Goal: Task Accomplishment & Management: Complete application form

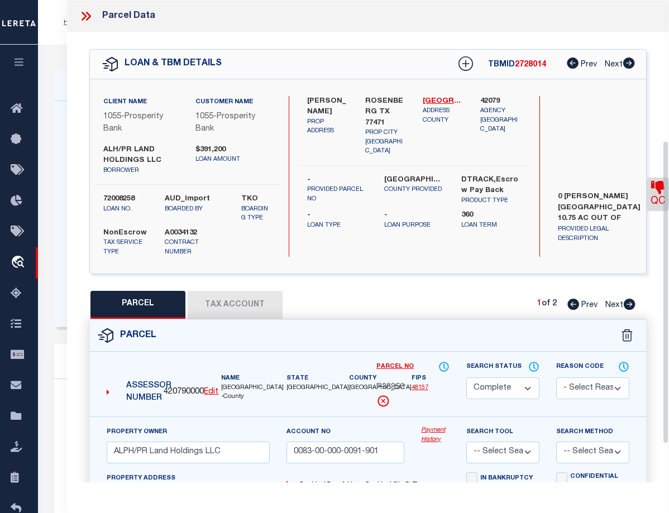
select select "CP"
select select "10412"
select select "3898"
select select "NonEscrow"
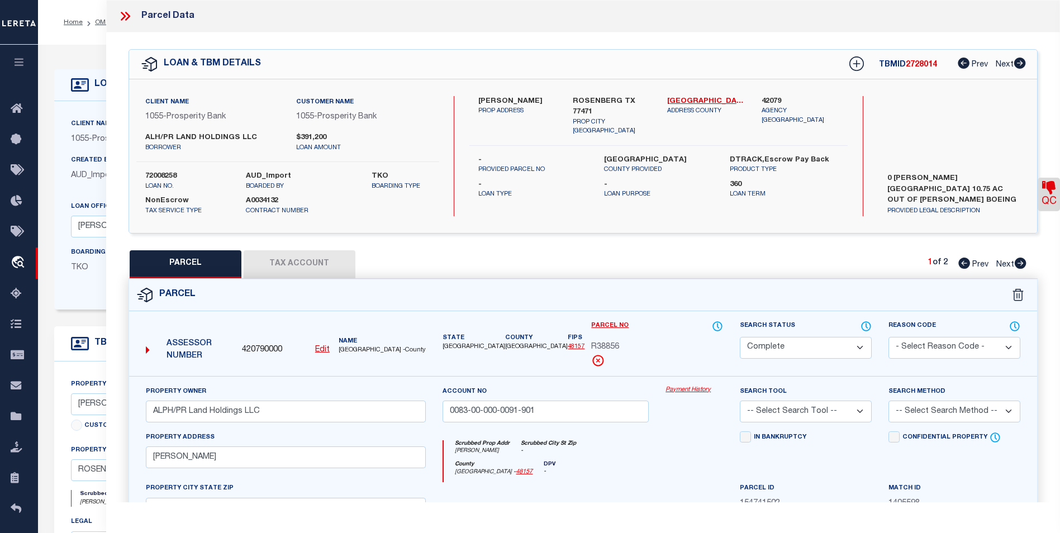
click at [333, 266] on button "Tax Account" at bounding box center [300, 264] width 112 height 28
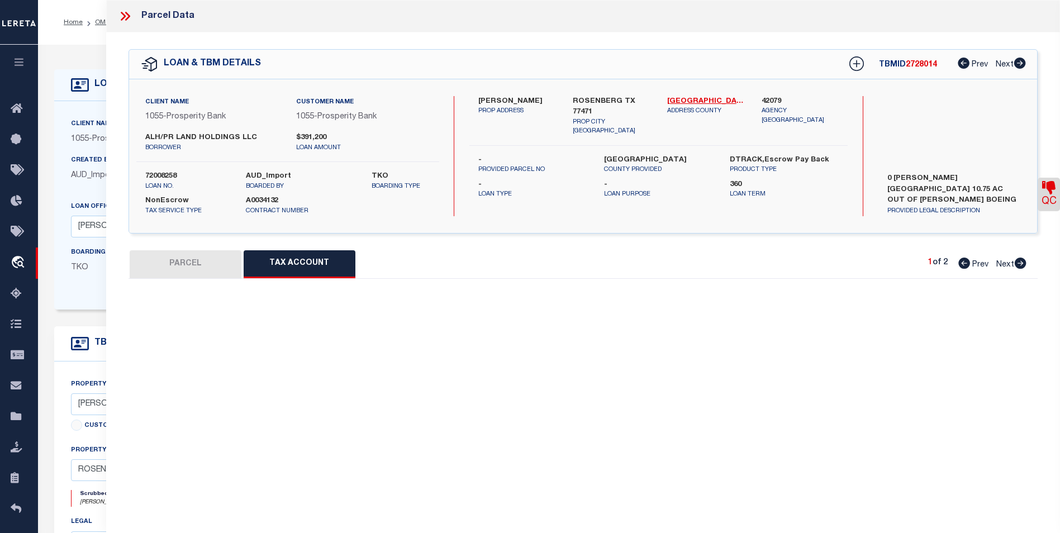
select select "100"
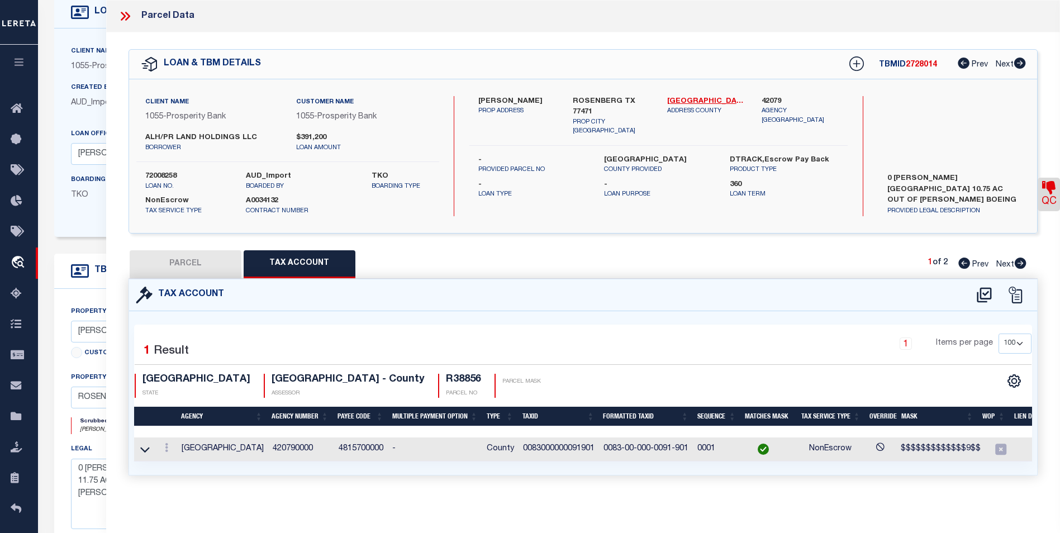
scroll to position [223, 0]
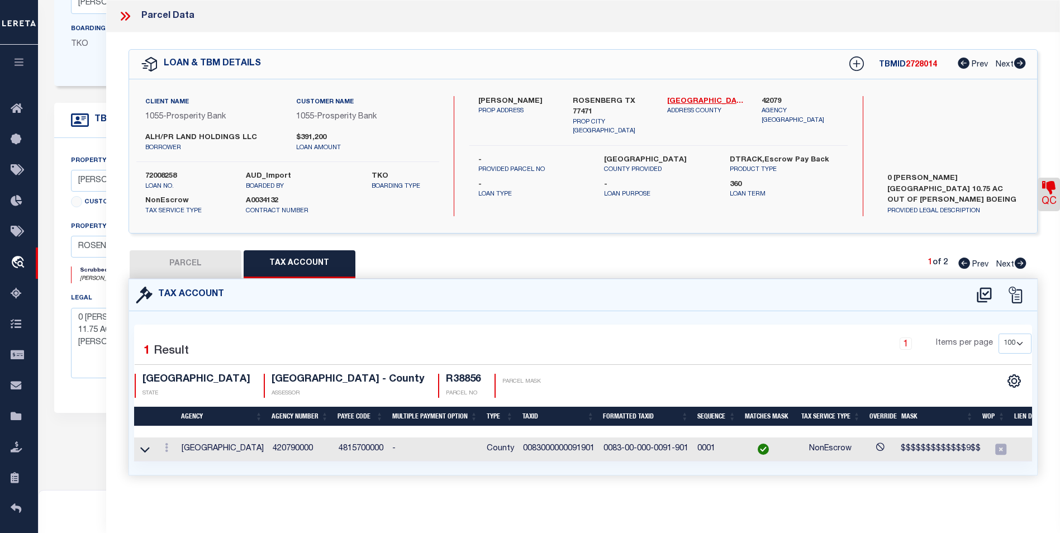
click at [207, 256] on button "PARCEL" at bounding box center [186, 264] width 112 height 28
select select "AS"
checkbox input "false"
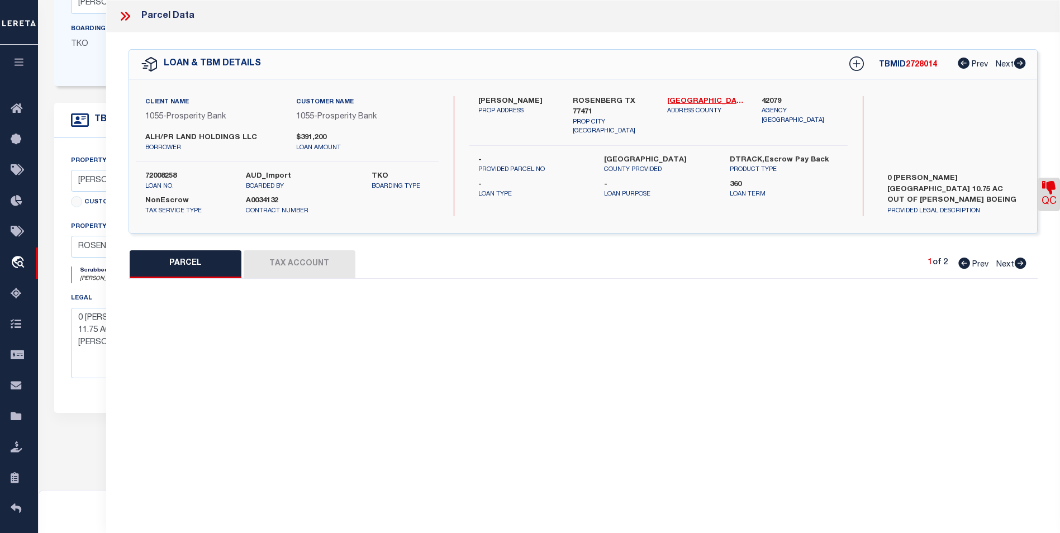
select select "CP"
type input "ALPH/PR Land Holdings LLC"
type input "0083-00-000-0091-901"
select select
type input "Klauke RD"
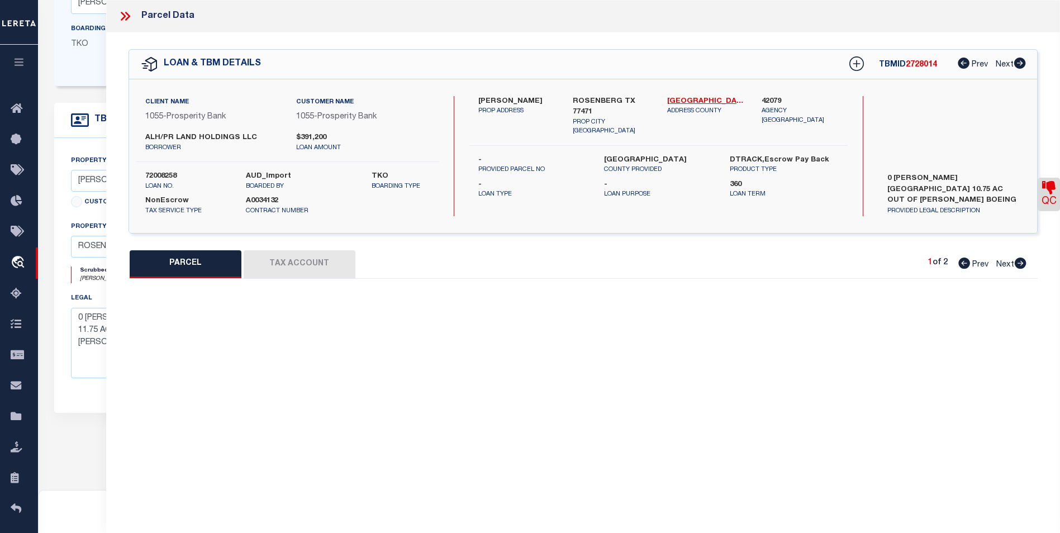
checkbox input "false"
type input "ROSENBERG TX 77471"
type textarea "0083 HY SCOTT, ACRES 10.75"
type textarea "Located by text legal."
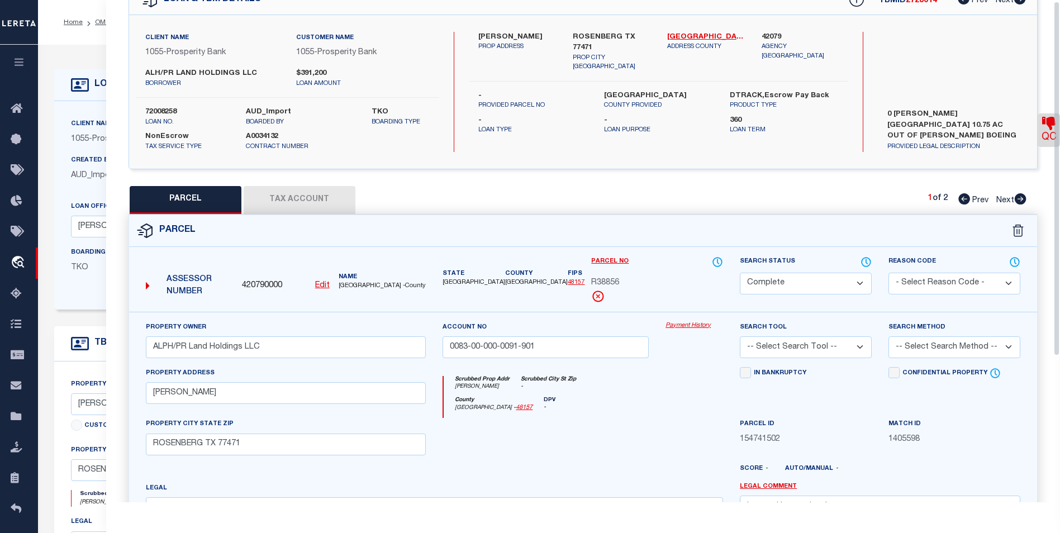
scroll to position [0, 0]
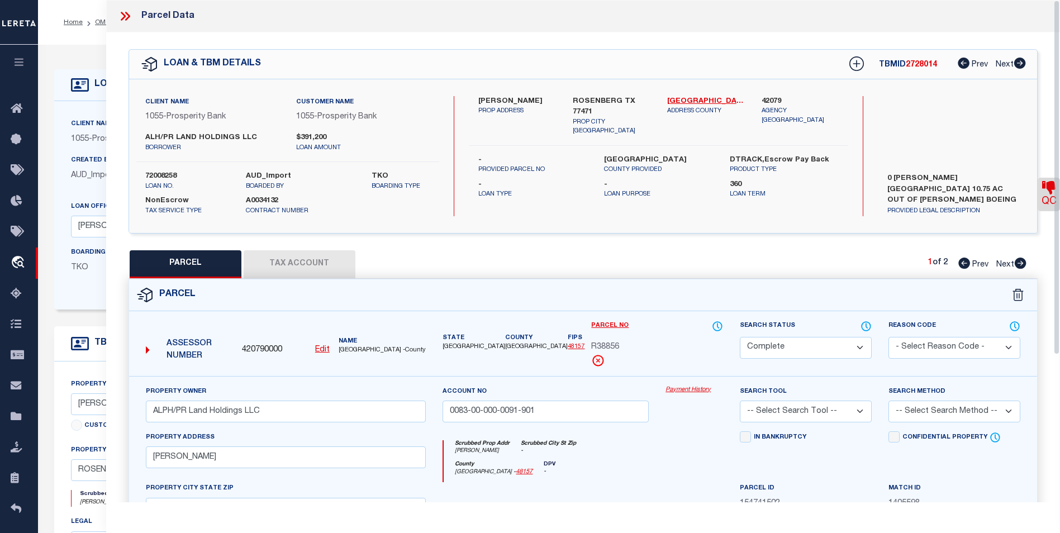
click at [126, 17] on icon at bounding box center [125, 16] width 15 height 15
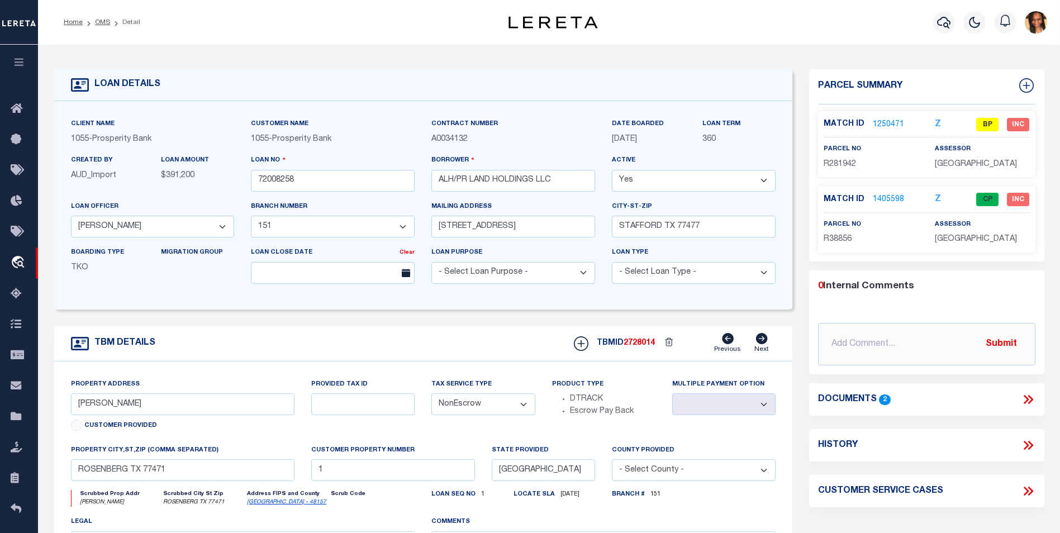
click at [669, 123] on link "1250471" at bounding box center [888, 125] width 31 height 12
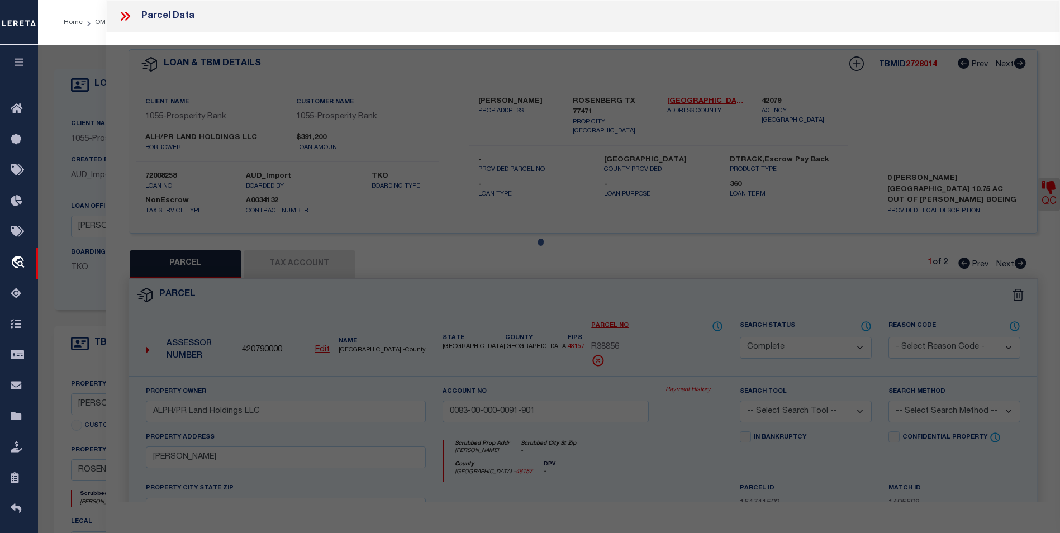
select select "AS"
checkbox input "false"
select select "BP"
type input "ALH/PR LAND HOLDINGS LLC"
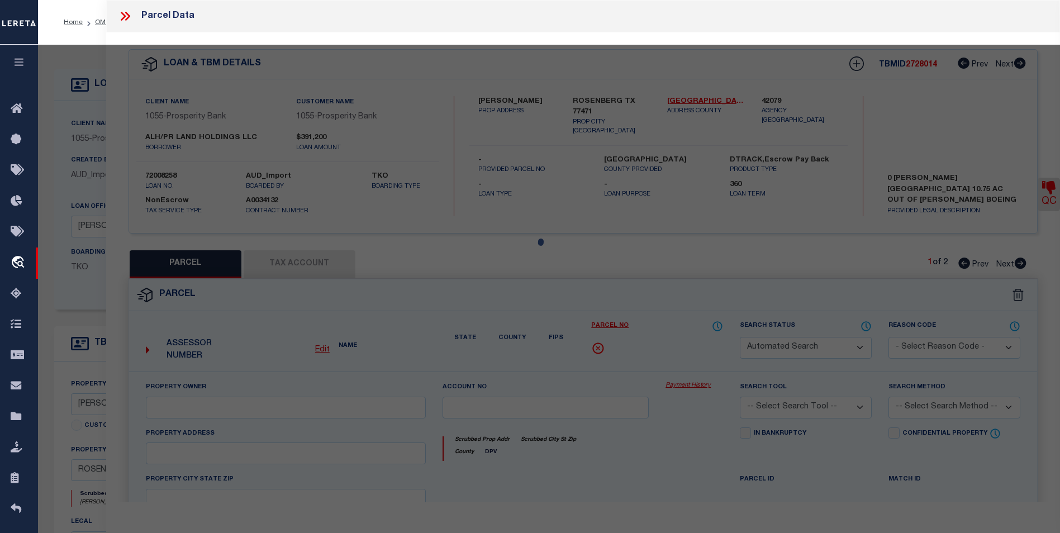
select select
type input "KLAUKE RD"
checkbox input "false"
type input "[GEOGRAPHIC_DATA]"
type textarea "0083 HY SCOTT, TRACT 8 Pt, ACRES 6.2"
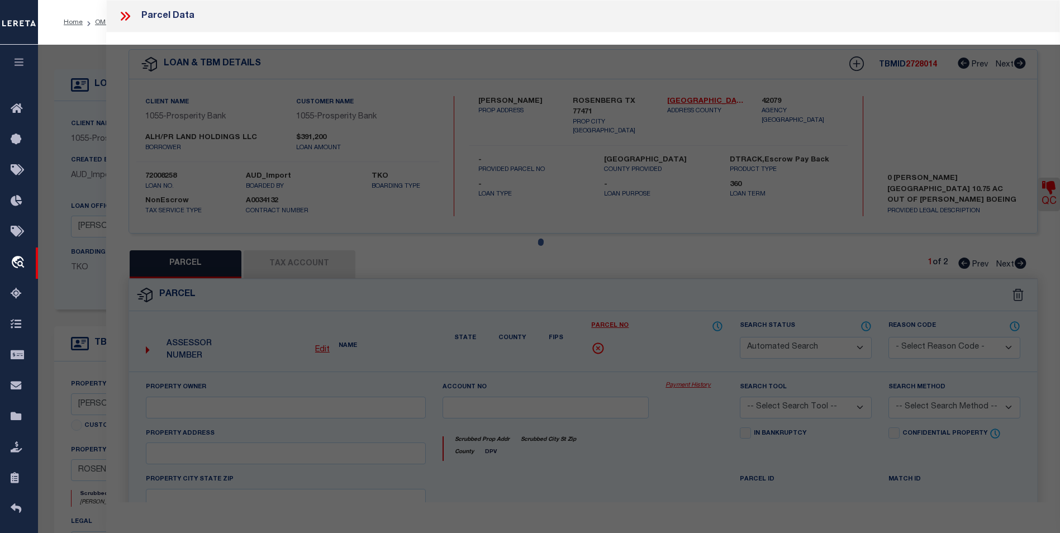
type textarea "Inactive Parcel"
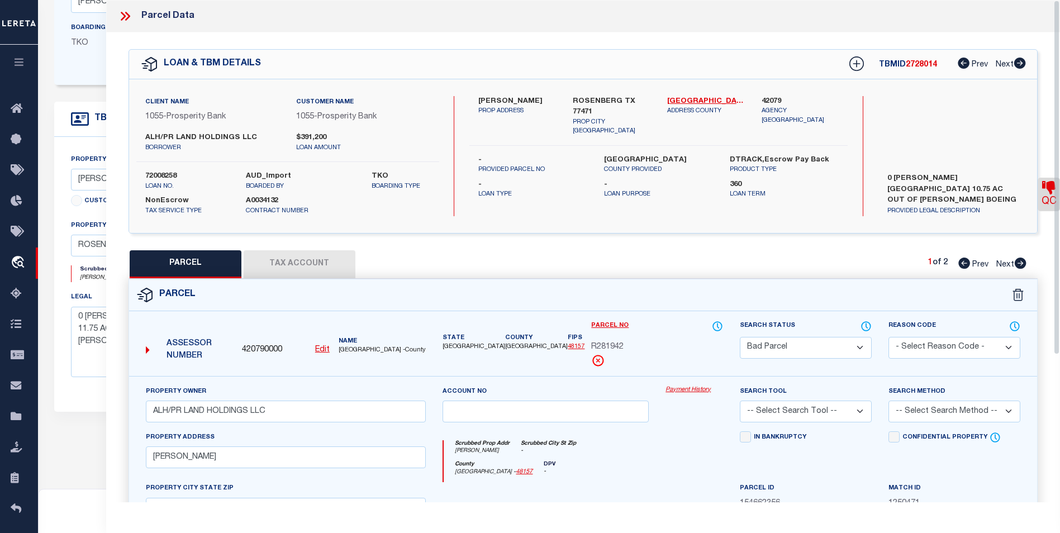
scroll to position [223, 0]
click at [669, 260] on icon at bounding box center [1021, 263] width 12 height 11
select select "AS"
checkbox input "false"
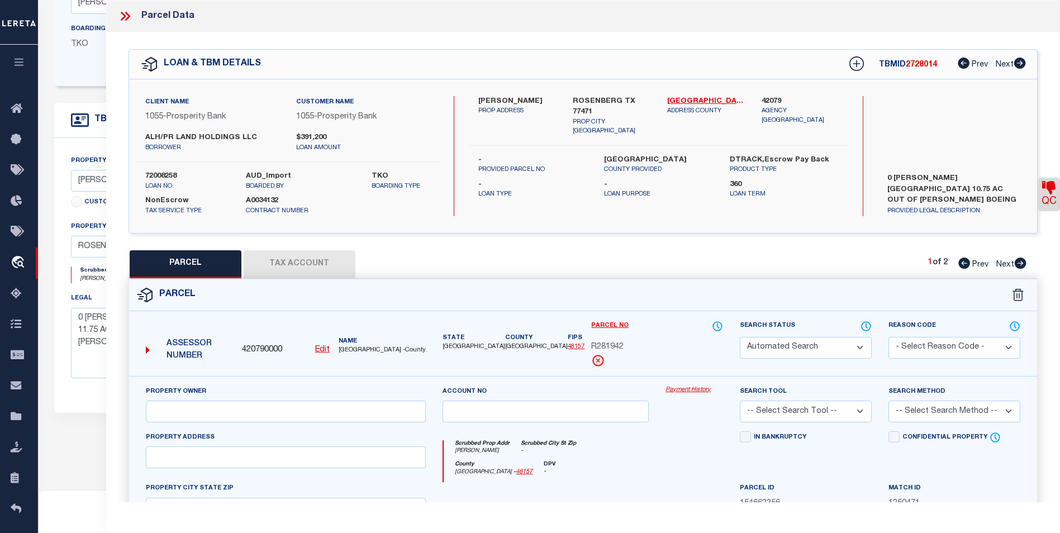
select select "CP"
type input "ALPH/PR Land Holdings LLC"
type input "0083-00-000-0091-901"
select select
type input "Klauke RD"
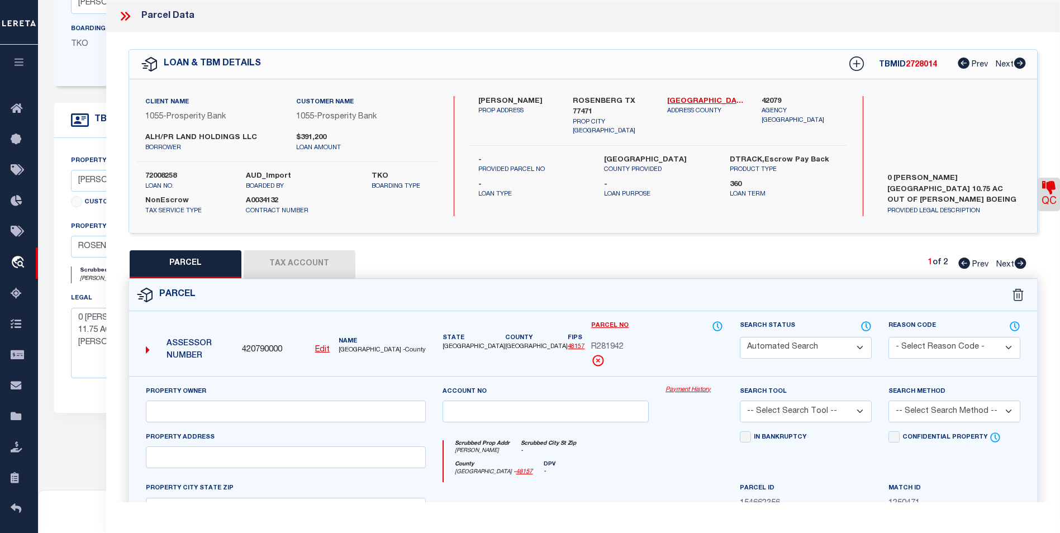
checkbox input "false"
type input "ROSENBERG TX 77471"
type textarea "0083 HY SCOTT, ACRES 10.75"
type textarea "Located by text legal."
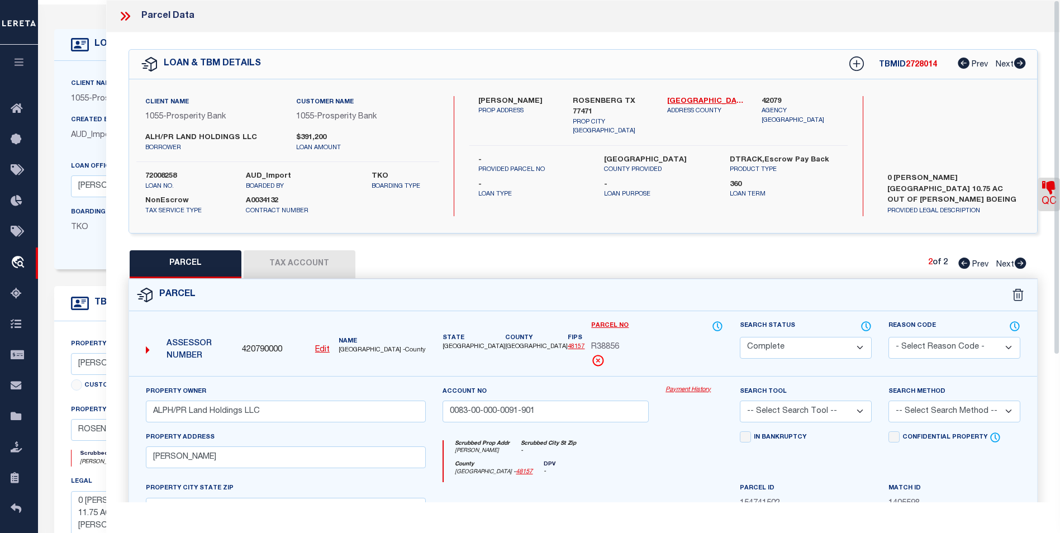
scroll to position [0, 0]
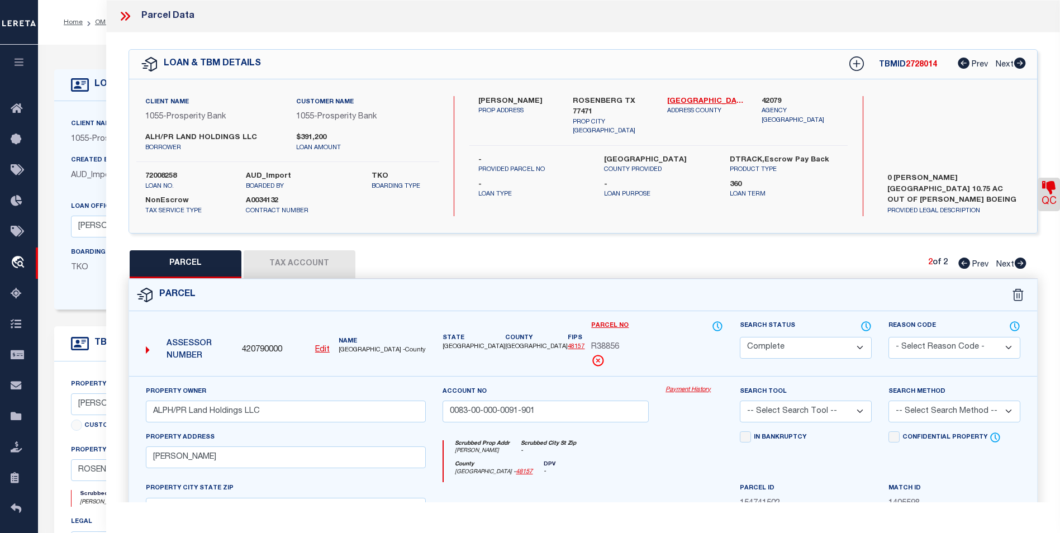
click at [669, 263] on icon at bounding box center [964, 263] width 12 height 11
select select "AS"
checkbox input "false"
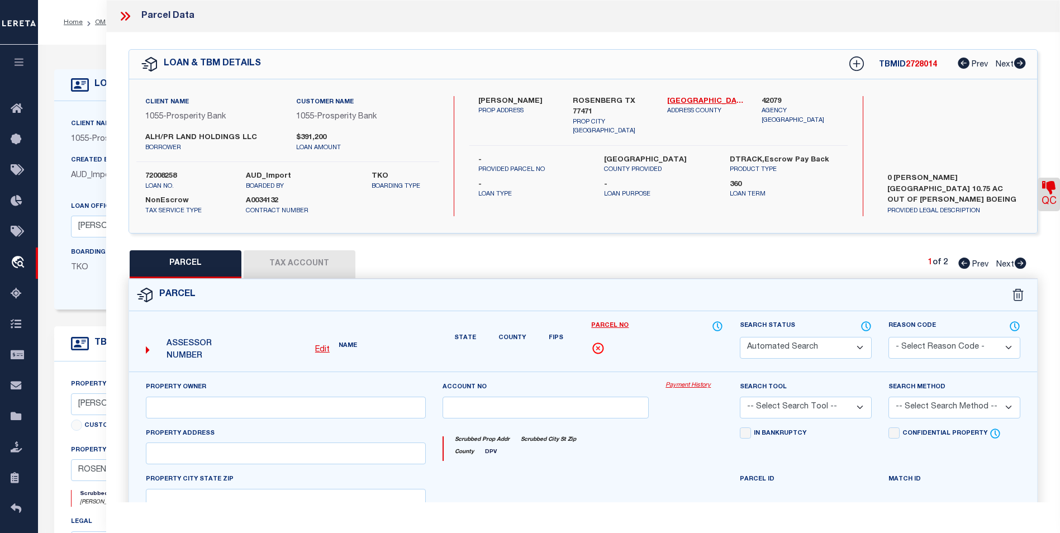
select select "BP"
type input "ALH/PR LAND HOLDINGS LLC"
select select
type input "KLAUKE RD"
checkbox input "false"
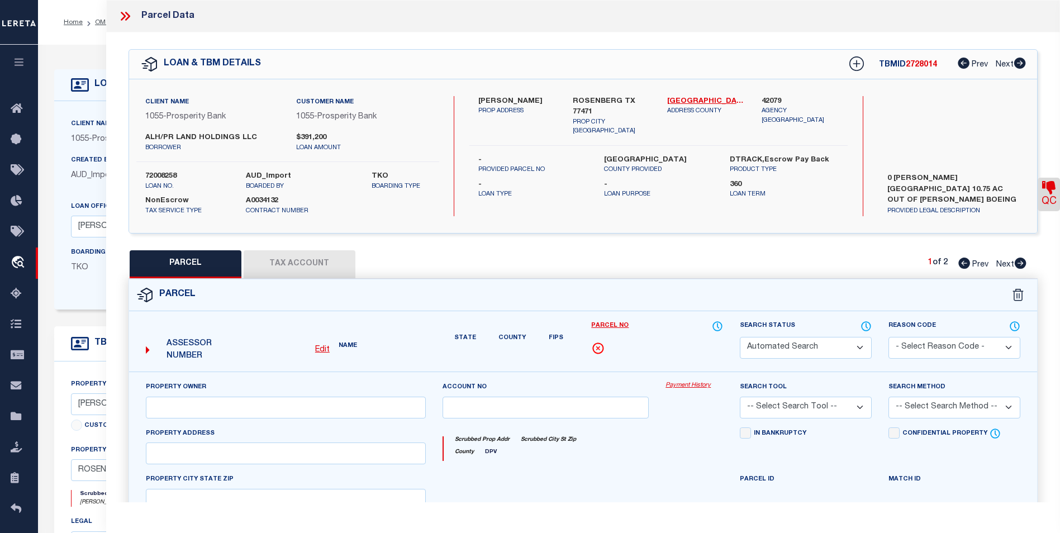
type input "[GEOGRAPHIC_DATA]"
type textarea "0083 HY SCOTT, TRACT 8 Pt, ACRES 6.2"
type textarea "Inactive Parcel"
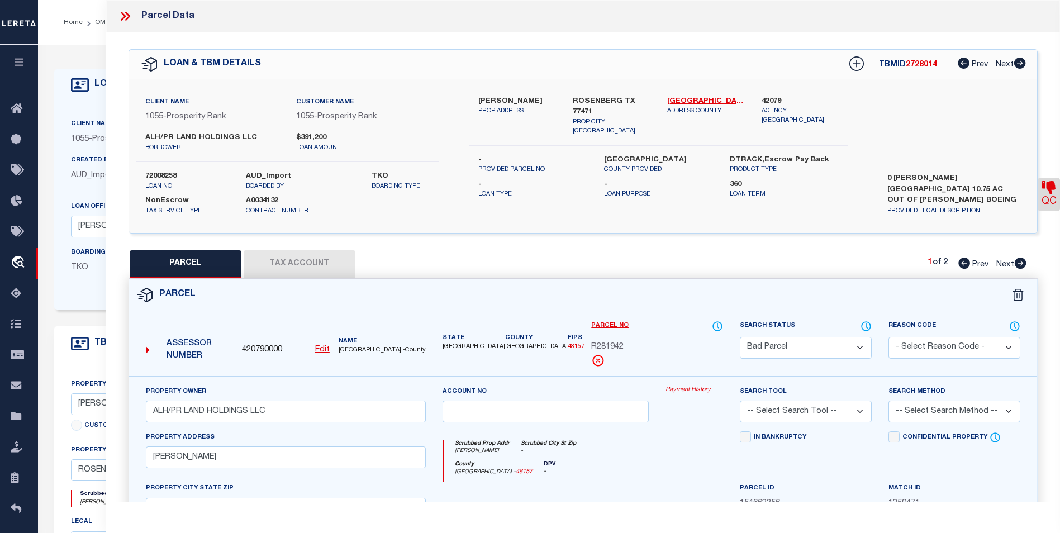
click at [124, 16] on icon at bounding box center [123, 16] width 5 height 9
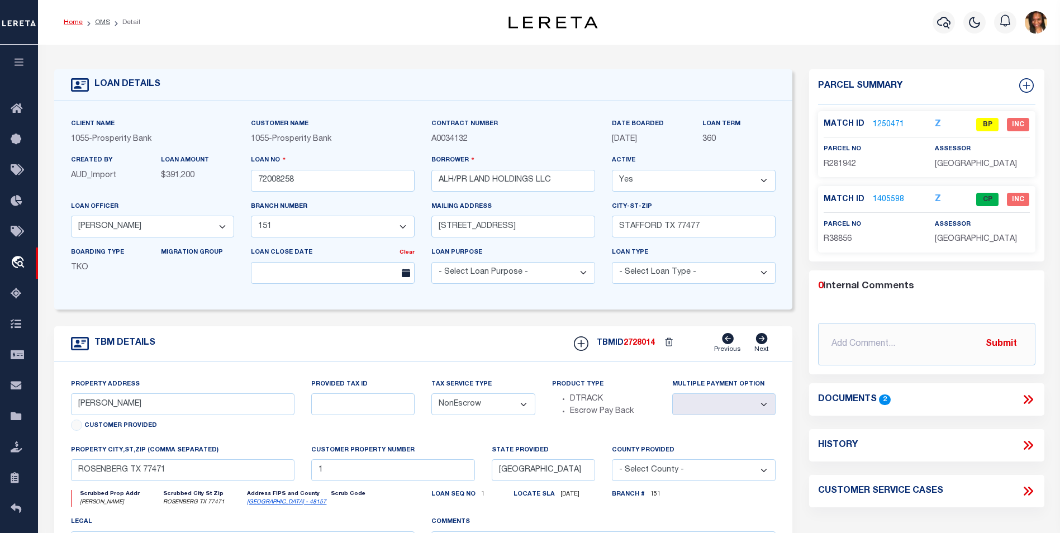
click at [74, 24] on link "Home" at bounding box center [73, 22] width 19 height 7
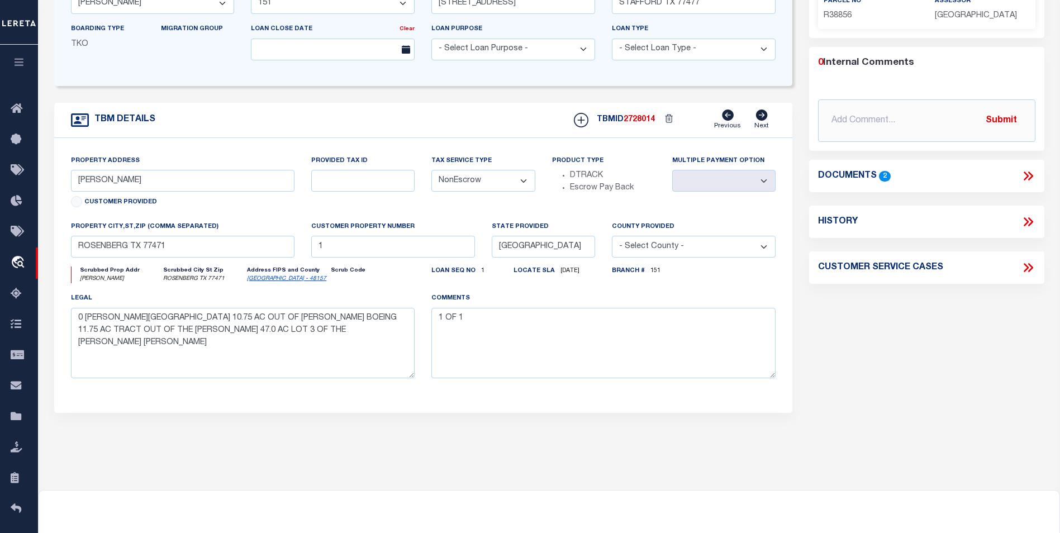
scroll to position [308, 0]
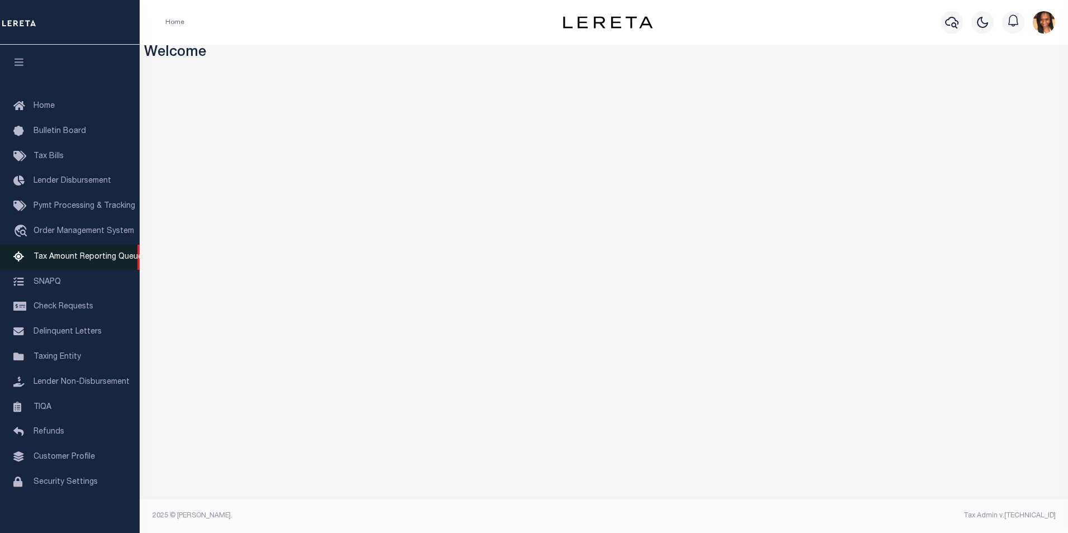
click at [52, 259] on span "Tax Amount Reporting Queue" at bounding box center [88, 257] width 109 height 8
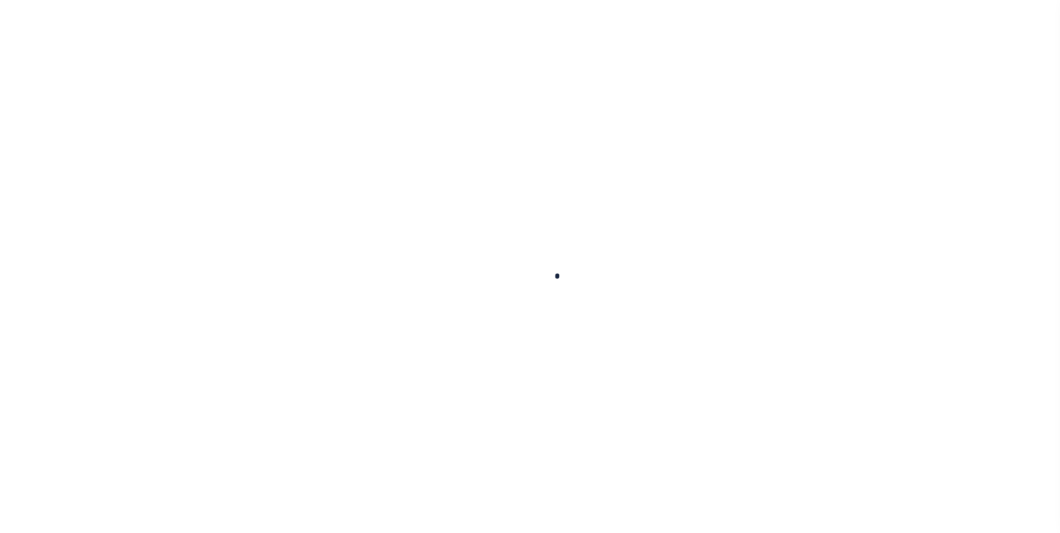
select select "100"
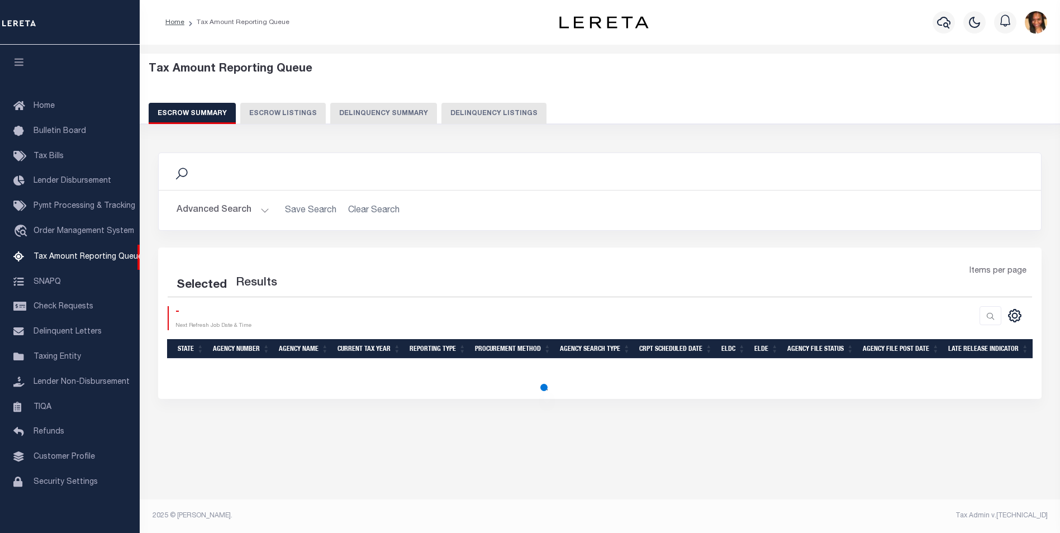
select select "100"
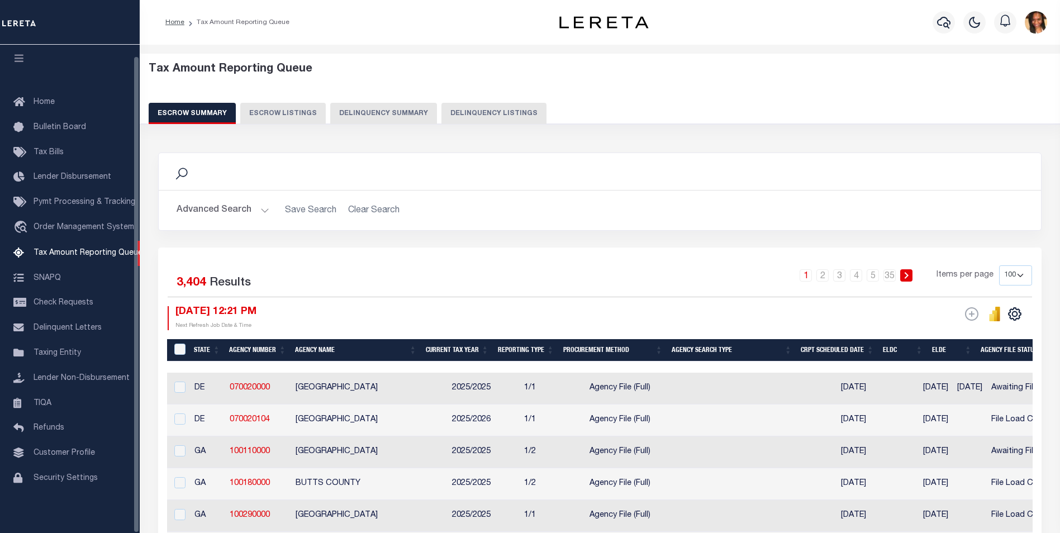
scroll to position [11, 0]
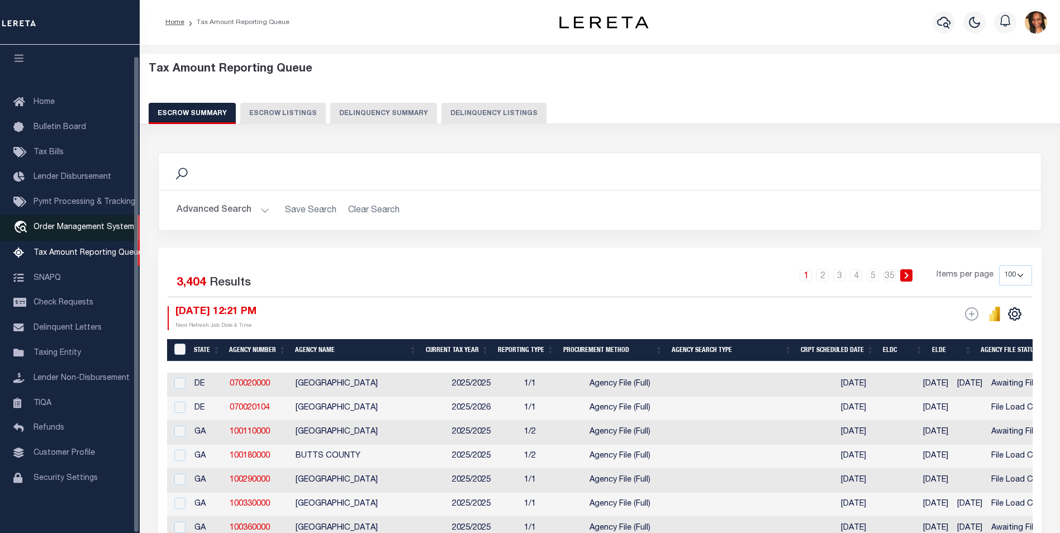
click at [71, 223] on span "Order Management System" at bounding box center [84, 227] width 101 height 8
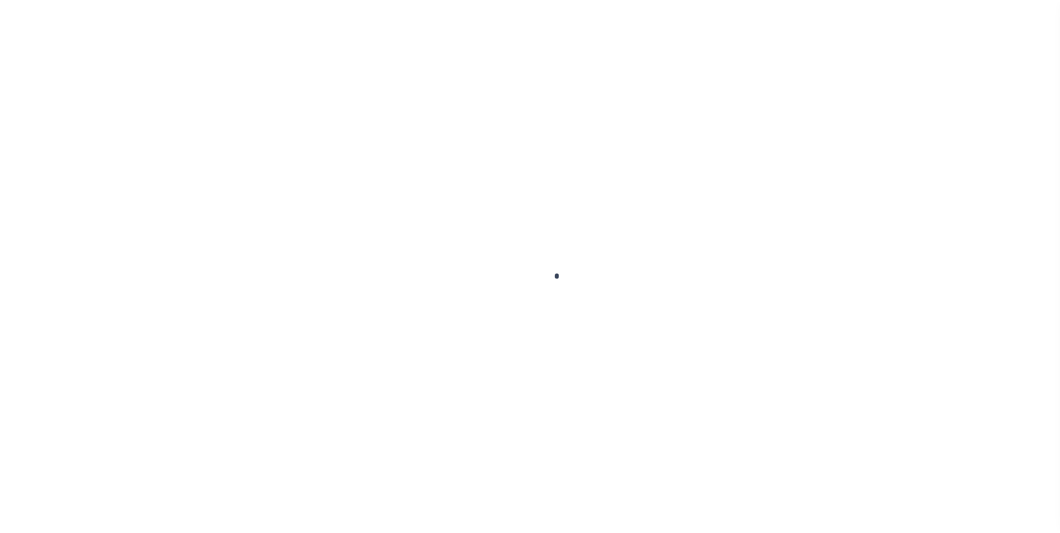
scroll to position [11, 0]
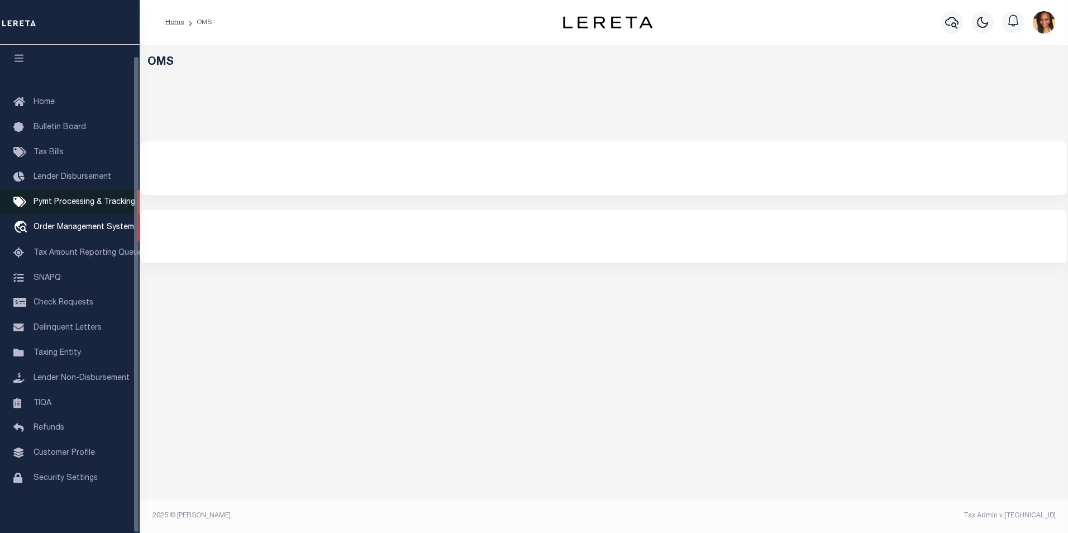
select select "200"
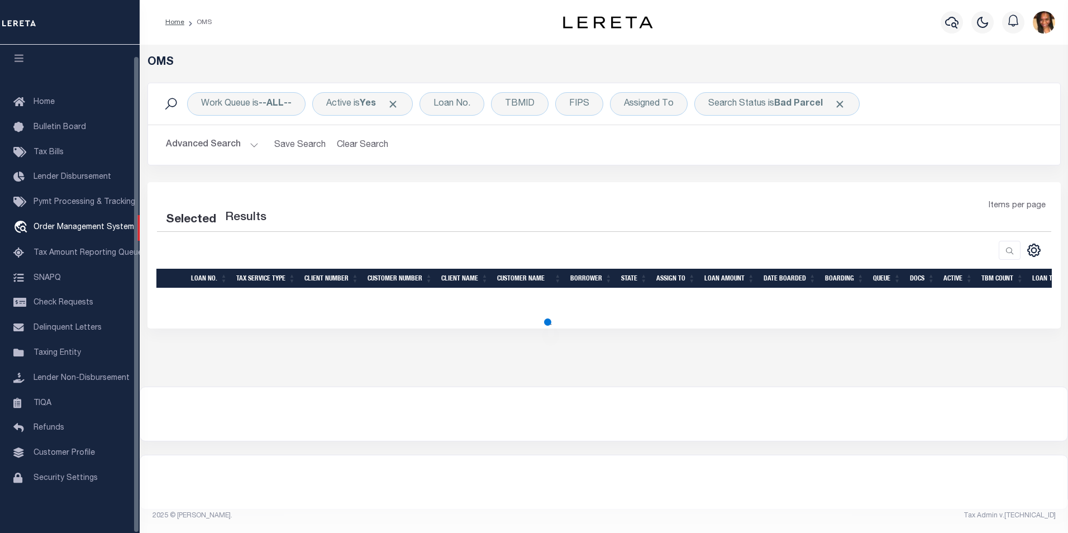
select select "200"
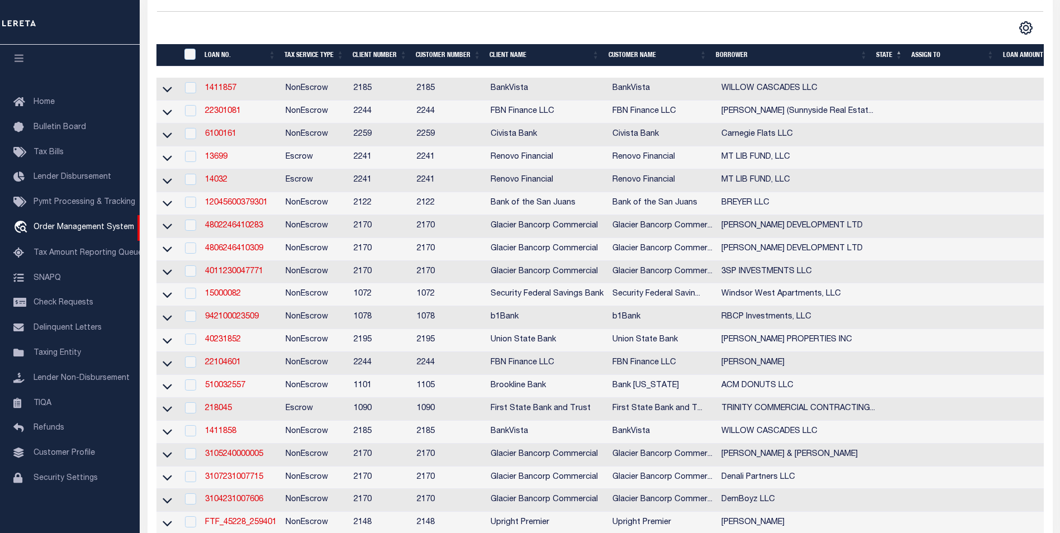
scroll to position [168, 0]
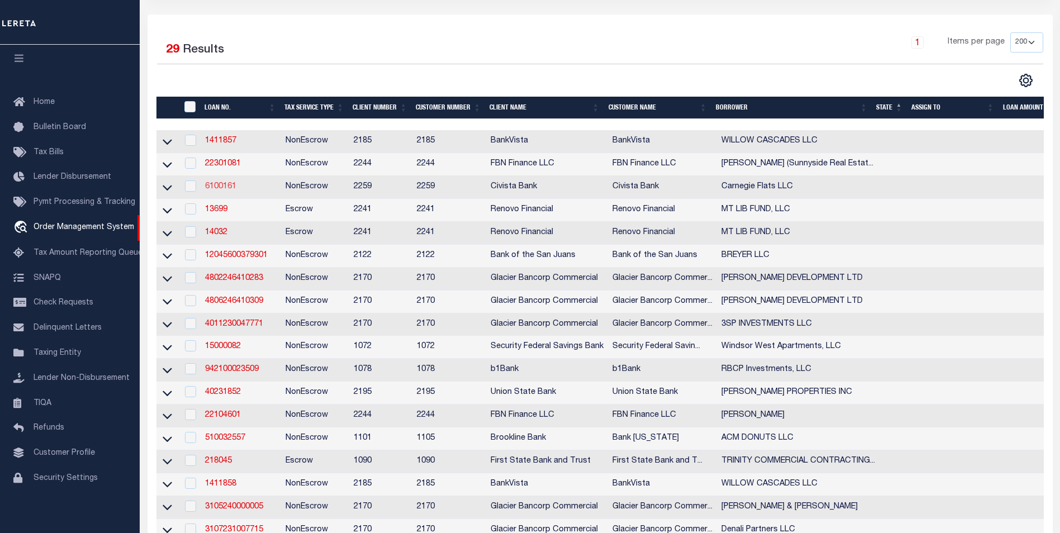
click at [223, 191] on link "6100161" at bounding box center [220, 187] width 31 height 8
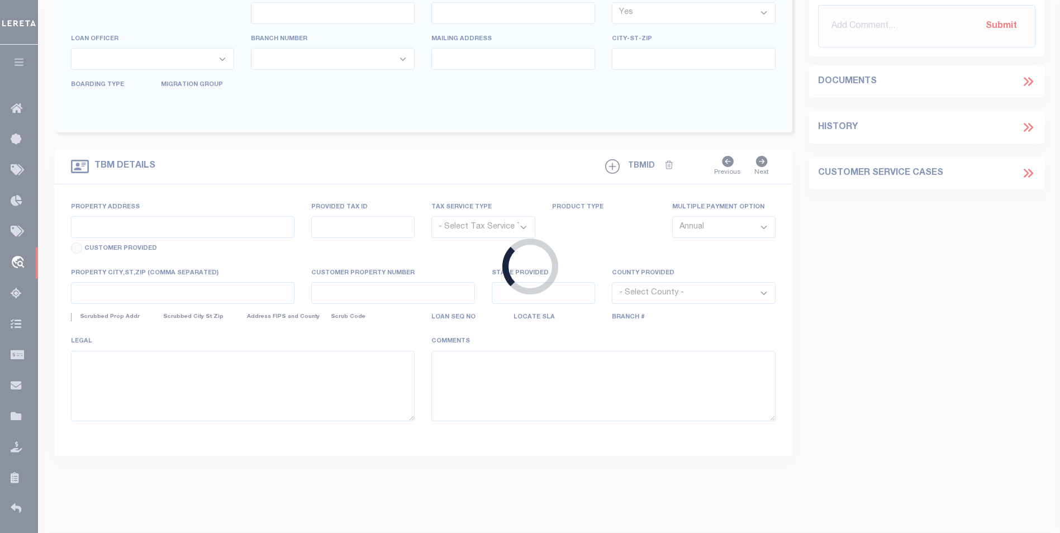
type input "6100161"
type input "Carnegie Flats LLC"
select select
type input "3619 Davenant Ave"
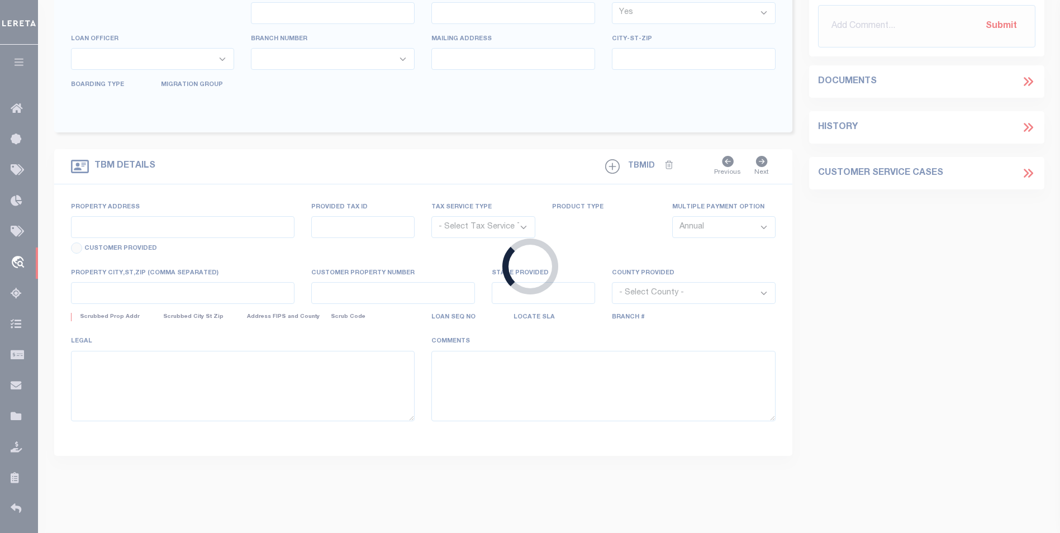
type input "Cincinnati OH 452130000"
select select "500"
select select "NonEscrow"
type input "1013, 1015, 1017 & 1019 SCOTT ST"
type input "054-24-07-011.00"
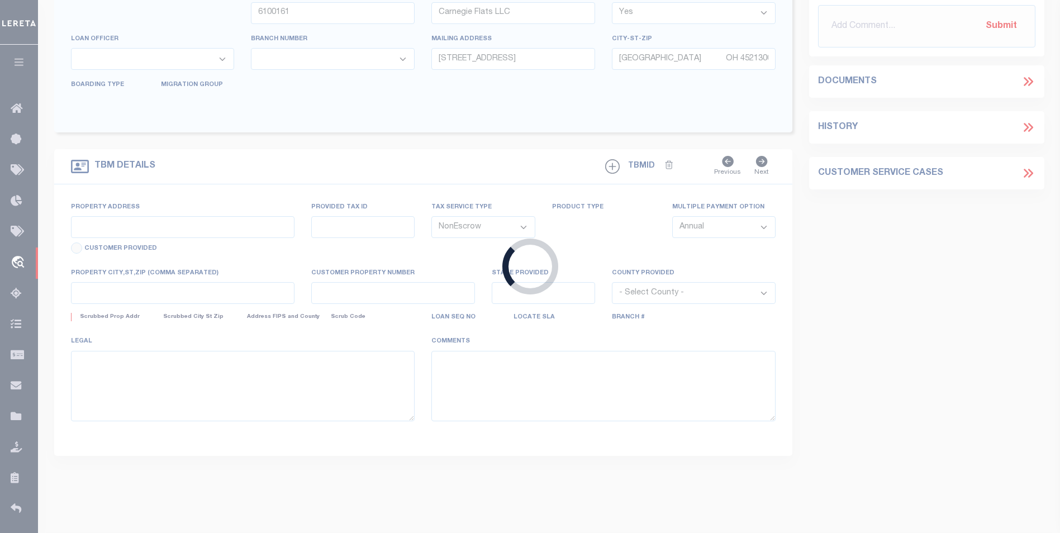
select select
type input "0"
type input "C"
select select "20698"
select select "7641"
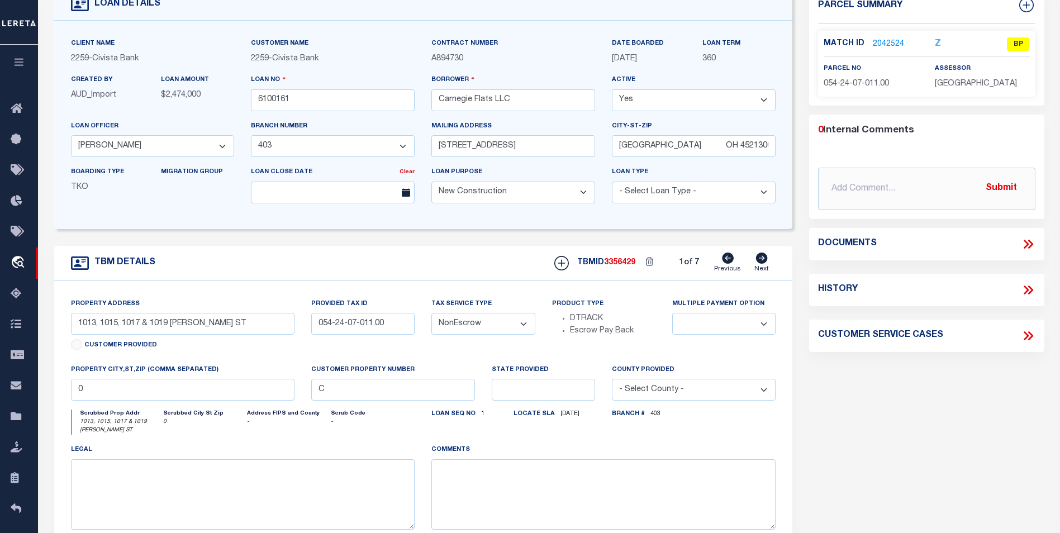
scroll to position [50, 0]
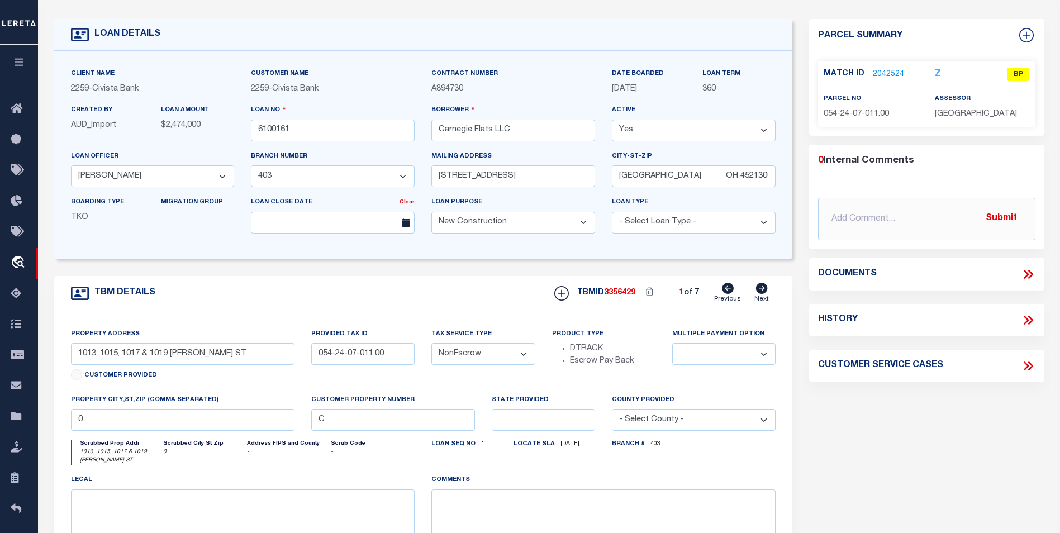
click at [890, 72] on link "2042524" at bounding box center [888, 75] width 31 height 12
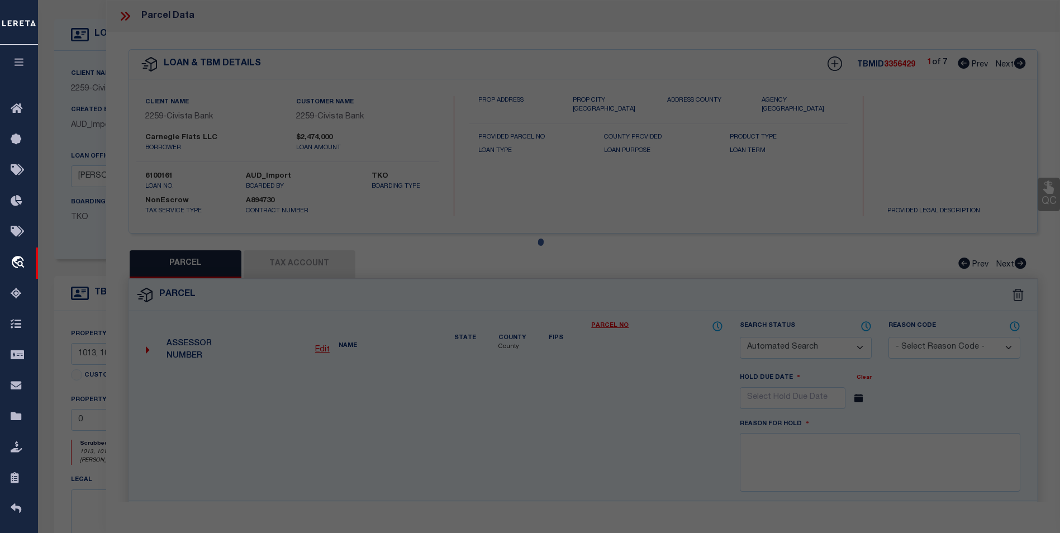
checkbox input "false"
select select "BP"
type input "CARNEGIE FLATS LLC"
select select
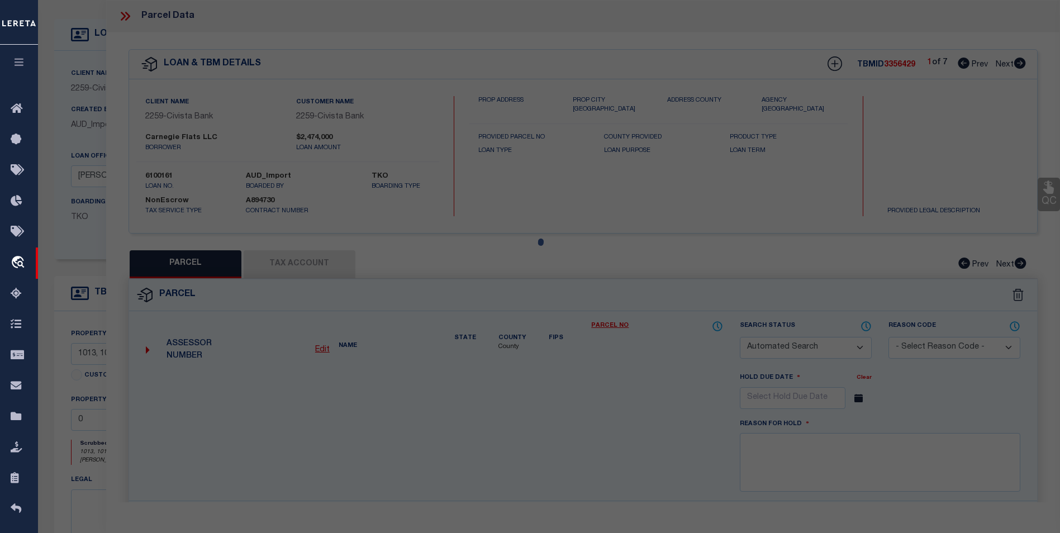
type input "1017 SCOTT ST"
type input "KY"
type textarea "18.45X100 PT LOT 96 BAP 1ST"
type textarea "Can’t Locate on the website/assessor site"
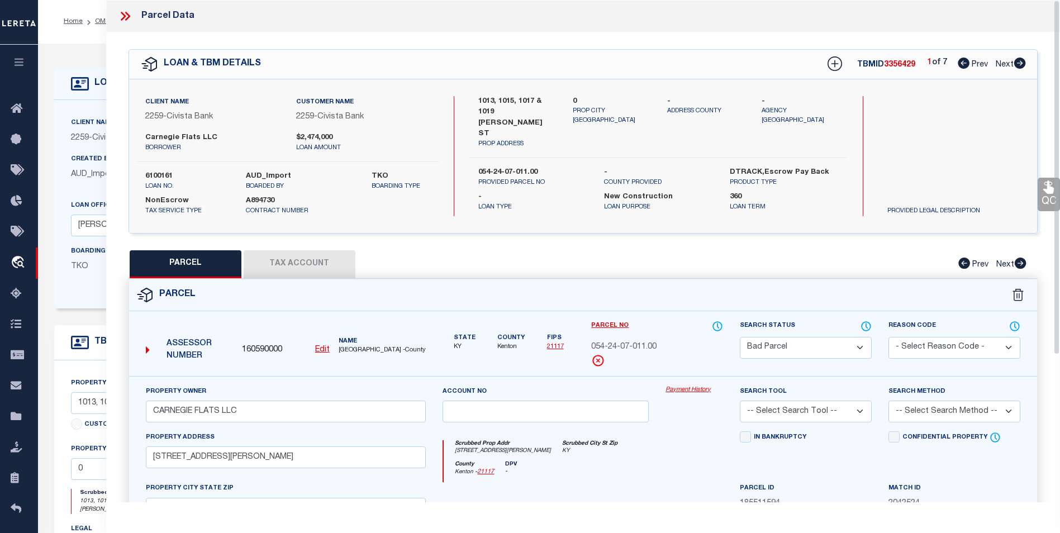
scroll to position [0, 0]
click at [128, 17] on icon at bounding box center [127, 16] width 5 height 9
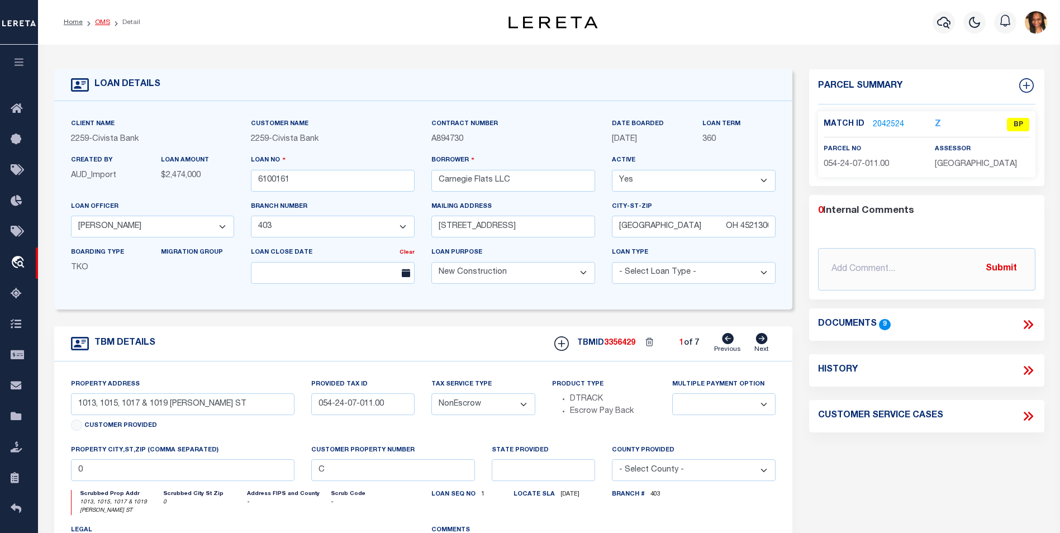
click at [106, 21] on link "OMS" at bounding box center [102, 22] width 15 height 7
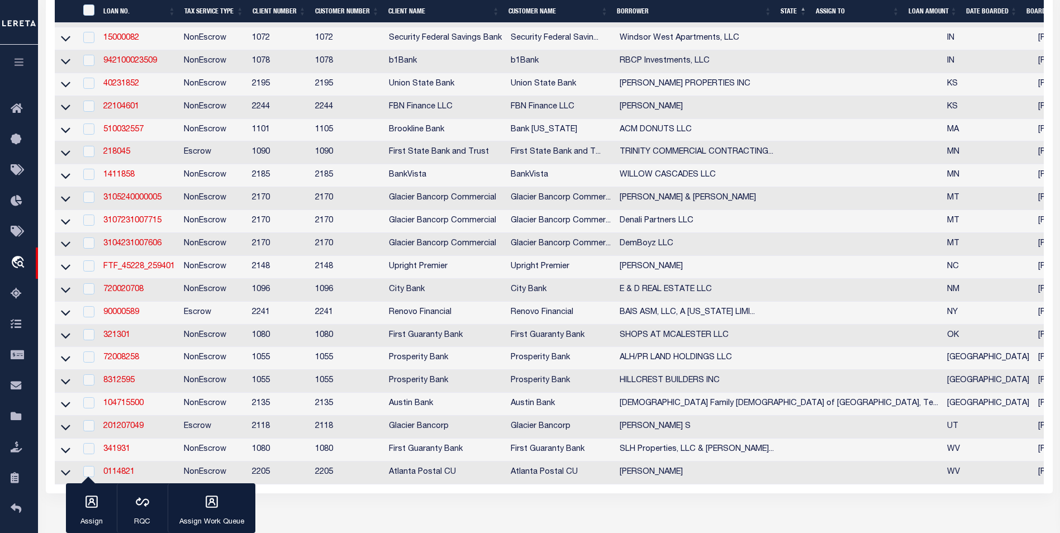
scroll to position [391, 0]
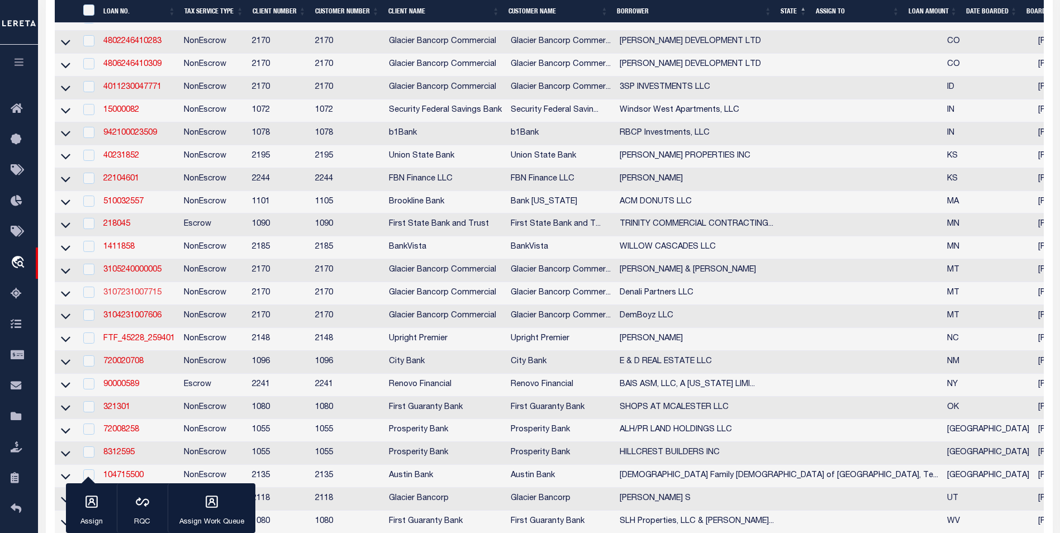
click at [155, 297] on link "3107231007715" at bounding box center [132, 293] width 58 height 8
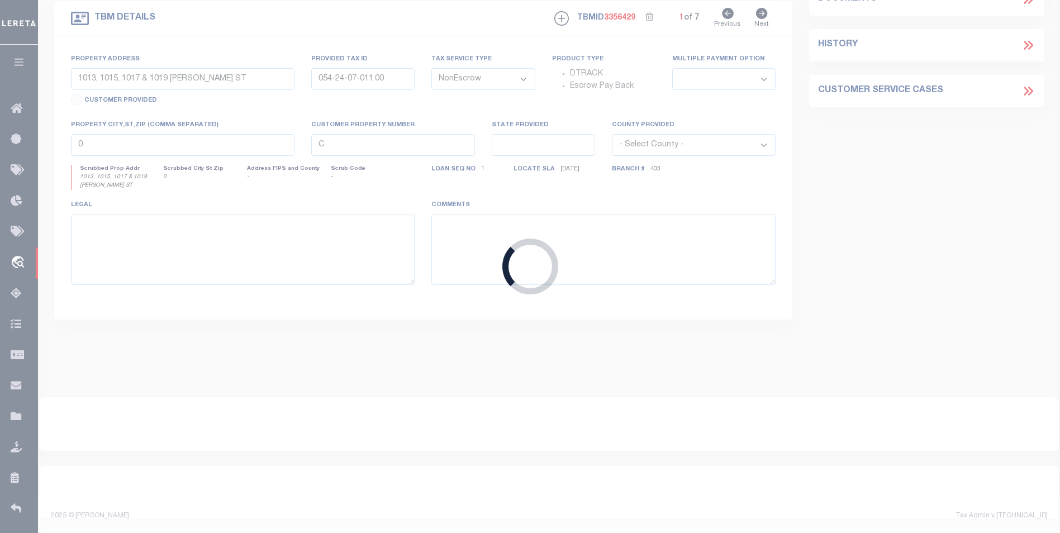
type input "3107231007715"
type input "Denali Partners LLC"
select select
type input "27 LIZARD HEAD DR"
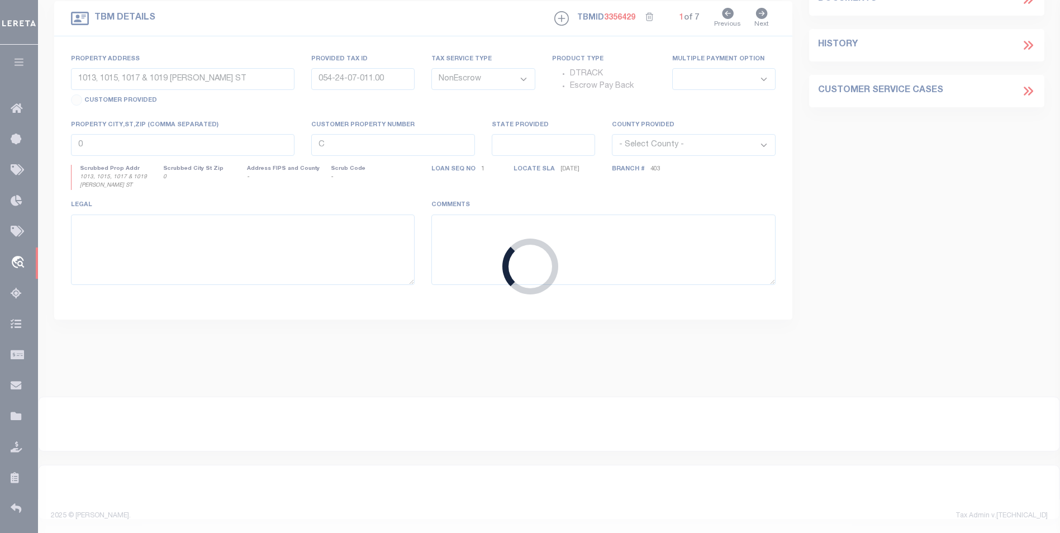
type input "DURANGO CO 81301-8821"
select select "10"
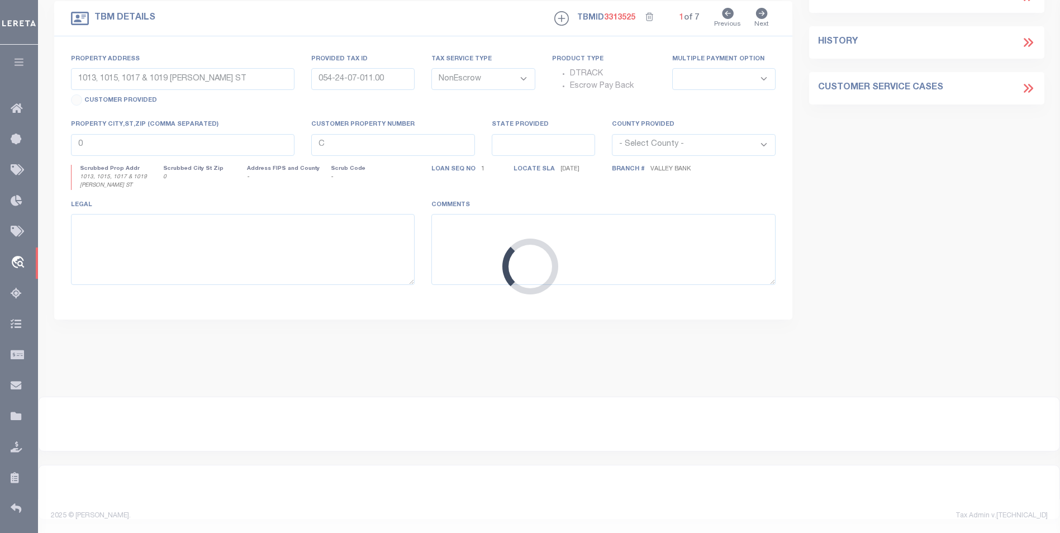
type input "200 Hickory St, Unit 33"
select select
type input "Anaconda MT 59711"
type input "MT"
select select "Deer Lodge"
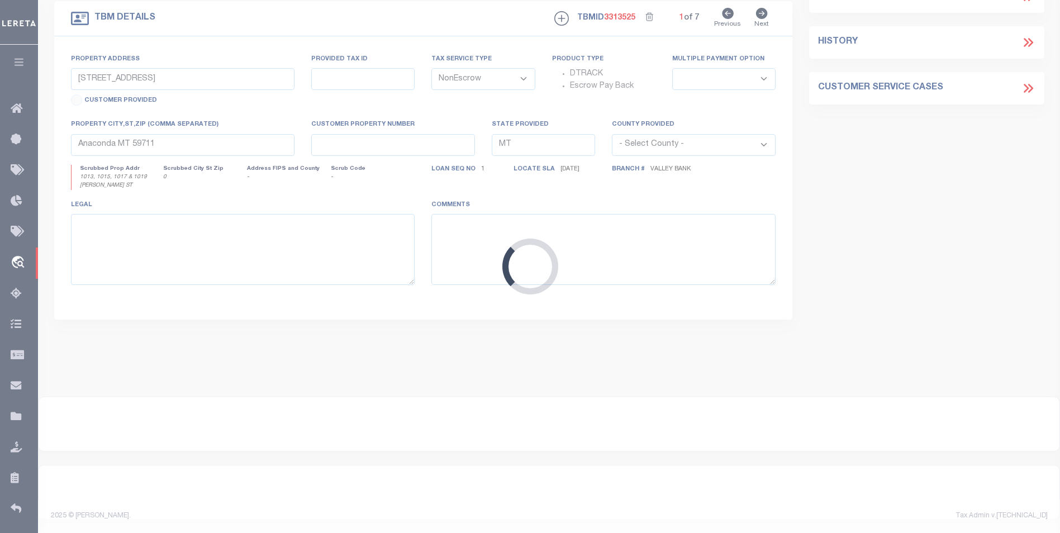
type textarea "Unit 33, of the Parks Place Anaconda Condominiums, located on a portion of Lots…"
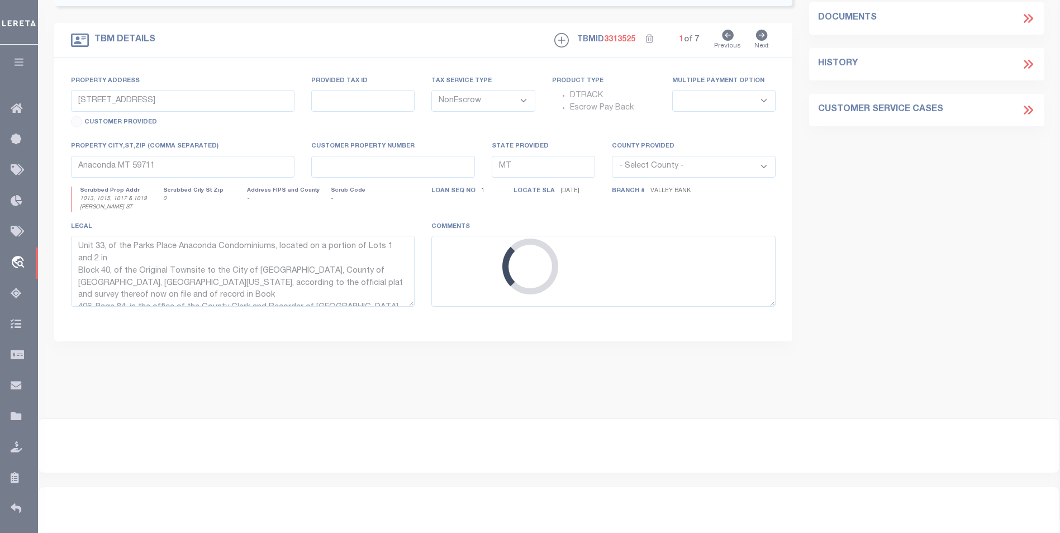
select select "4571"
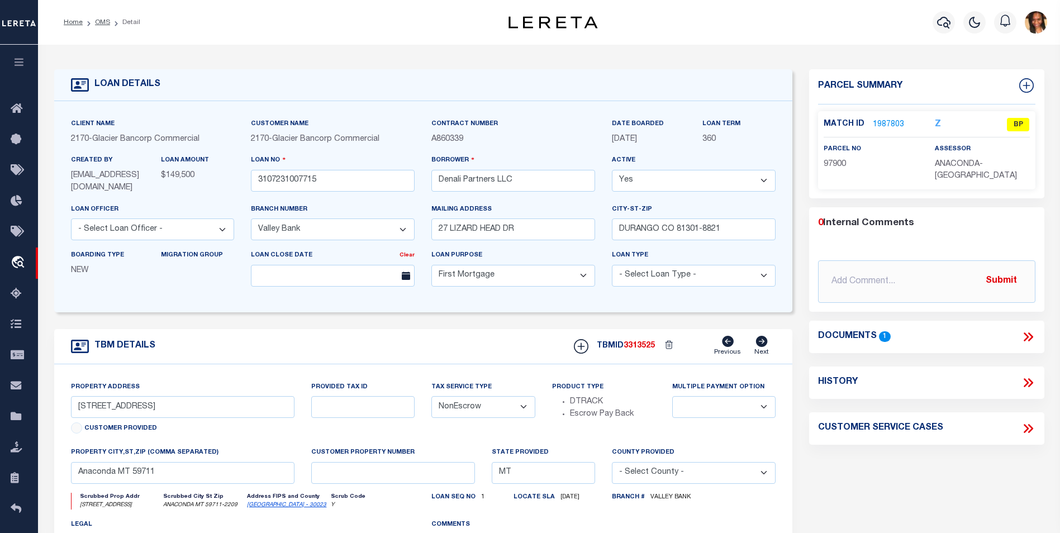
click at [893, 121] on link "1987803" at bounding box center [888, 125] width 31 height 12
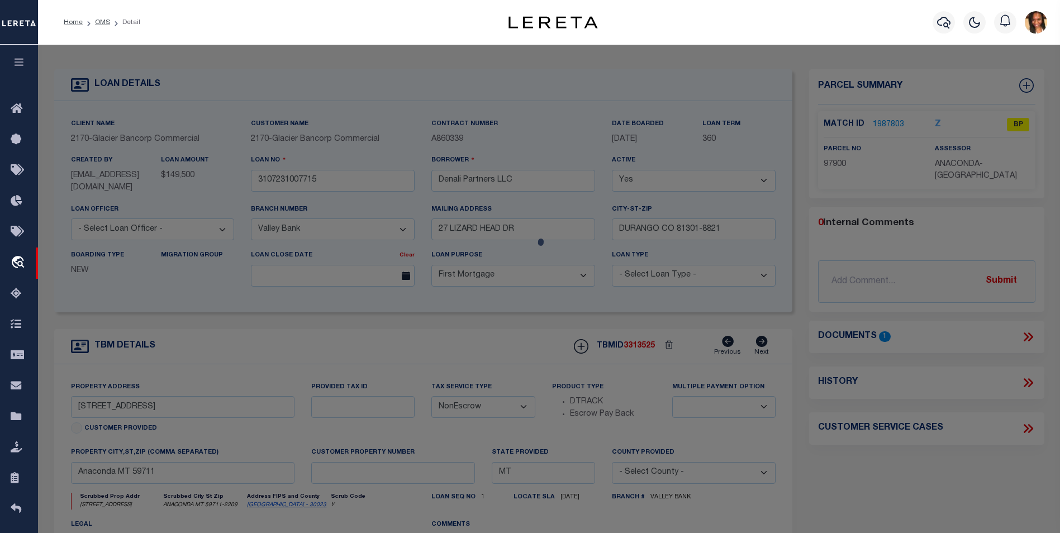
select select "AS"
checkbox input "false"
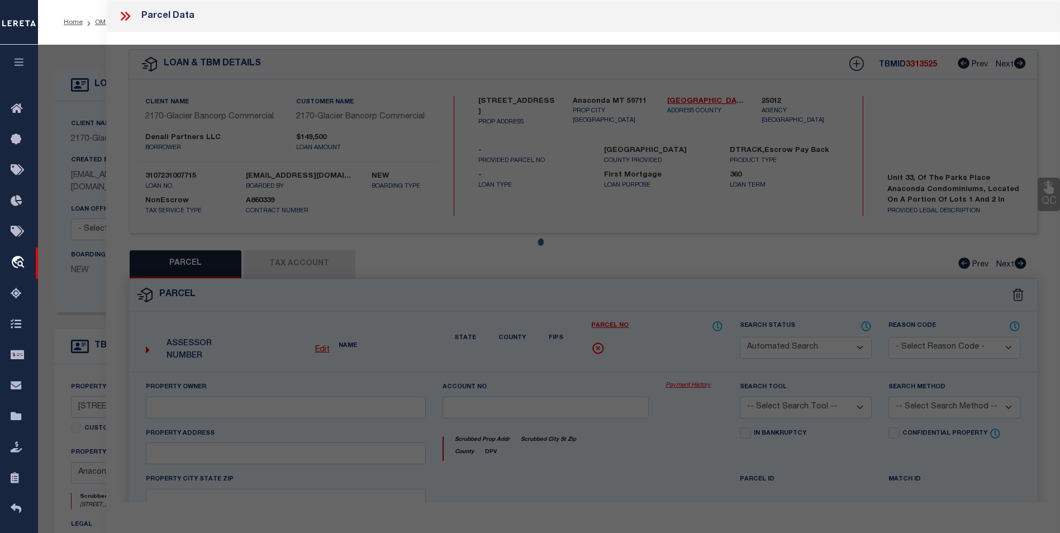
select select "BP"
type input "OVERBLUFF LLC"
type input "30-1285-03-2-15-05-0000"
select select
type input "200 HICKORY ST 21"
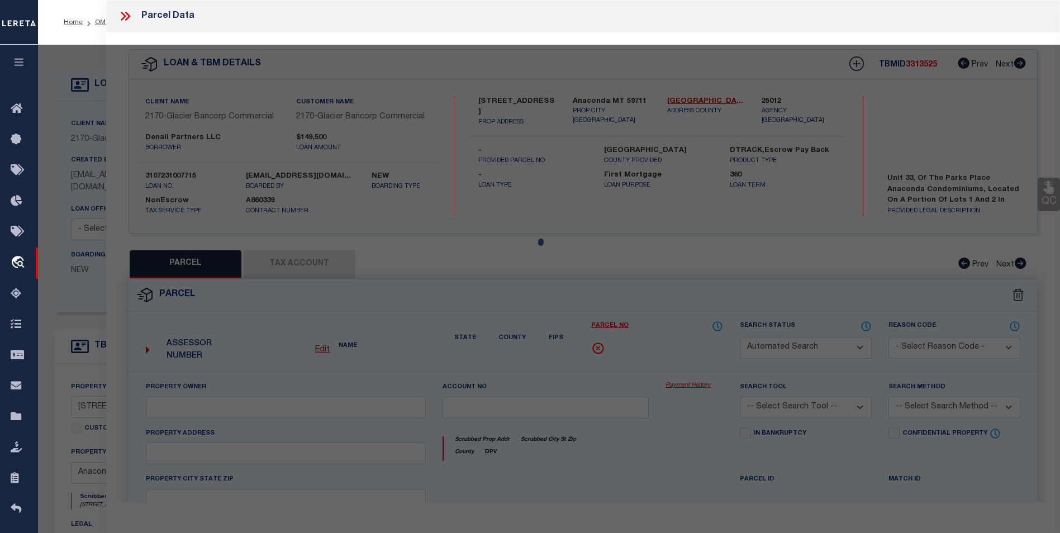
checkbox input "false"
type input "ANACONDA, MT 59711"
type textarea "ANACONDA ORIGINAL TOWNSITE, S03, T04 N, R11 W, BLOCK 40, Lot 1 - 2"
type textarea "Per tax office parcels are not assessed by unit but by the whole building parce…"
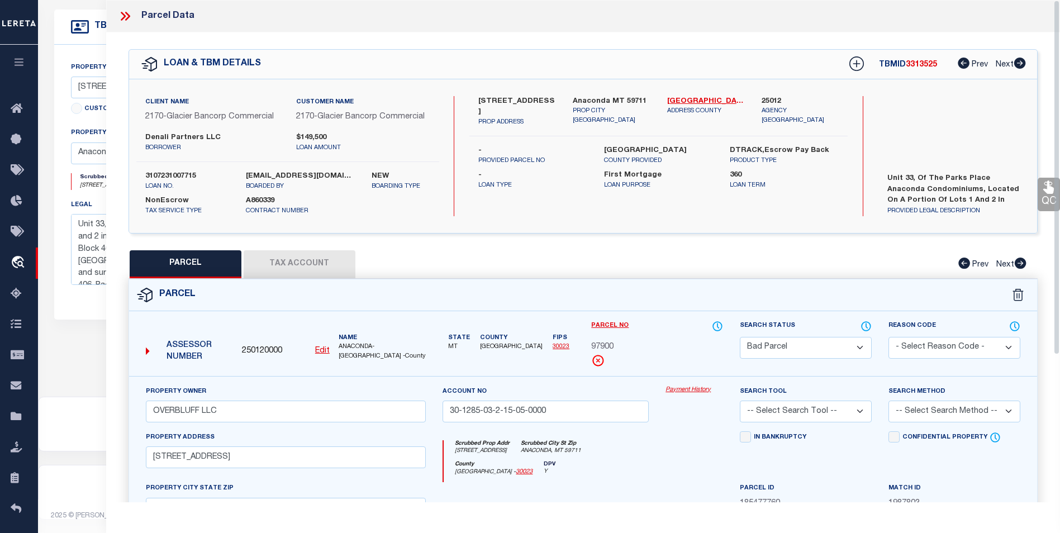
click at [301, 248] on div "QC QC QC" at bounding box center [583, 370] width 954 height 677
click at [300, 253] on button "Tax Account" at bounding box center [300, 264] width 112 height 28
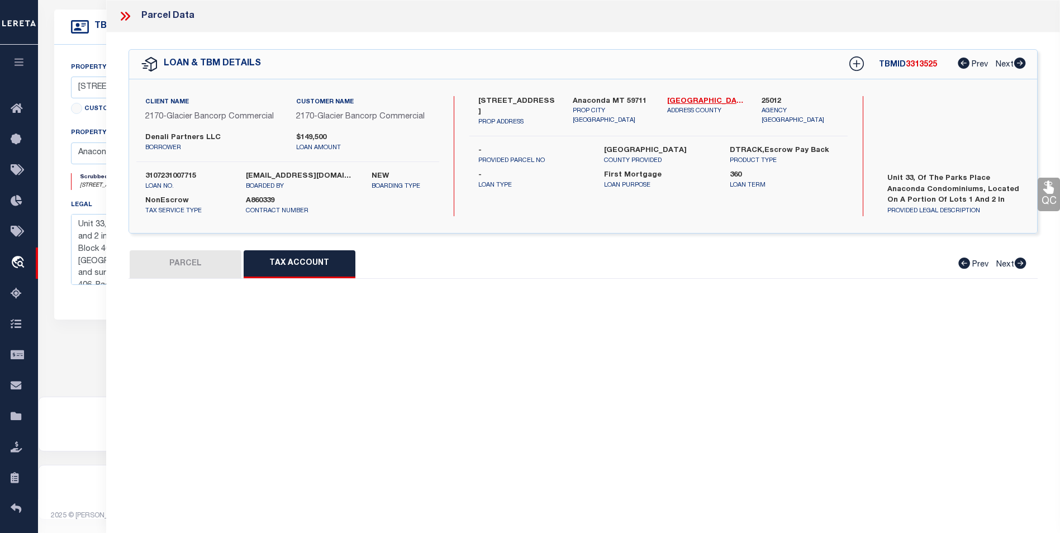
select select "100"
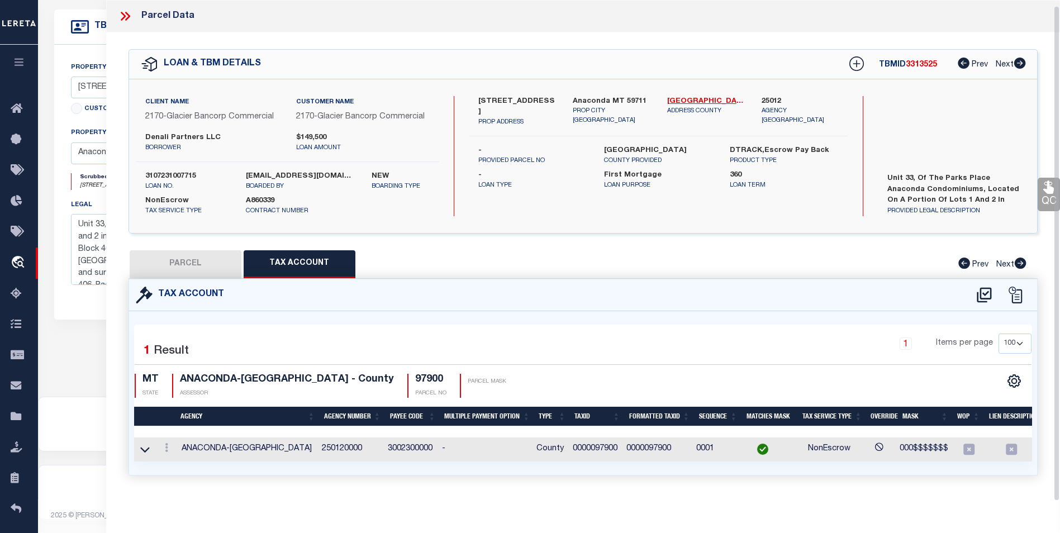
scroll to position [7, 0]
click at [206, 269] on button "PARCEL" at bounding box center [186, 264] width 112 height 28
select select "AS"
checkbox input "false"
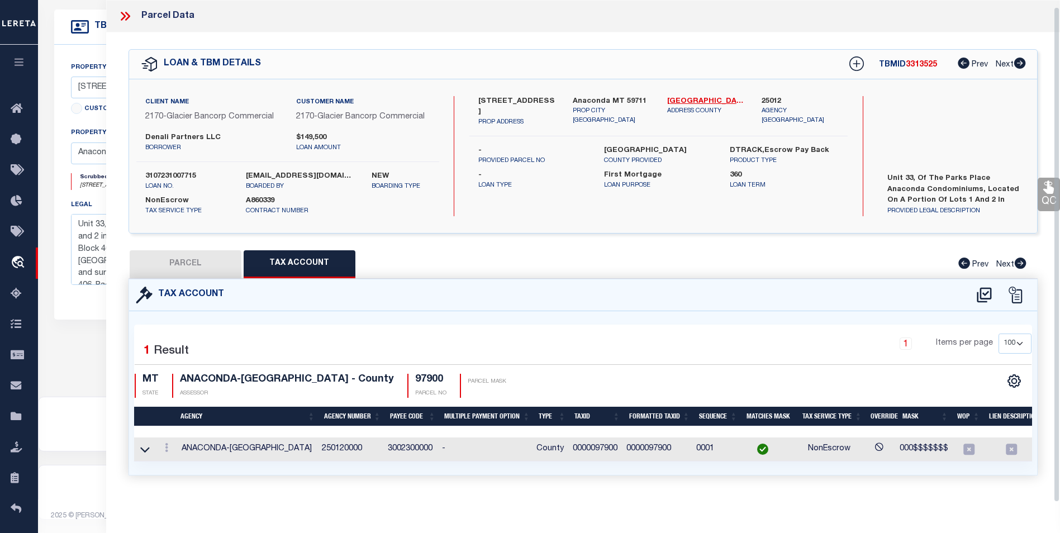
select select "BP"
type input "OVERBLUFF LLC"
type input "30-1285-03-2-15-05-0000"
select select
type input "200 HICKORY ST 21"
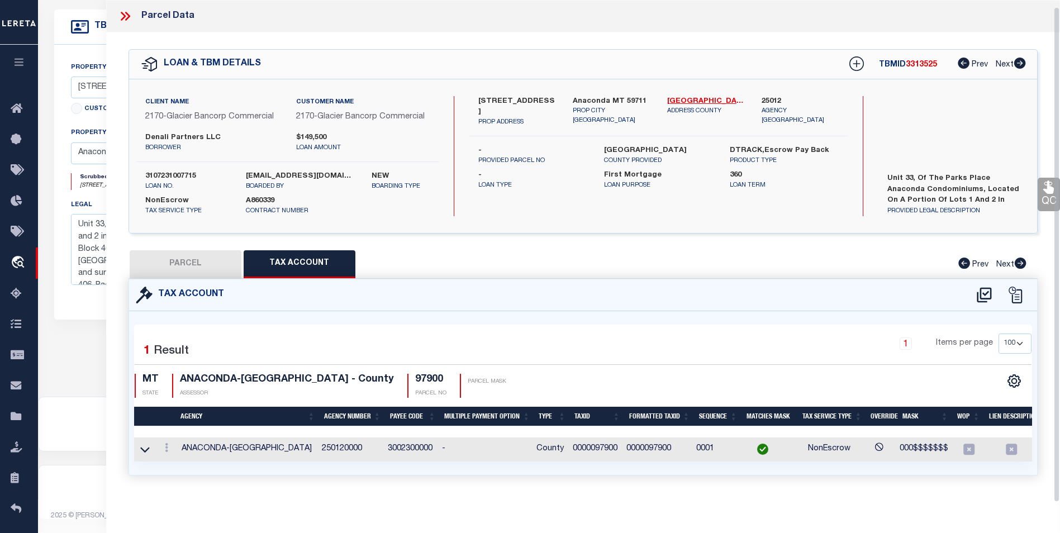
checkbox input "false"
type input "ANACONDA, MT 59711"
type textarea "ANACONDA ORIGINAL TOWNSITE, S03, T04 N, R11 W, BLOCK 40, Lot 1 - 2"
type textarea "Per tax office parcels are not assessed by unit but by the whole building parce…"
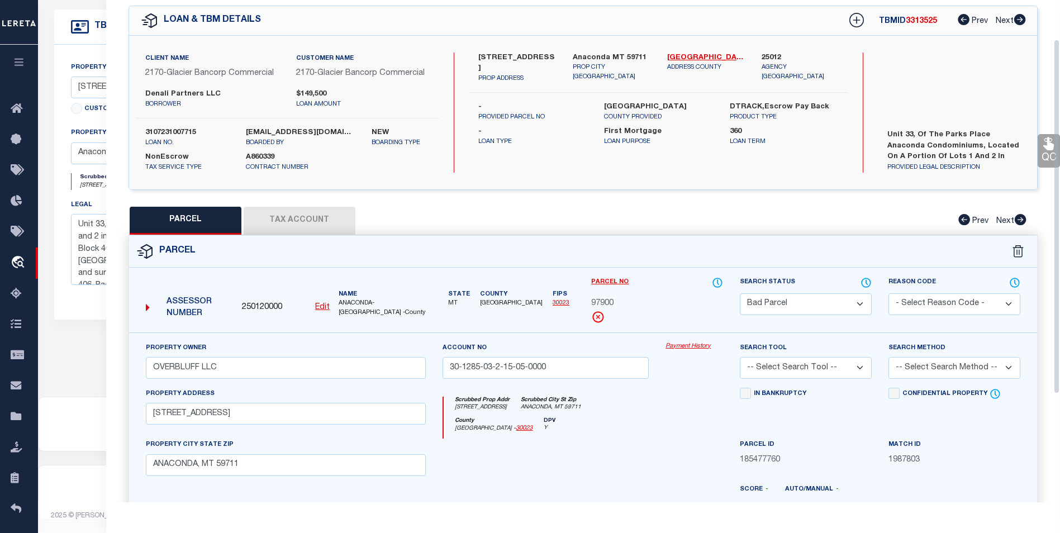
scroll to position [56, 0]
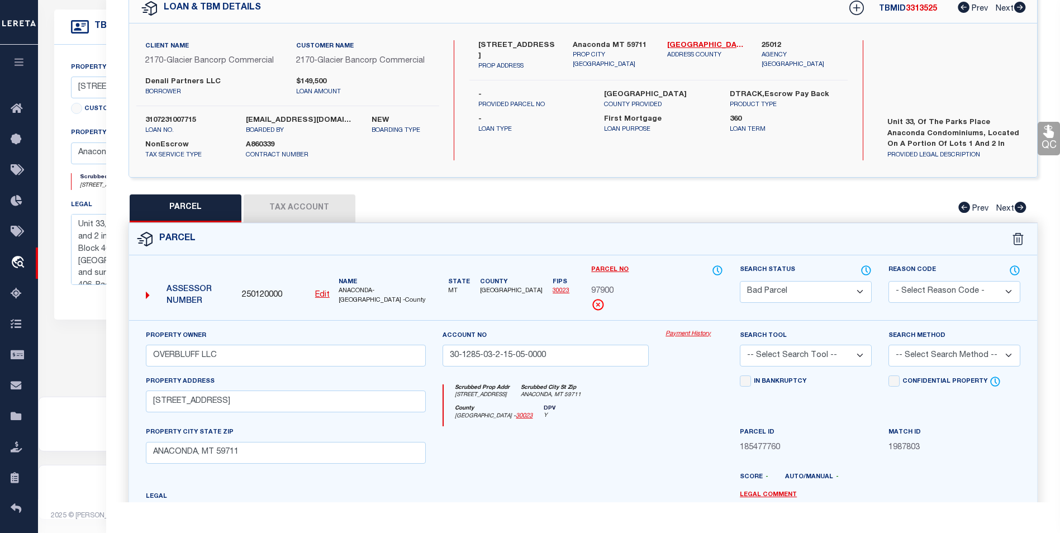
click at [827, 288] on select "Automated Search Bad Parcel Complete Duplicate Parcel High Dollar Reporting In …" at bounding box center [806, 292] width 132 height 22
select select "PR"
click at [740, 281] on select "Automated Search Bad Parcel Complete Duplicate Parcel High Dollar Reporting In …" at bounding box center [806, 292] width 132 height 22
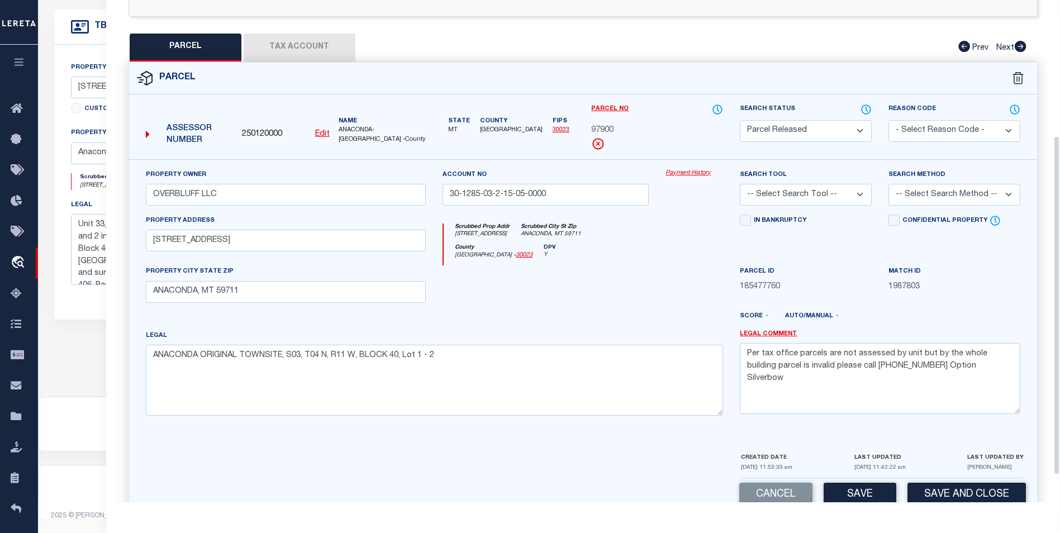
scroll to position [223, 0]
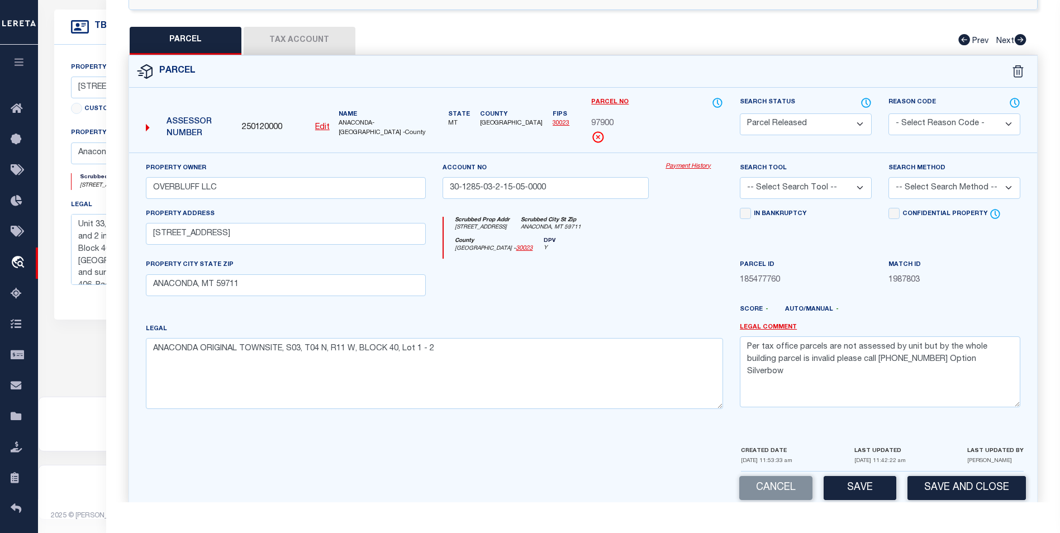
click at [857, 186] on select "-- Select Search Tool -- 3rd Party Website Agency File Agency Website ATLS CNV-…" at bounding box center [806, 188] width 132 height 22
click at [848, 153] on div "Property Owner OVERBLUFF LLC Account no 30-1285-03-2-15-05-0000 Payment History…" at bounding box center [583, 299] width 908 height 292
click at [933, 130] on select "- Select Reason Code - 099 - Other (Provide additional detail) ACT - Agency Cha…" at bounding box center [954, 124] width 132 height 22
select select "PPR"
click at [888, 113] on select "- Select Reason Code - 099 - Other (Provide additional detail) ACT - Agency Cha…" at bounding box center [954, 124] width 132 height 22
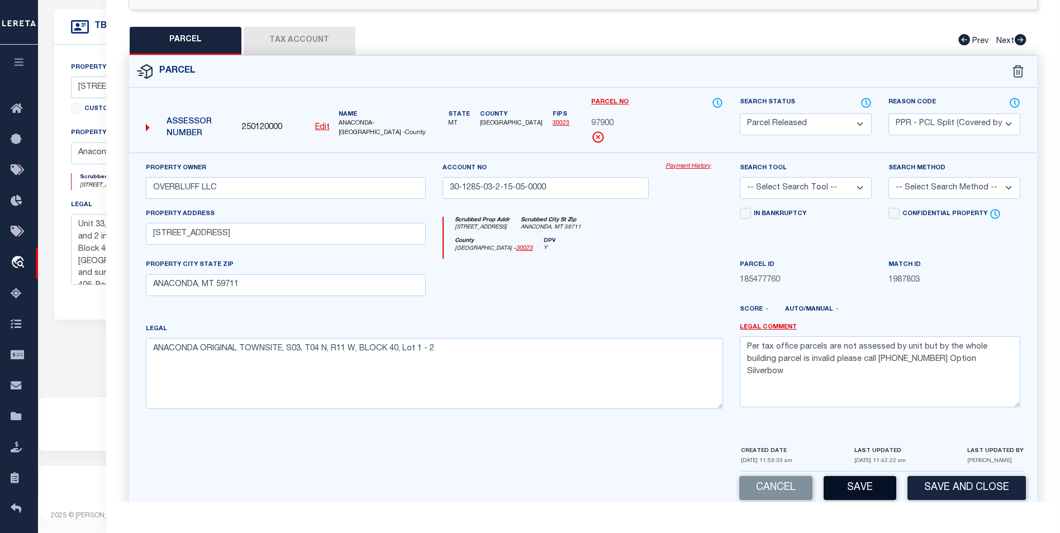
click at [843, 495] on button "Save" at bounding box center [860, 488] width 73 height 24
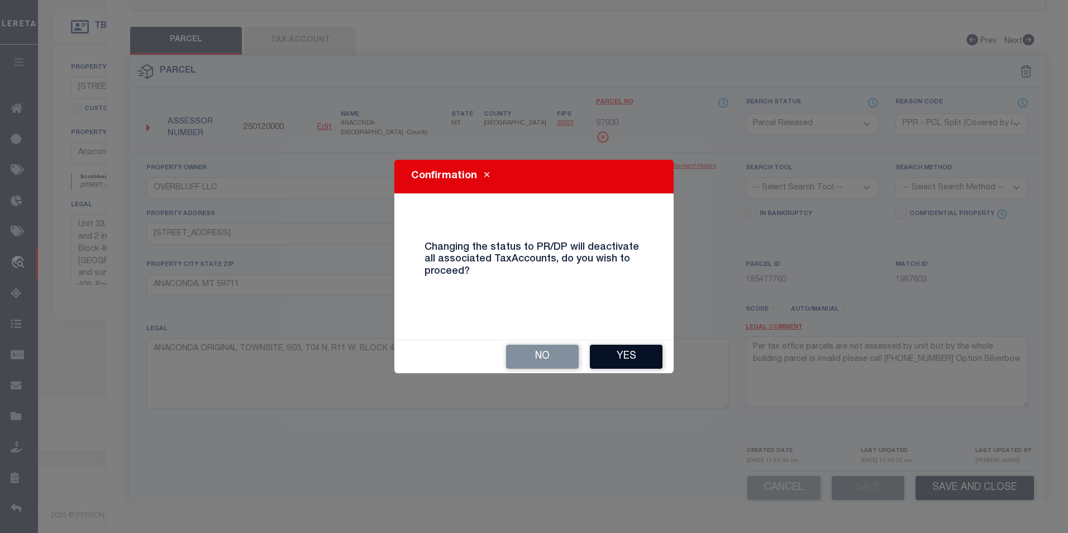
click at [645, 350] on button "Yes" at bounding box center [626, 357] width 73 height 24
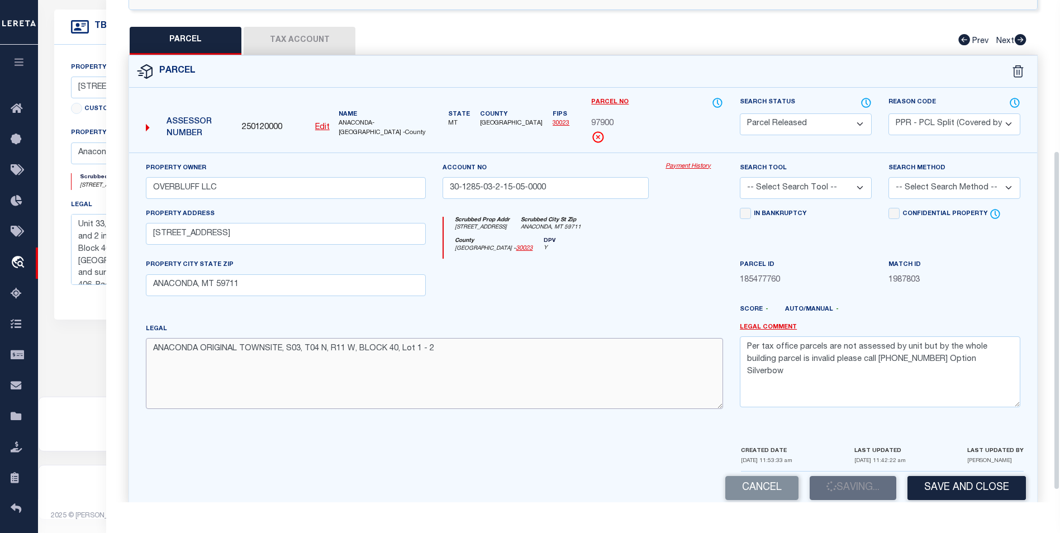
click at [643, 359] on textarea "ANACONDA ORIGINAL TOWNSITE, S03, T04 N, R11 W, BLOCK 40, Lot 1 - 2" at bounding box center [435, 373] width 578 height 70
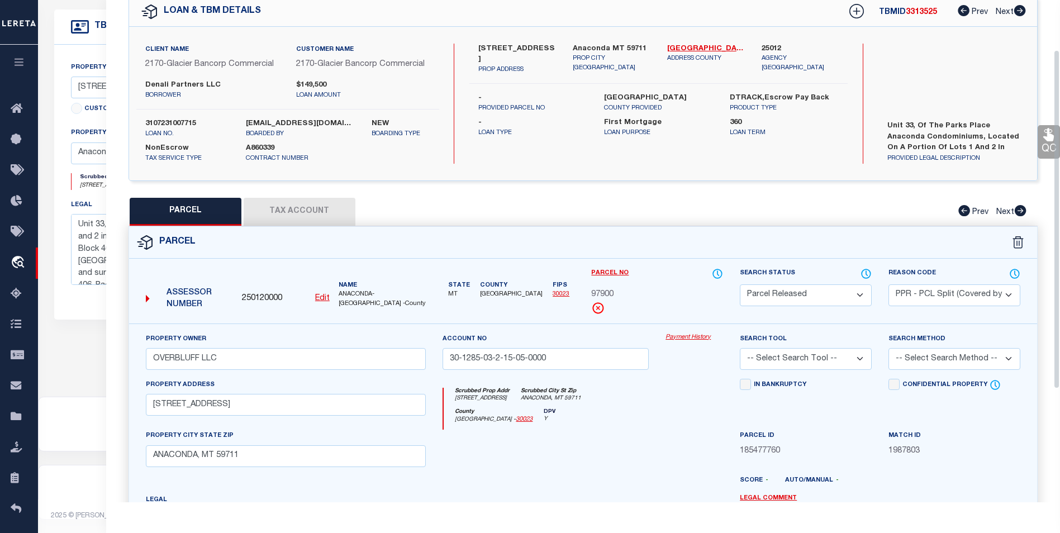
scroll to position [0, 0]
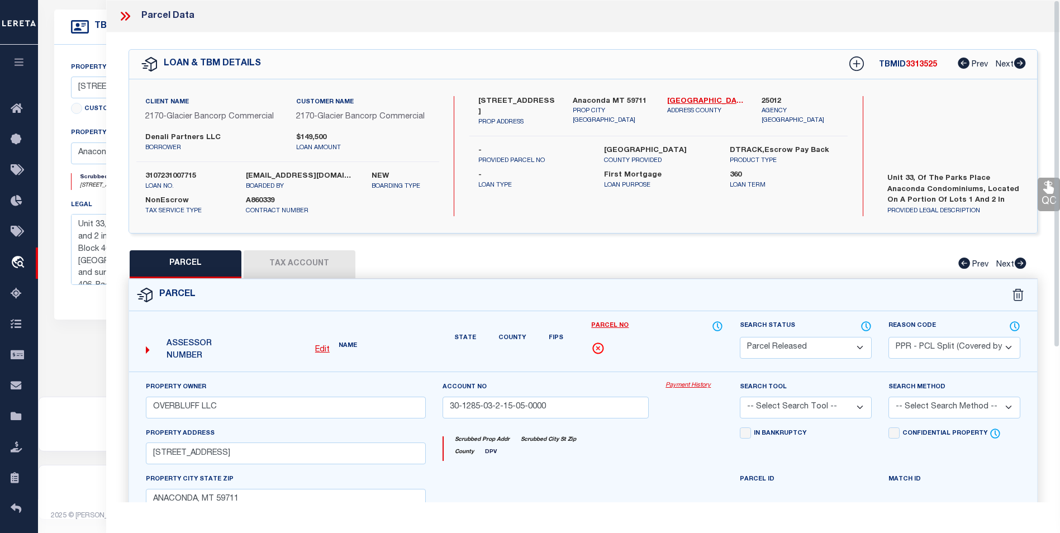
select select "AS"
select select
checkbox input "false"
select select "PR"
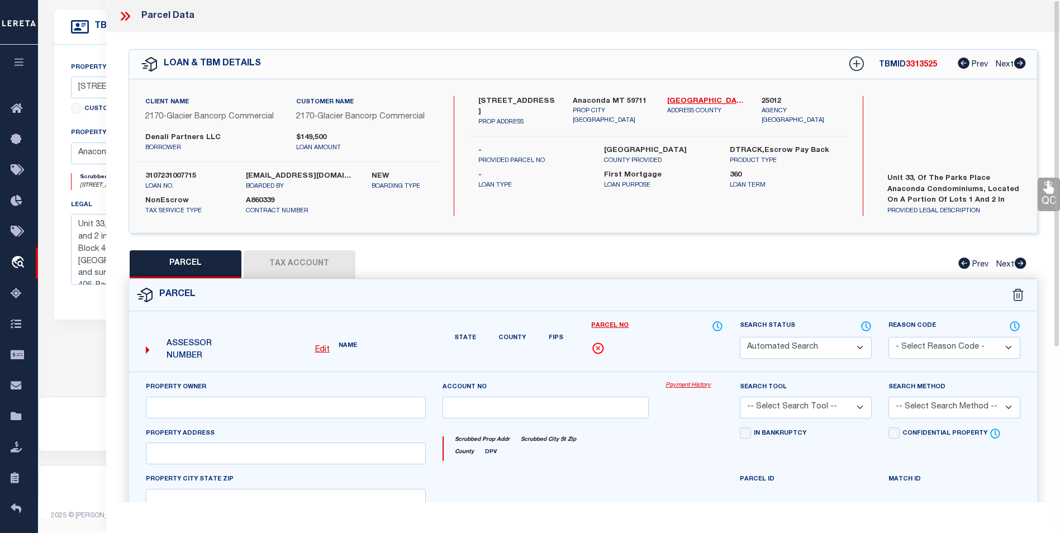
select select "PPR"
type input "OVERBLUFF LLC"
type input "30-1285-03-2-15-05-0000"
select select
type input "200 HICKORY ST 21"
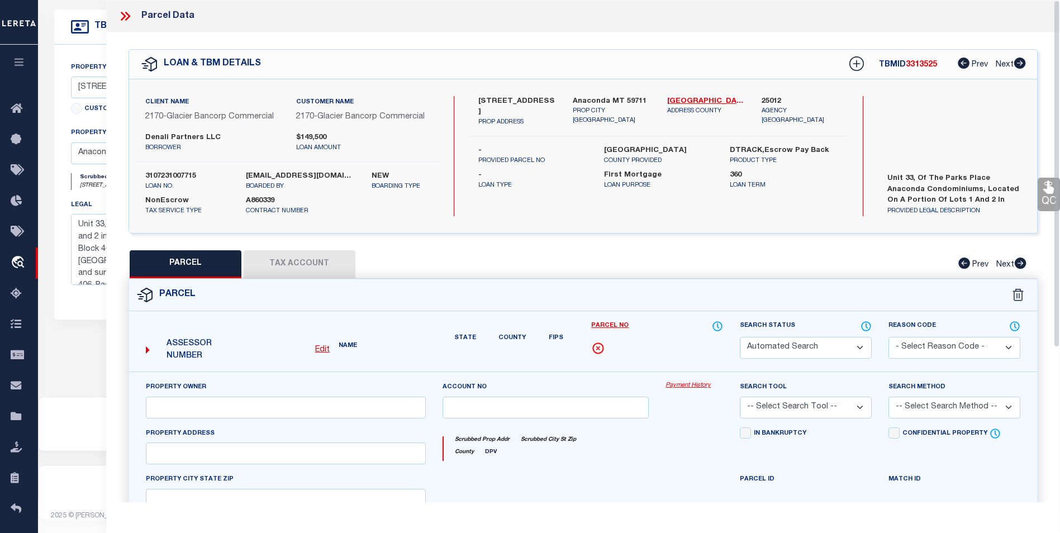
type input "ANACONDA, MT 59711"
type textarea "ANACONDA ORIGINAL TOWNSITE, S03, T04 N, R11 W, BLOCK 40, Lot 1 - 2"
type textarea "Per tax office parcels are not assessed by unit but by the whole building parce…"
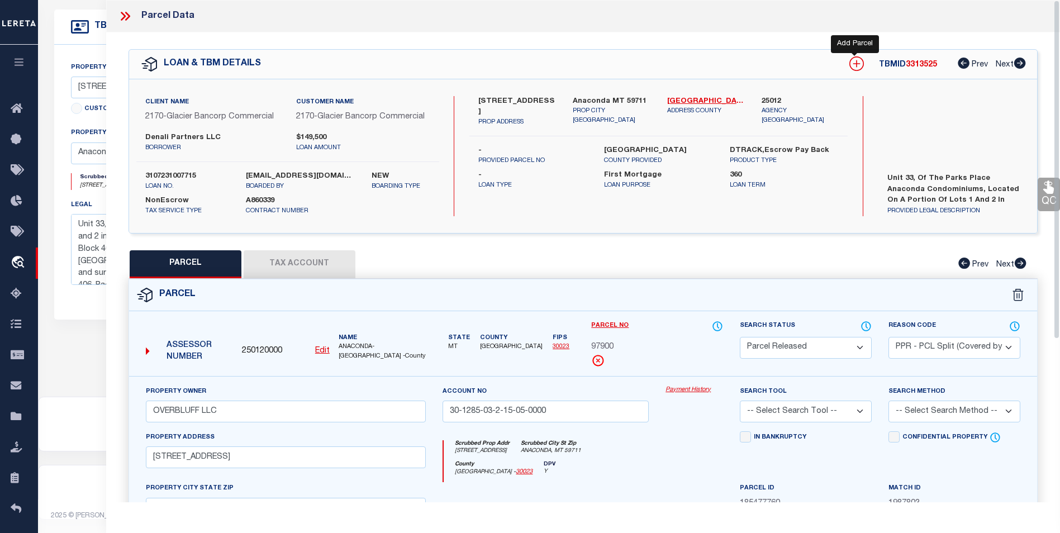
click at [852, 66] on icon at bounding box center [856, 63] width 15 height 15
select select "IP"
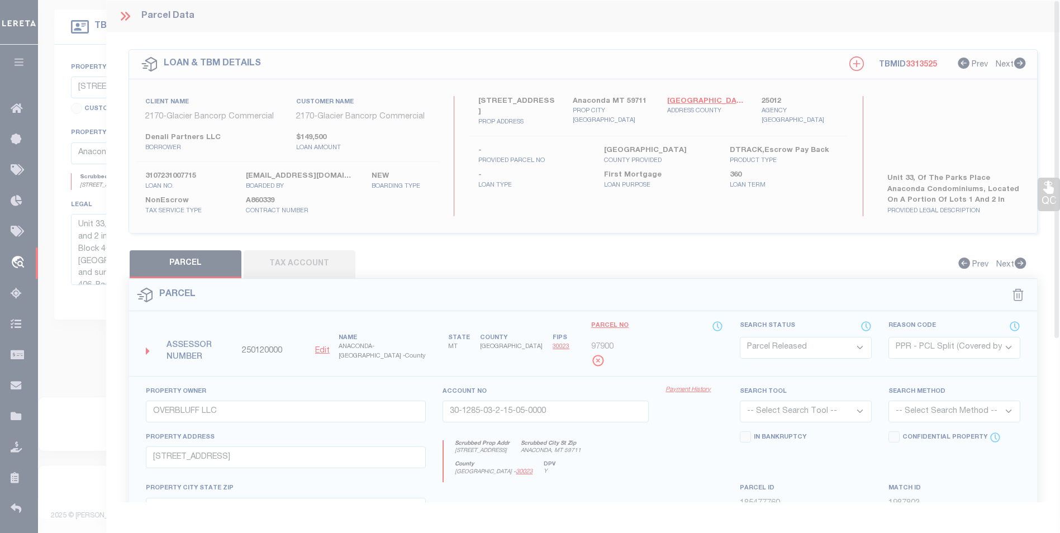
type textarea "-"
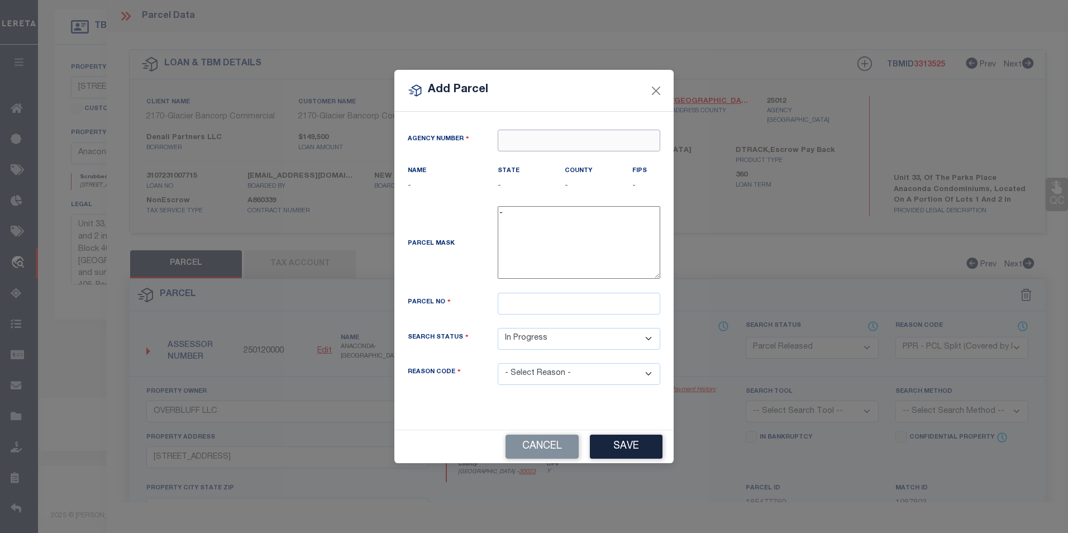
click at [563, 135] on input "text" at bounding box center [579, 141] width 163 height 22
click at [562, 157] on div "250120000 : ANACONDA-DEER LODGE COUNTY" at bounding box center [613, 166] width 231 height 18
type input "250120000"
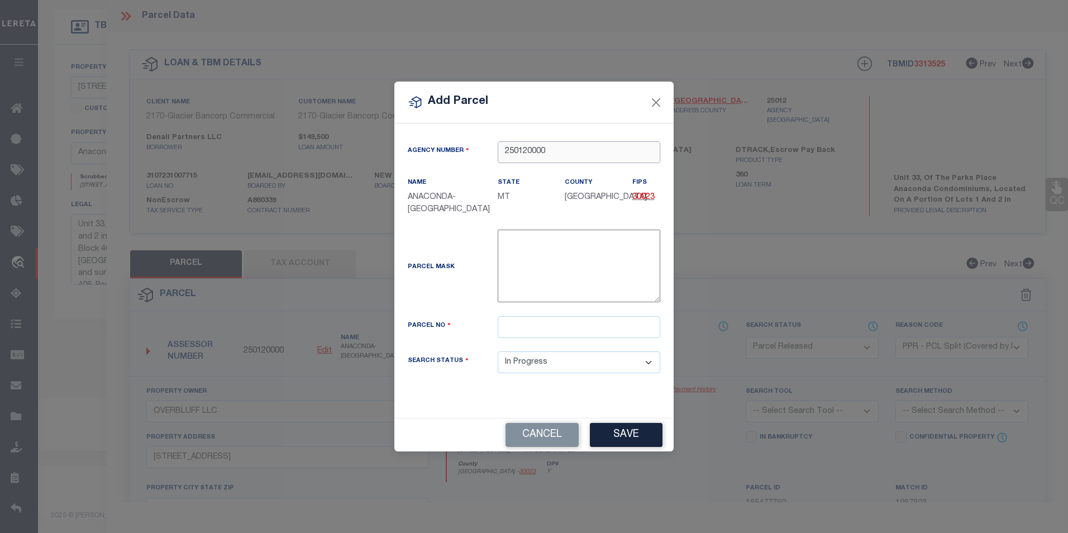
type input "250120000"
click at [539, 327] on input "text" at bounding box center [579, 327] width 163 height 22
type input "0000097911"
click at [625, 433] on button "Save" at bounding box center [626, 435] width 73 height 24
select select "IP"
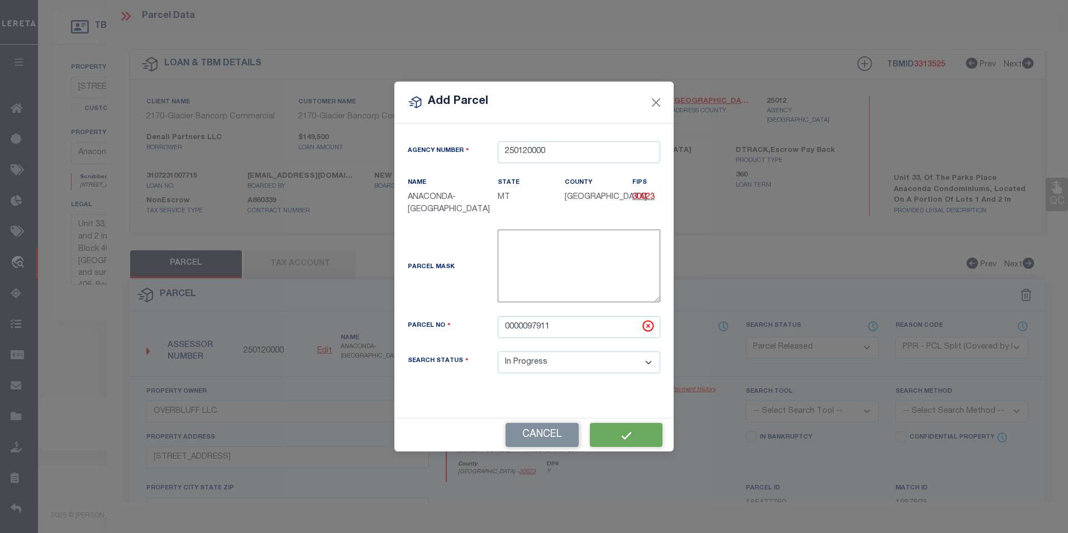
select select
checkbox input "false"
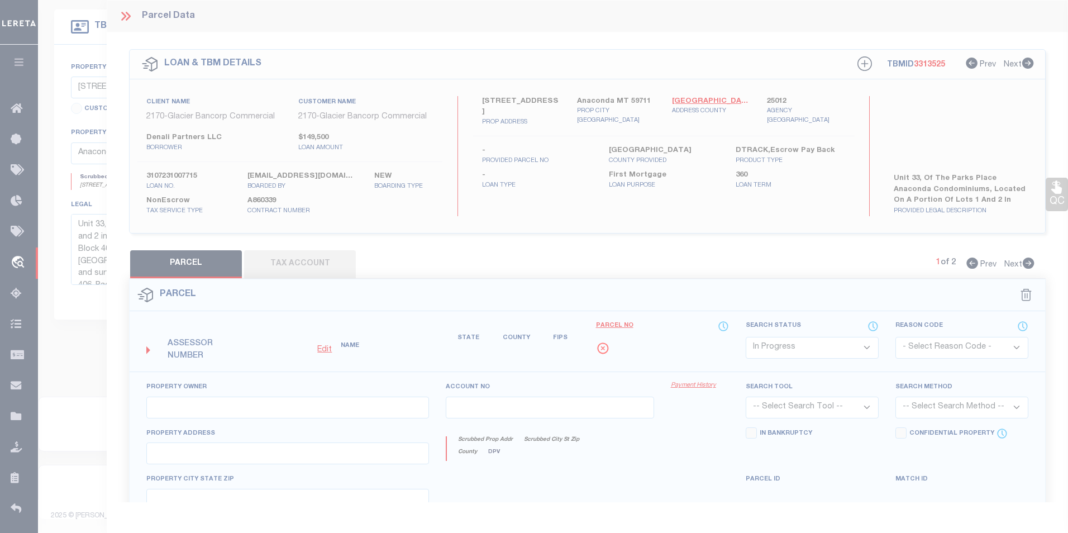
checkbox input "false"
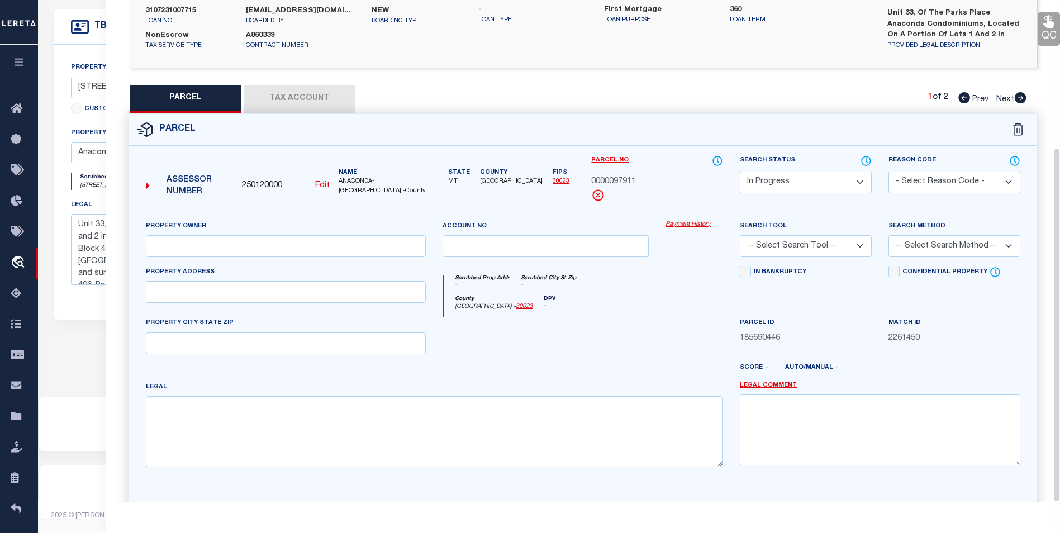
scroll to position [208, 0]
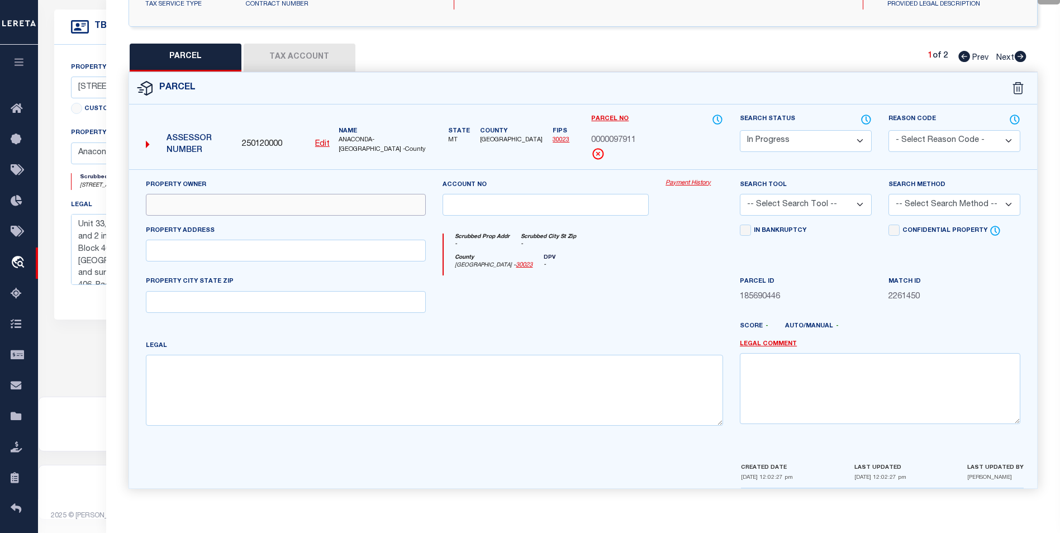
click at [282, 210] on input "text" at bounding box center [286, 205] width 280 height 22
click at [282, 202] on input "text" at bounding box center [286, 205] width 280 height 22
type input "d"
type input "Denali Partners LLC"
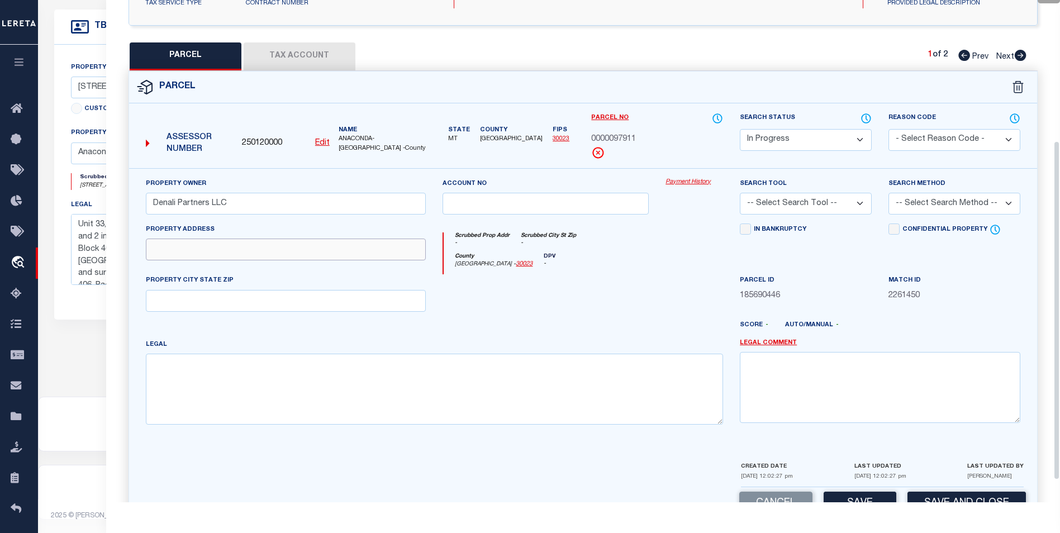
click at [237, 251] on input "text" at bounding box center [286, 250] width 280 height 22
type input "200 Hickory St unit 33"
click at [203, 294] on input "text" at bounding box center [286, 301] width 280 height 22
type input "Anaconda, MT"
click at [810, 204] on select "-- Select Search Tool -- 3rd Party Website Agency File Agency Website ATLS CNV-…" at bounding box center [806, 204] width 132 height 22
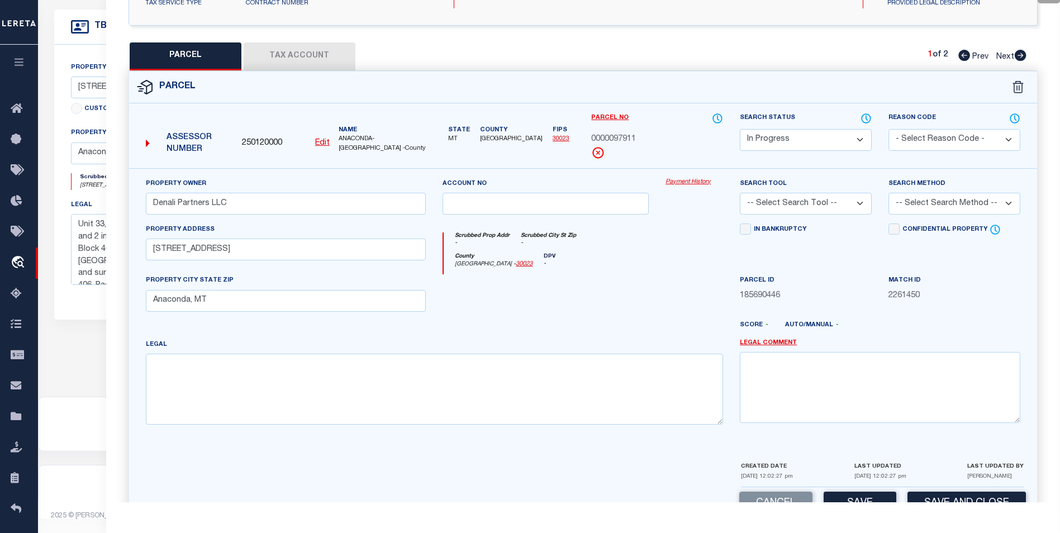
select select "AGF"
click at [740, 193] on select "-- Select Search Tool -- 3rd Party Website Agency File Agency Website ATLS CNV-…" at bounding box center [806, 204] width 132 height 22
click at [948, 201] on select "-- Select Search Method -- Property Address Legal Liability Info Provided" at bounding box center [954, 204] width 132 height 22
select select "ADD"
click at [888, 193] on select "-- Select Search Method -- Property Address Legal Liability Info Provided" at bounding box center [954, 204] width 132 height 22
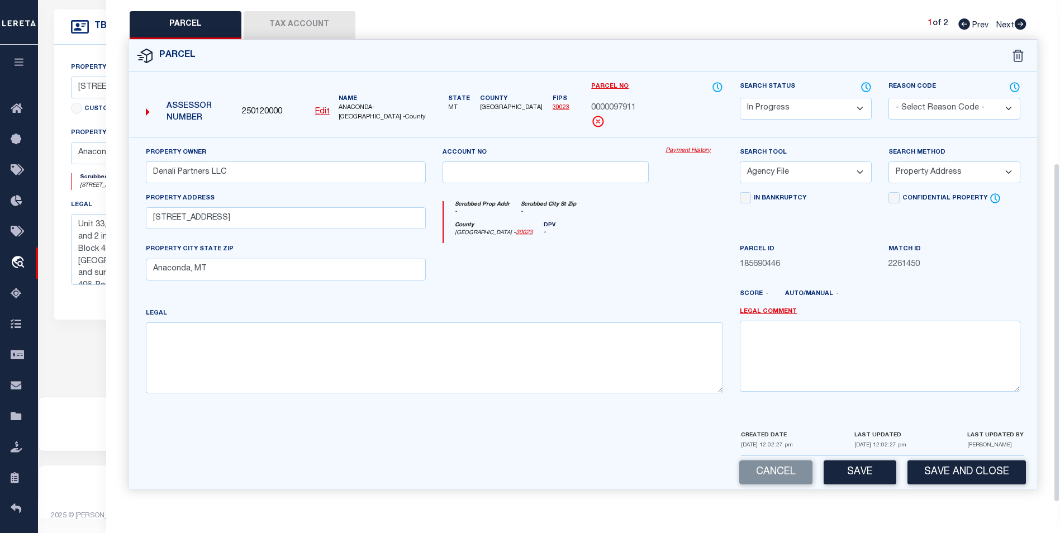
scroll to position [241, 0]
click at [852, 471] on button "Save" at bounding box center [860, 472] width 73 height 24
select select "AS"
select select
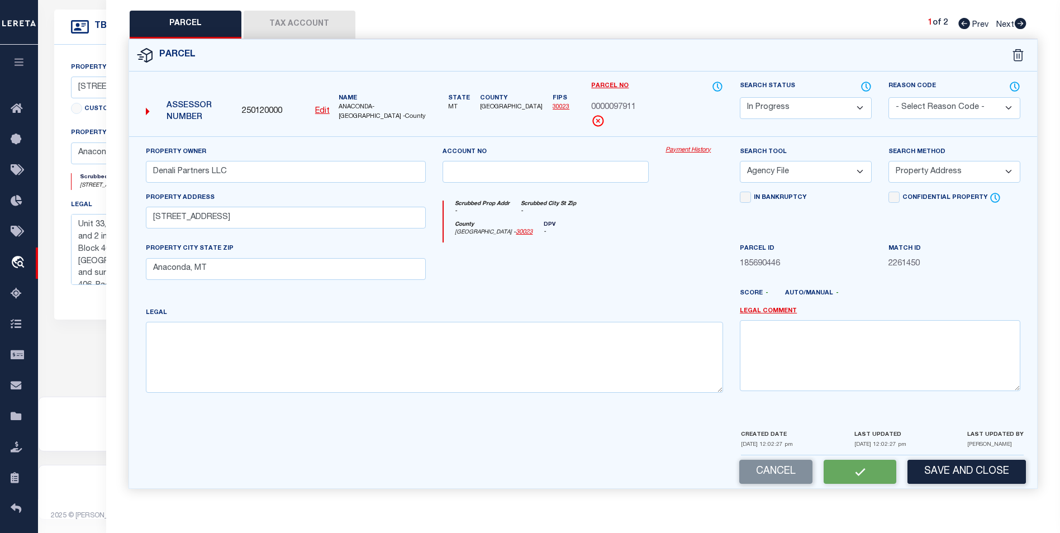
checkbox input "false"
select select "IP"
type input "Denali Partners LLC"
select select "AGF"
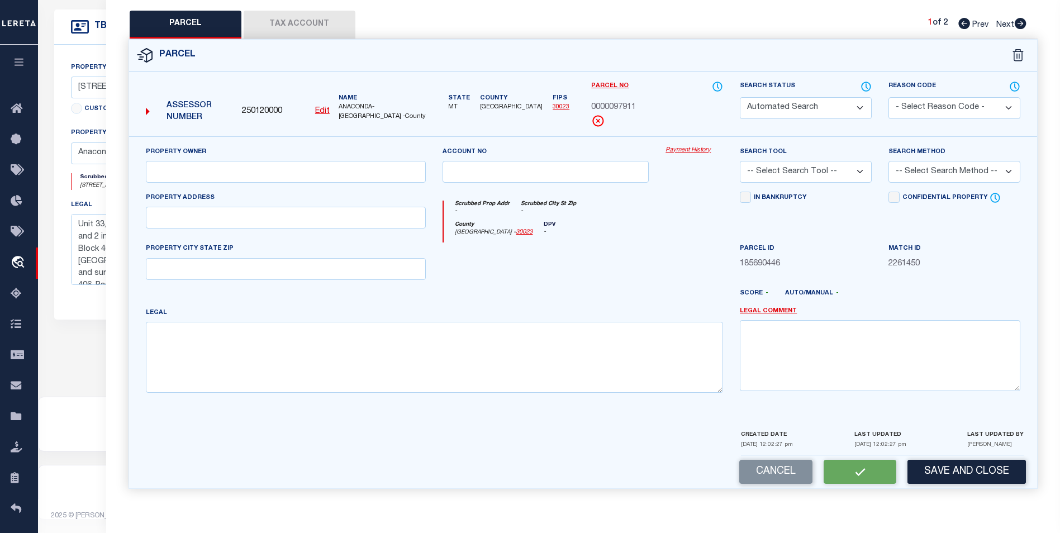
select select "ADD"
type input "200 Hickory St unit 33"
type input "Anaconda, MT"
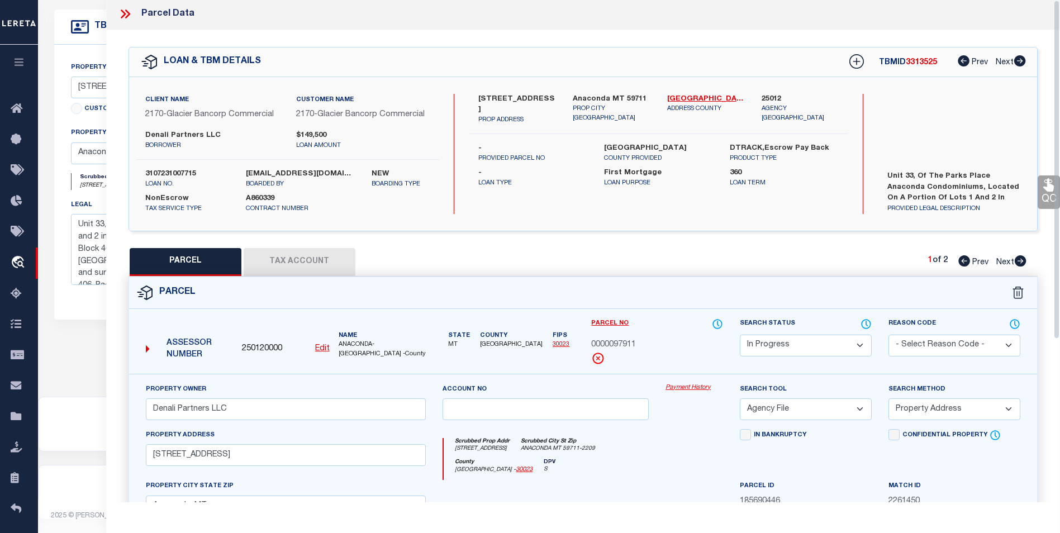
scroll to position [0, 0]
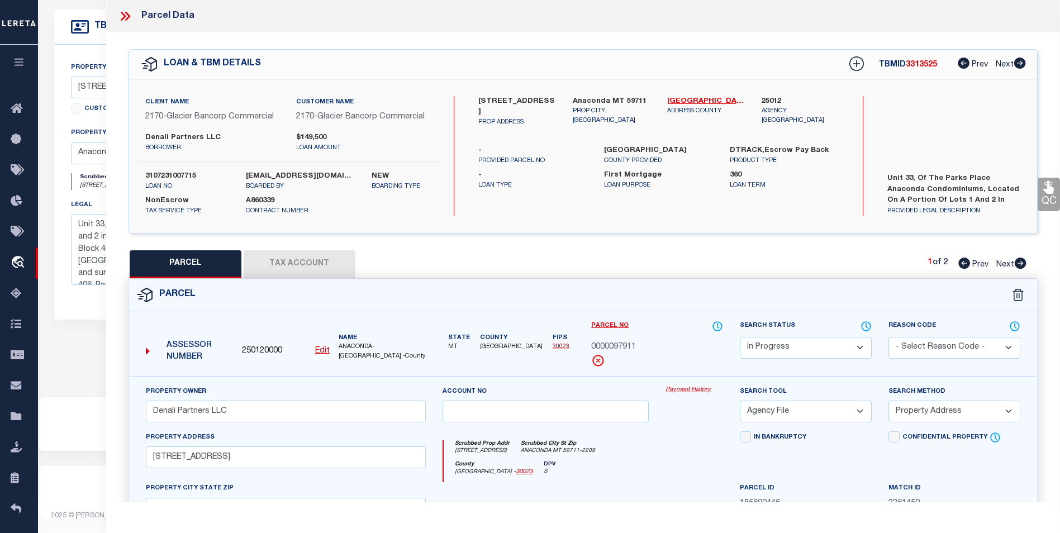
click at [327, 260] on button "Tax Account" at bounding box center [300, 264] width 112 height 28
select select "100"
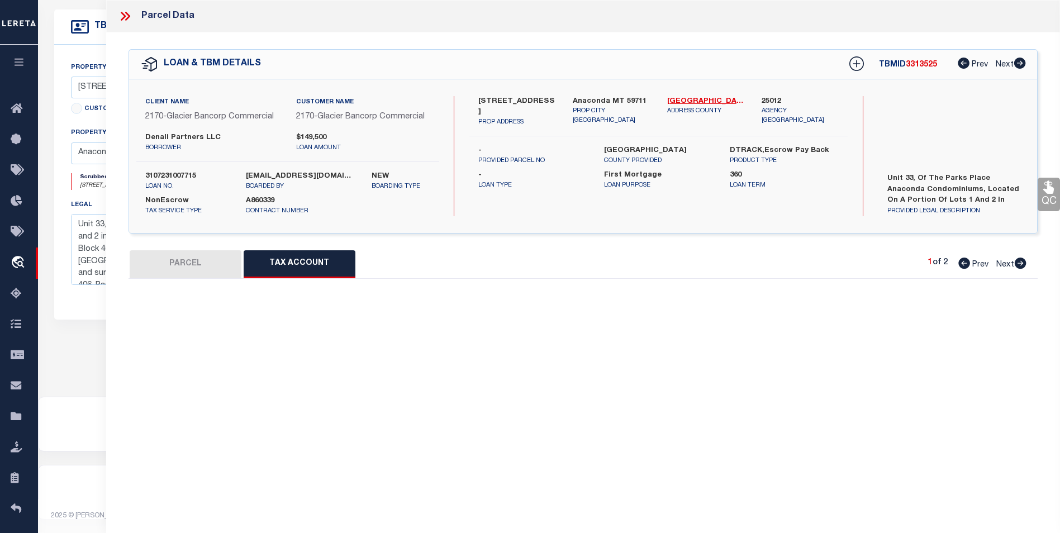
select select "100"
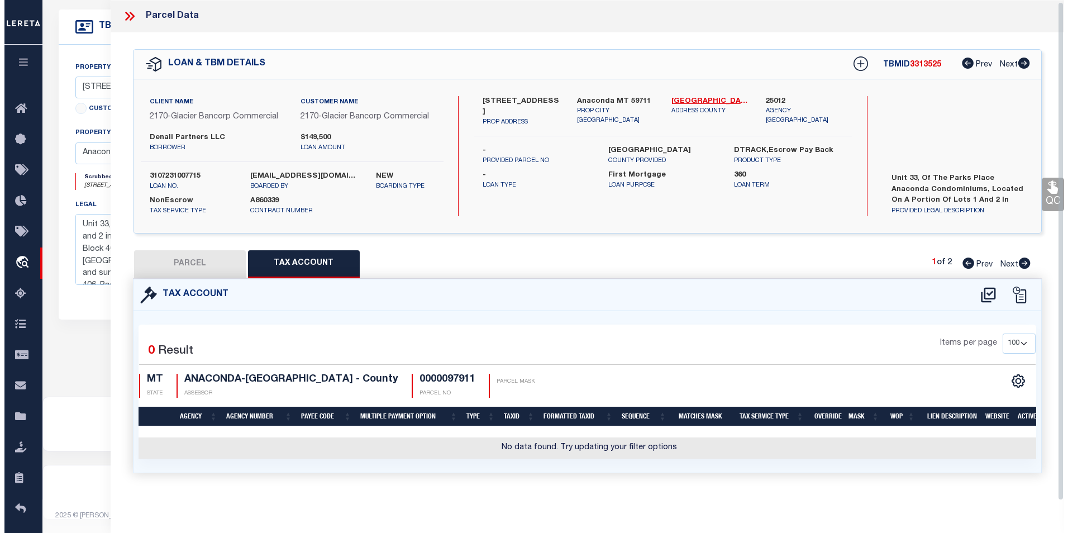
scroll to position [3, 0]
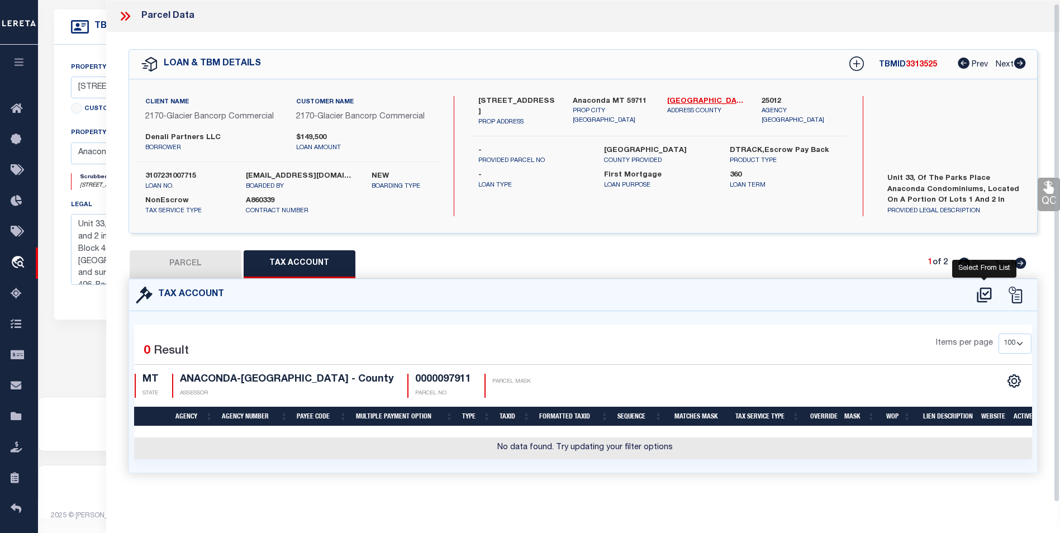
click at [981, 287] on icon at bounding box center [984, 294] width 15 height 15
select select "100"
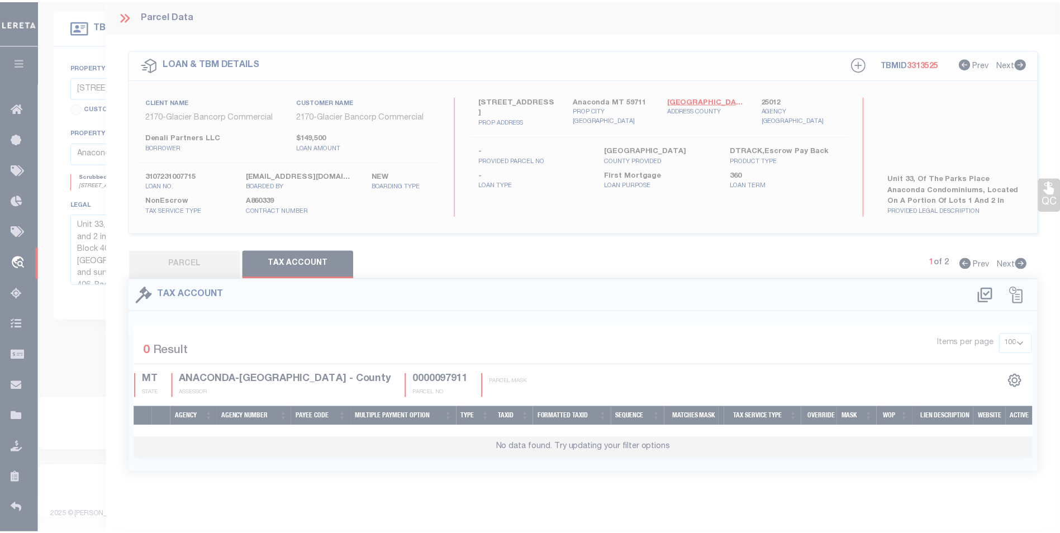
scroll to position [0, 0]
select select "100"
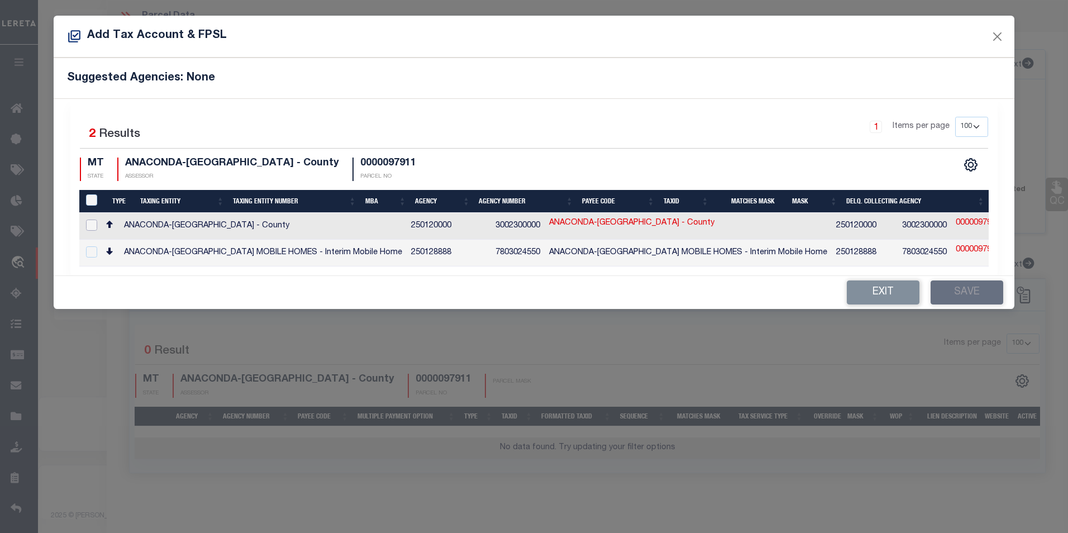
click at [92, 225] on input "checkbox" at bounding box center [91, 225] width 11 height 11
checkbox input "true"
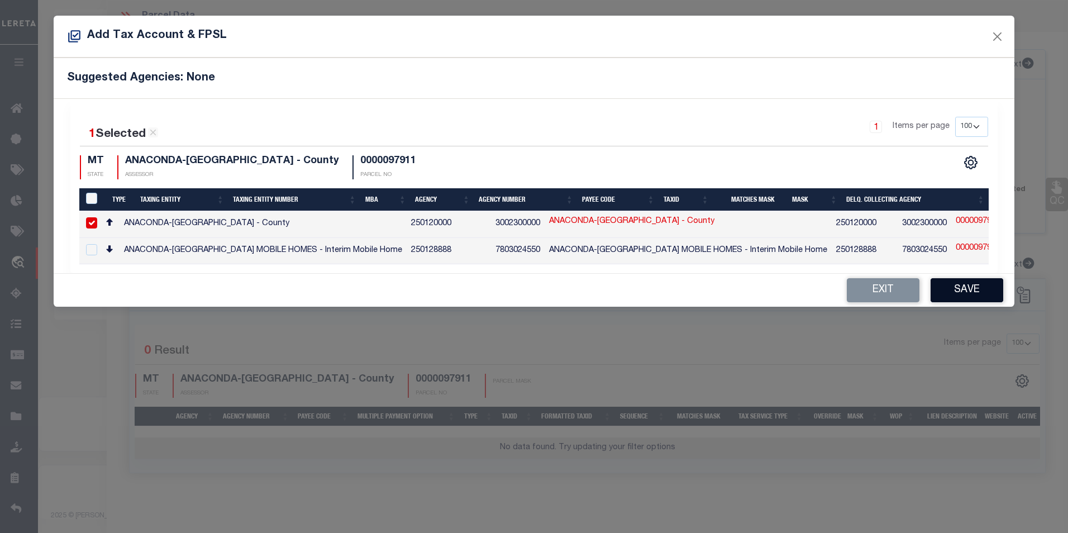
click at [971, 292] on button "Save" at bounding box center [967, 290] width 73 height 24
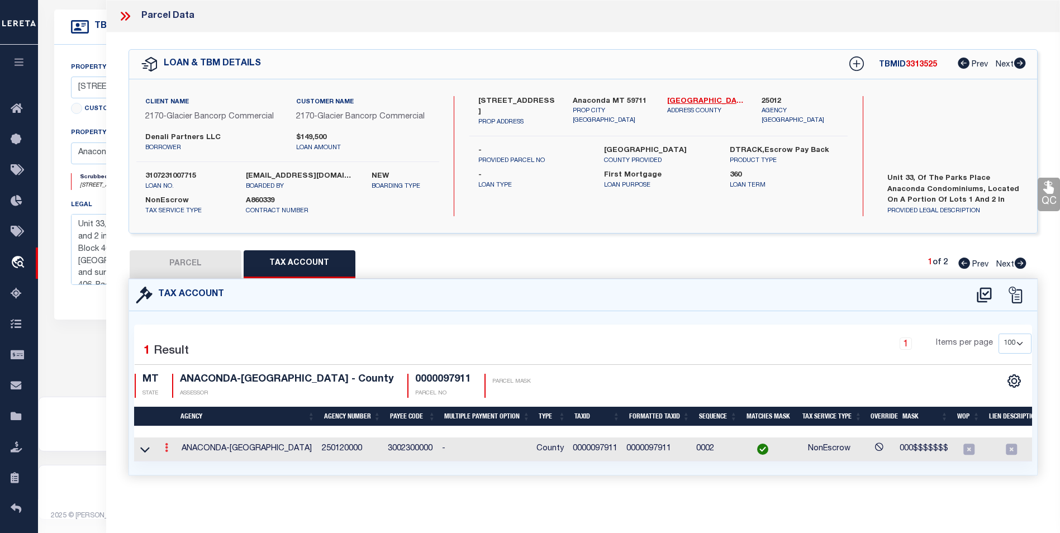
click at [165, 450] on icon at bounding box center [166, 447] width 3 height 9
click at [206, 353] on div "Selected 1 Result" at bounding box center [241, 349] width 212 height 31
click at [193, 260] on button "PARCEL" at bounding box center [186, 264] width 112 height 28
select select "AS"
select select
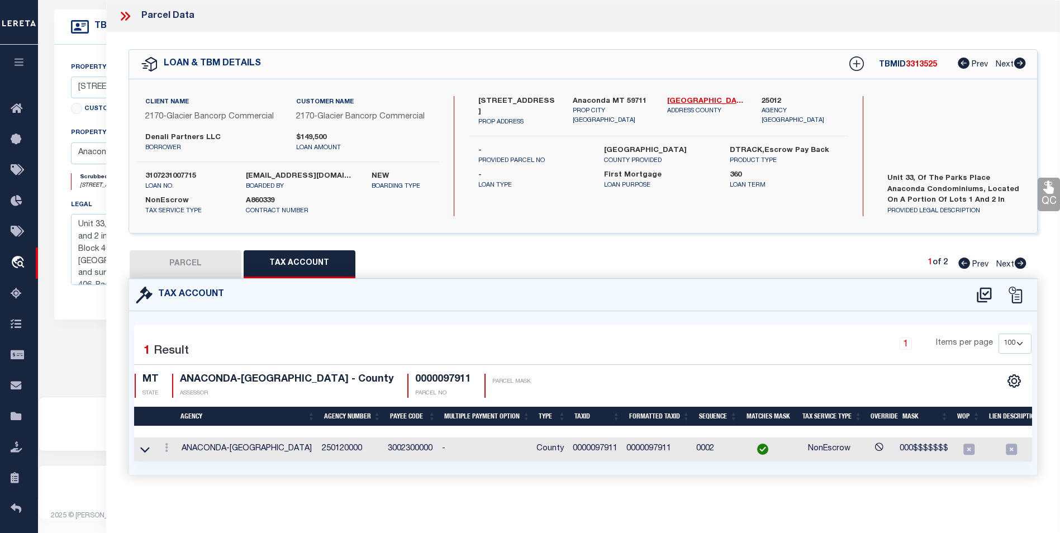
select select
checkbox input "false"
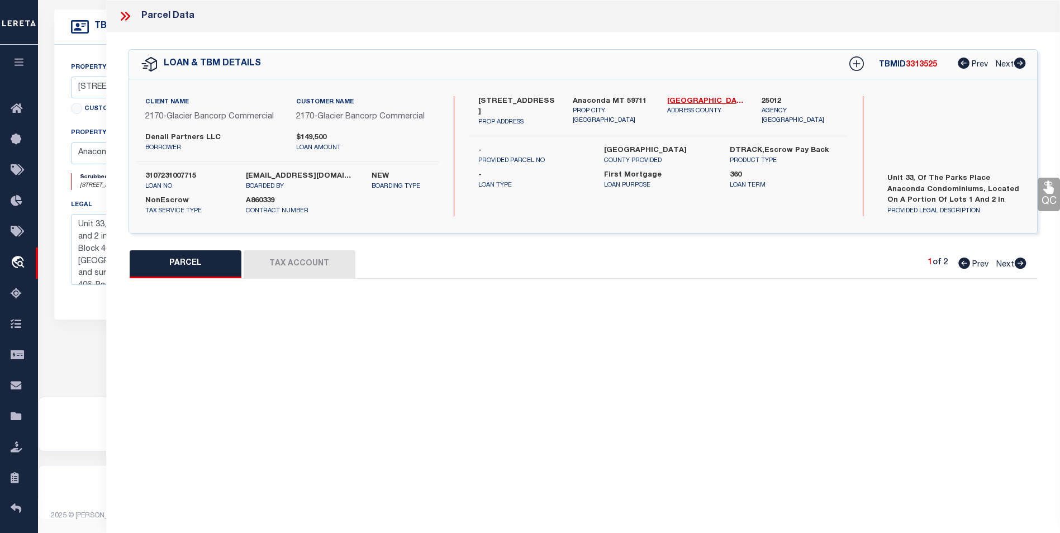
select select "IP"
type input "Denali Partners LLC"
select select "AGF"
select select "ADD"
type input "200 Hickory St unit 33"
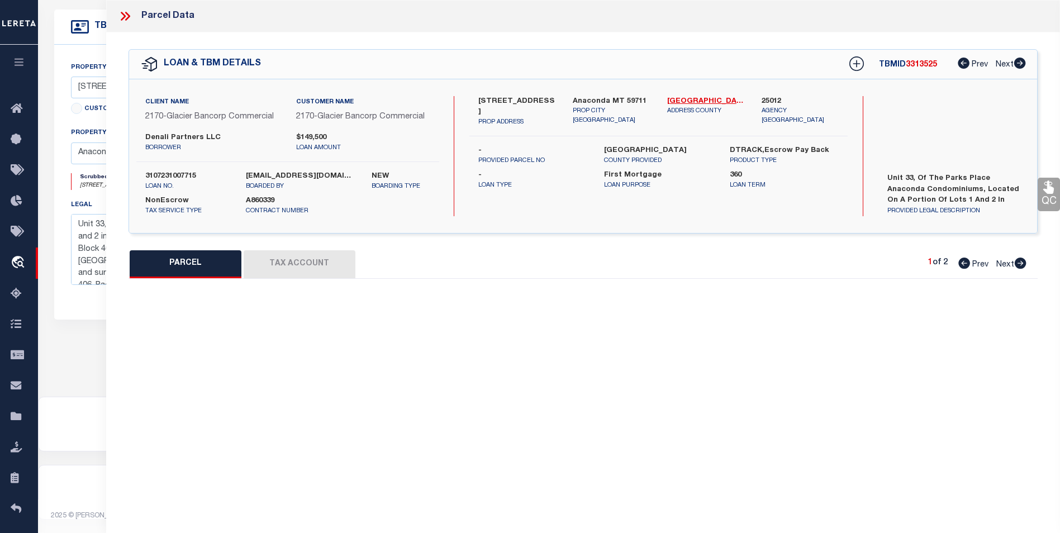
type input "Anaconda, MT"
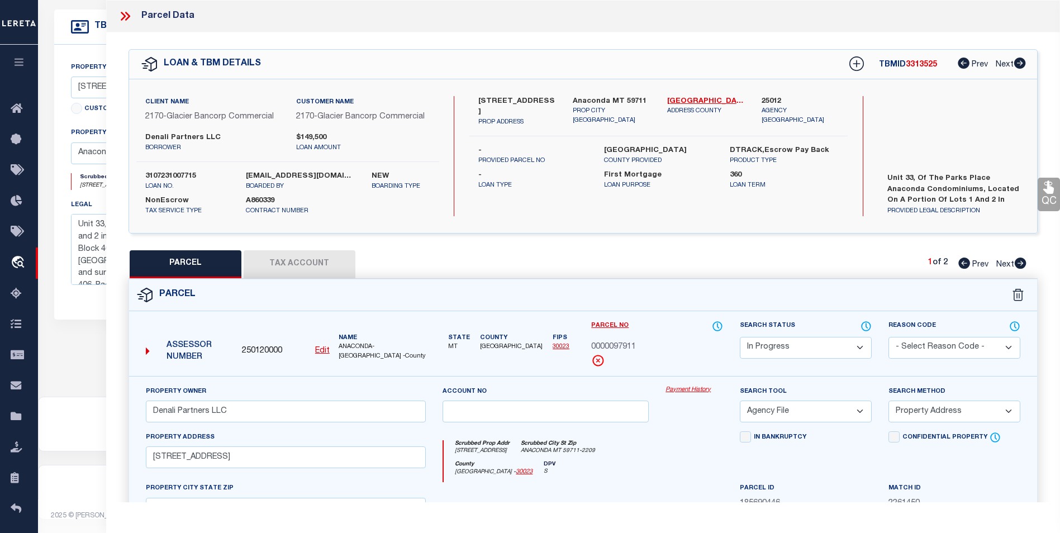
click at [130, 15] on icon at bounding box center [125, 16] width 15 height 15
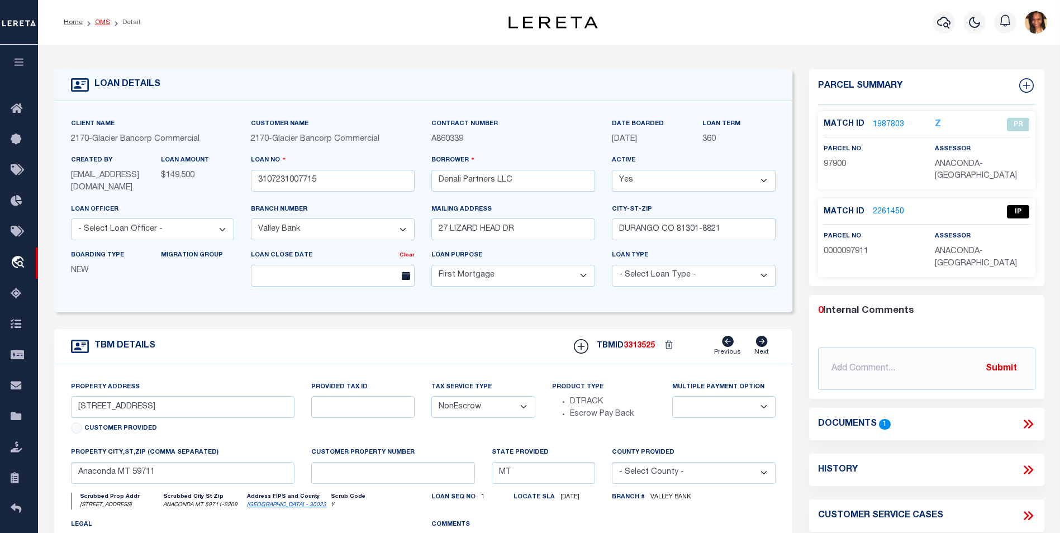
click at [105, 24] on link "OMS" at bounding box center [102, 22] width 15 height 7
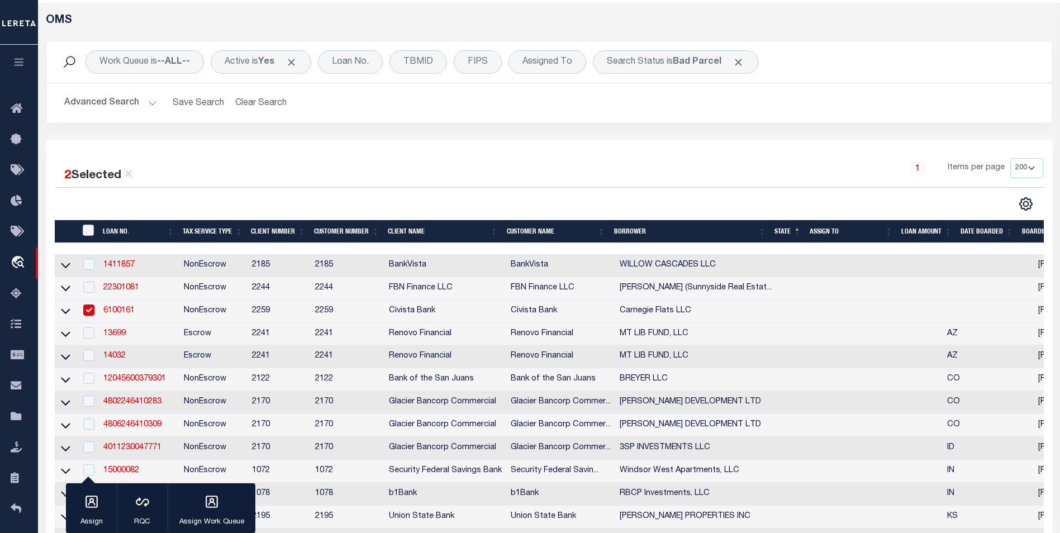
scroll to position [112, 0]
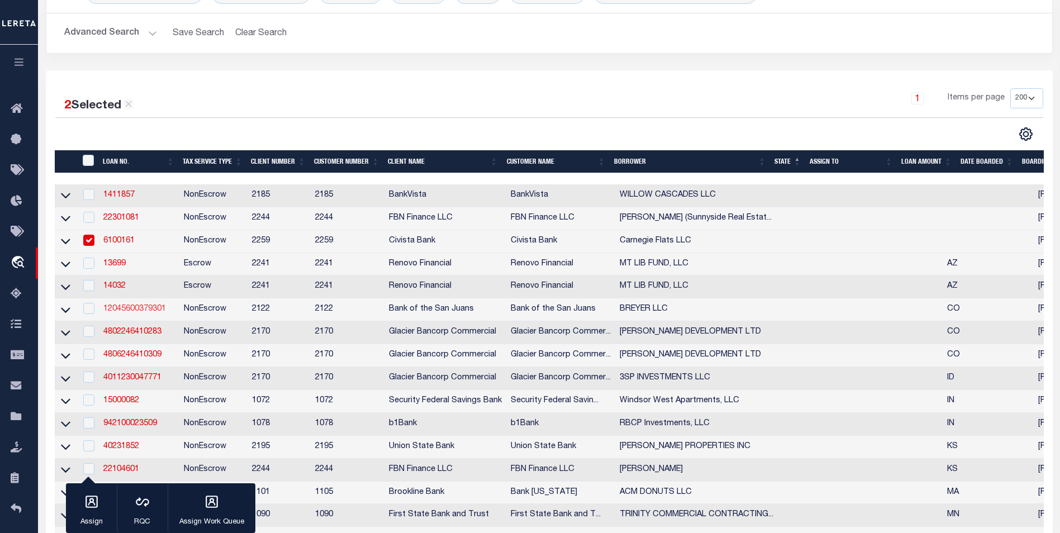
click at [122, 313] on link "12045600379301" at bounding box center [134, 309] width 63 height 8
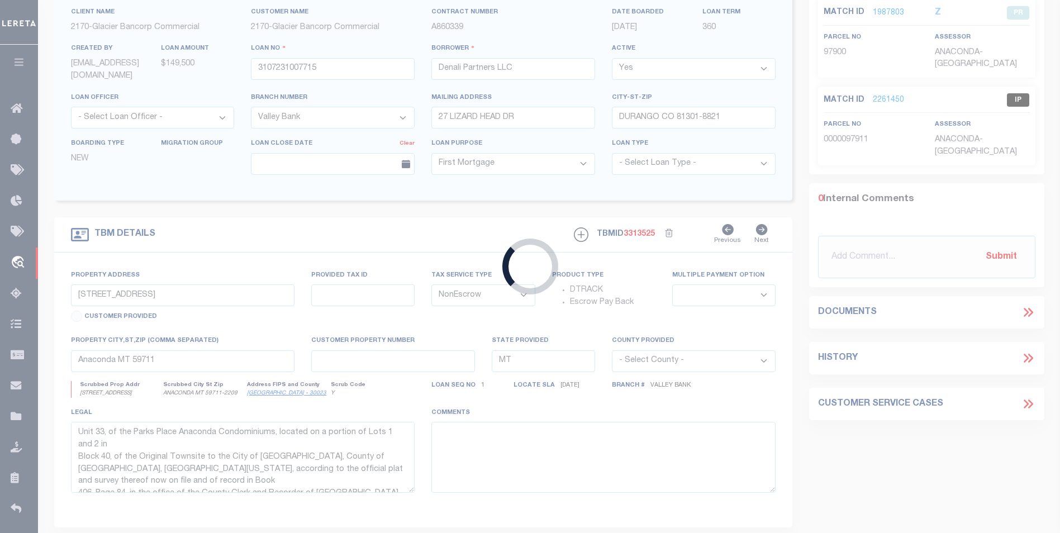
type input "12045600379301"
type input "BREYER LLC"
select select
type input "PO BOX 628"
type input "HAYDEN CO 81639-0628"
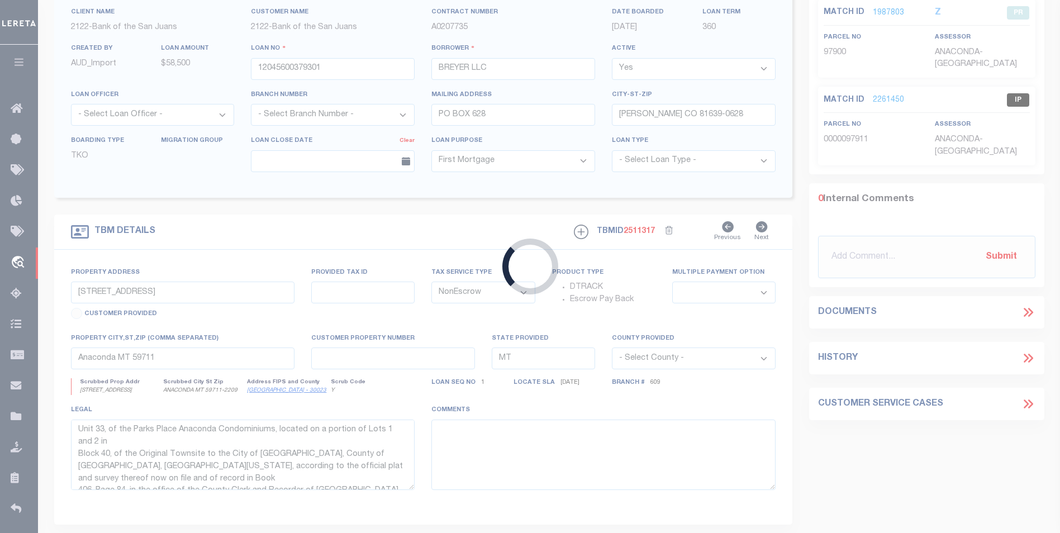
type input "VACANT LAND"
type input "R001943"
type input "CRAIG CO 81625"
type input "CO"
select select
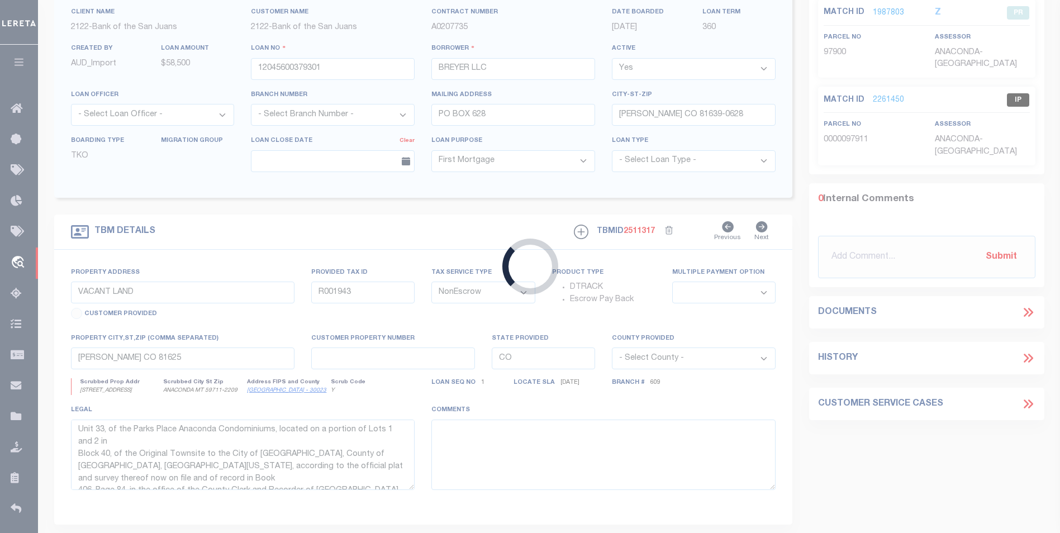
type textarea "Liability Limited to the Parcel Provided"
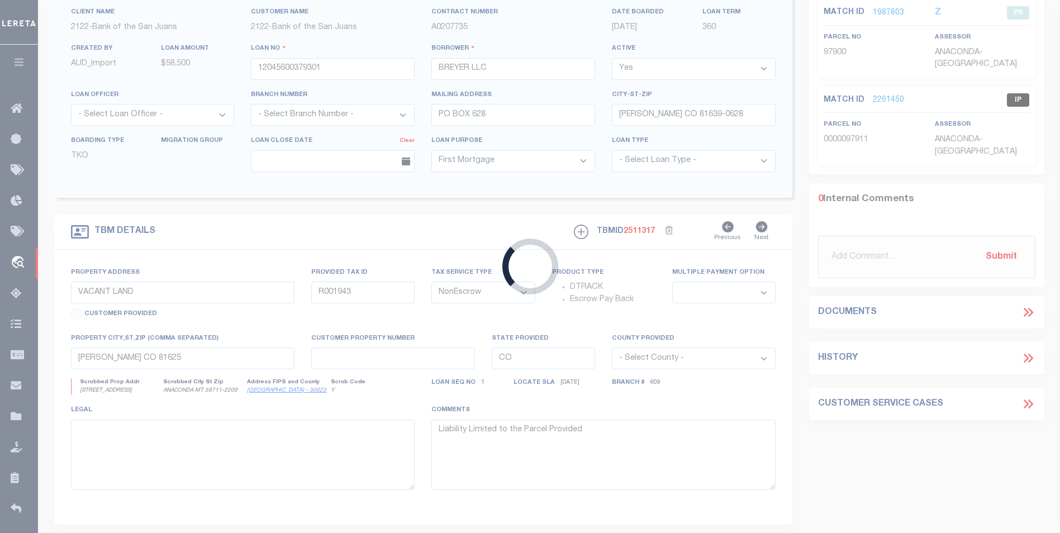
select select "2251"
select select "2"
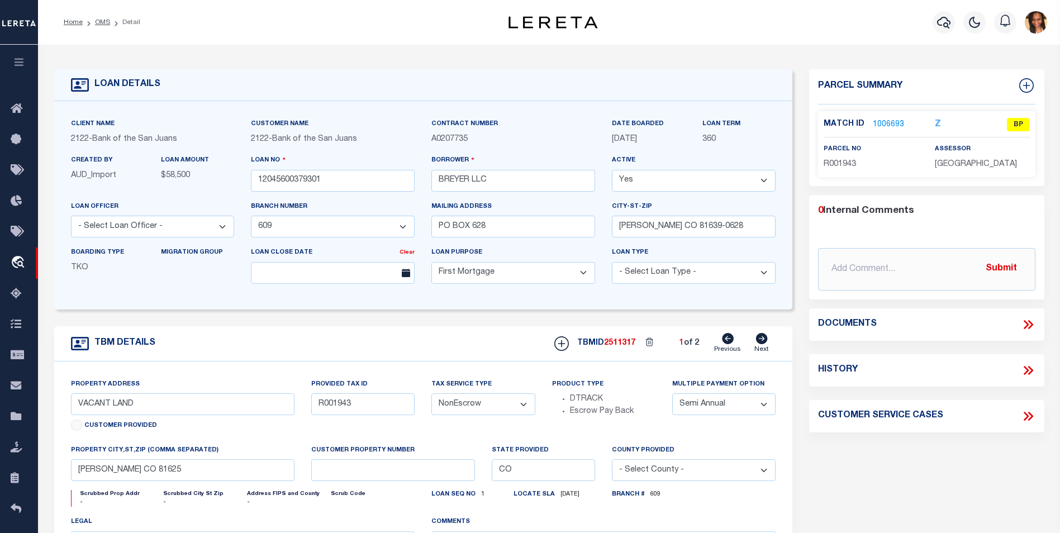
click at [882, 119] on link "1006693" at bounding box center [888, 125] width 31 height 12
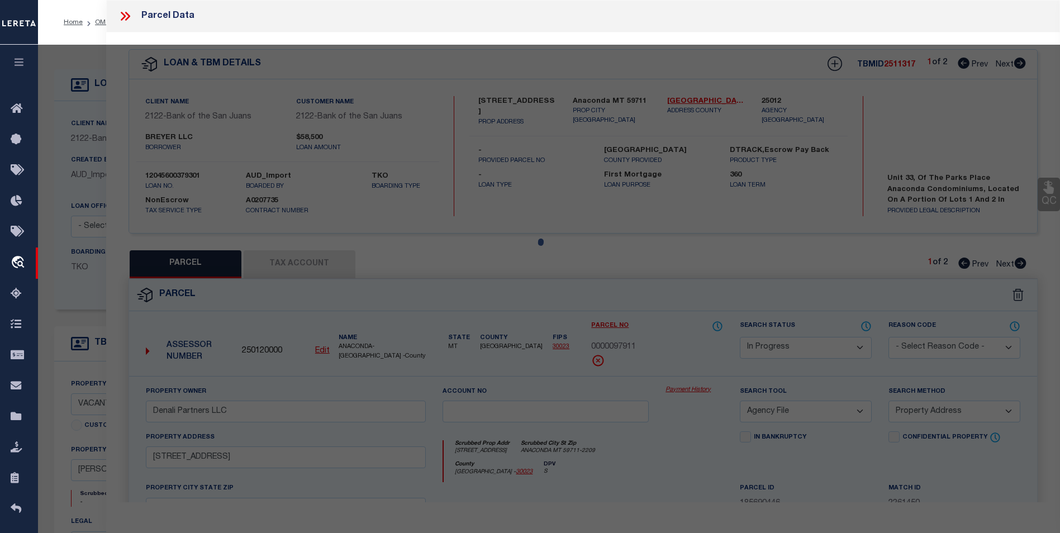
select select "AS"
select select
checkbox input "false"
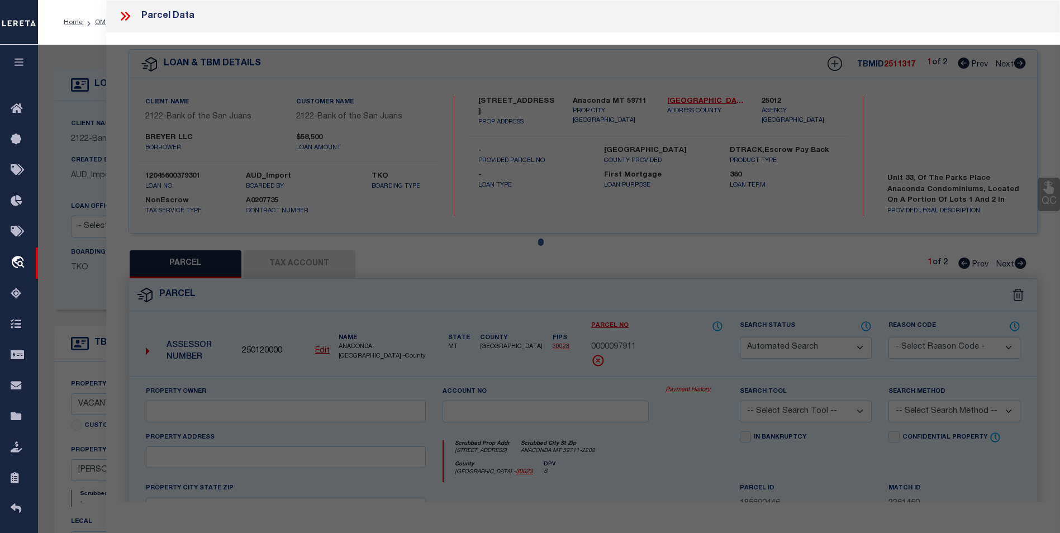
select select "BP"
select select
checkbox input "false"
type textarea "Per tory -R001943 No longer exist and new parcel is active as it is combined R0…"
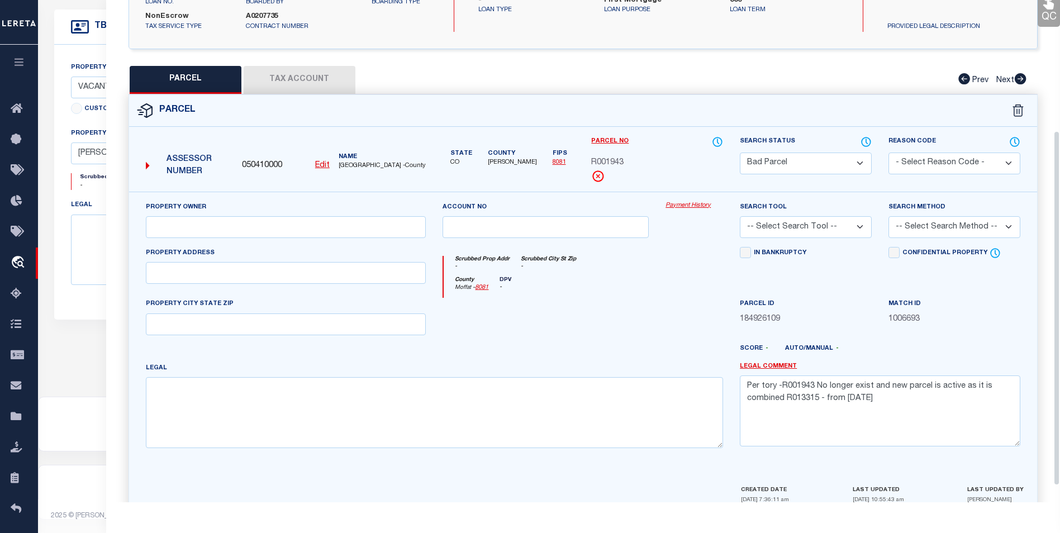
scroll to position [208, 0]
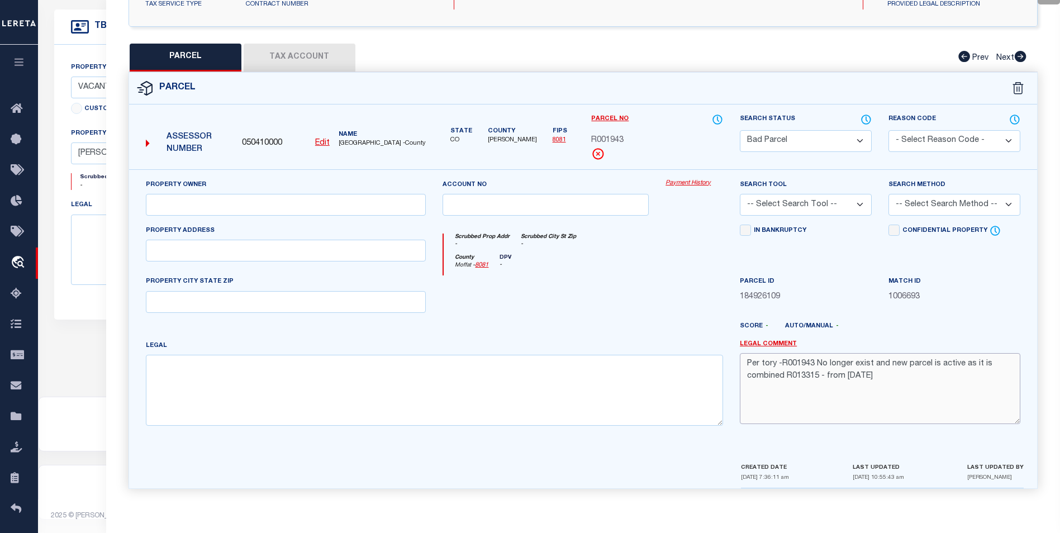
drag, startPoint x: 821, startPoint y: 379, endPoint x: 787, endPoint y: 377, distance: 34.2
click at [787, 377] on textarea "Per tory -R001943 No longer exist and new parcel is active as it is combined R0…" at bounding box center [880, 388] width 280 height 70
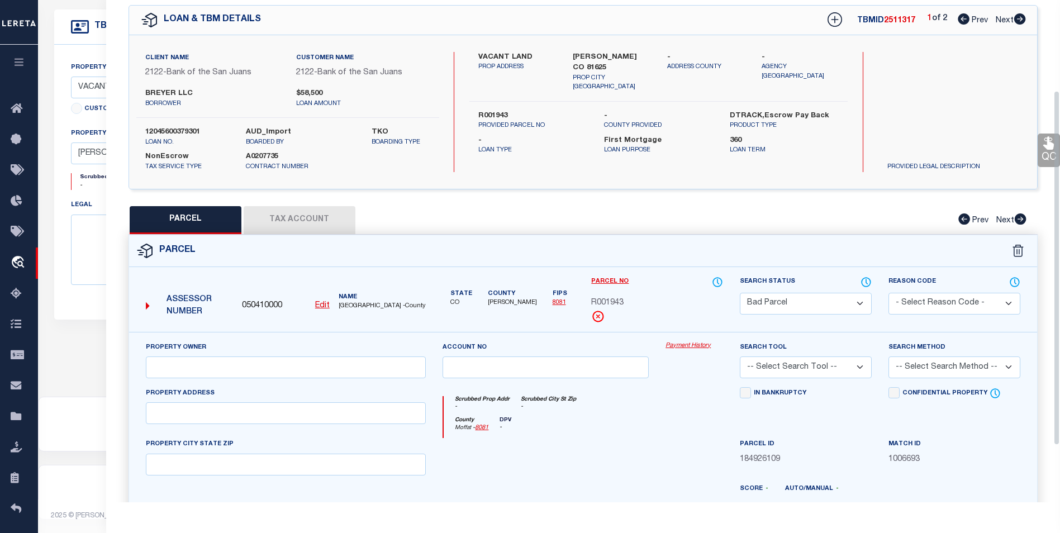
scroll to position [0, 0]
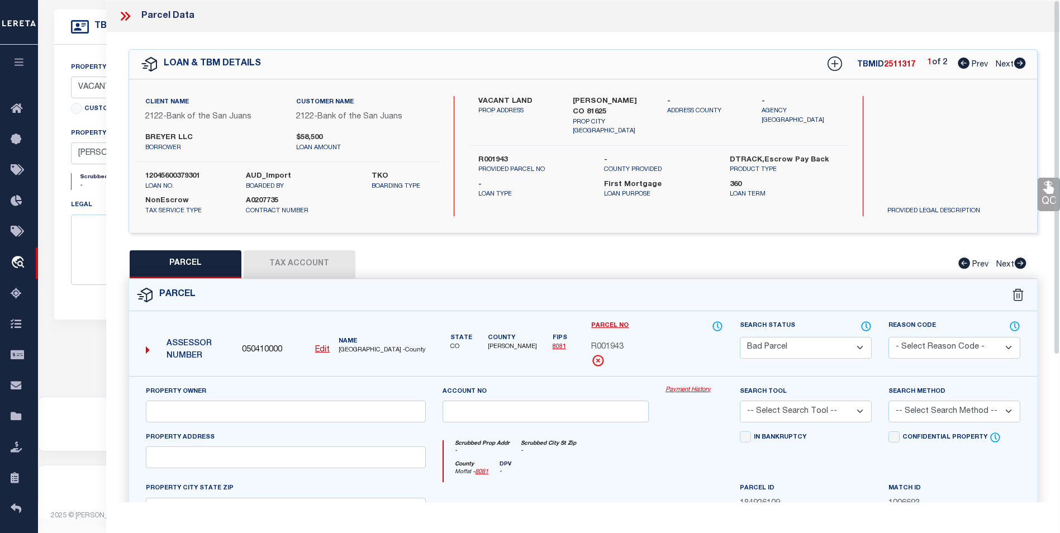
click at [857, 351] on select "Automated Search Bad Parcel Complete Duplicate Parcel High Dollar Reporting In …" at bounding box center [806, 348] width 132 height 22
select select "PR"
click at [740, 337] on select "Automated Search Bad Parcel Complete Duplicate Parcel High Dollar Reporting In …" at bounding box center [806, 348] width 132 height 22
click at [933, 341] on select "- Select Reason Code - 099 - Other (Provide additional detail) ACT - Agency Cha…" at bounding box center [954, 348] width 132 height 22
select select "099"
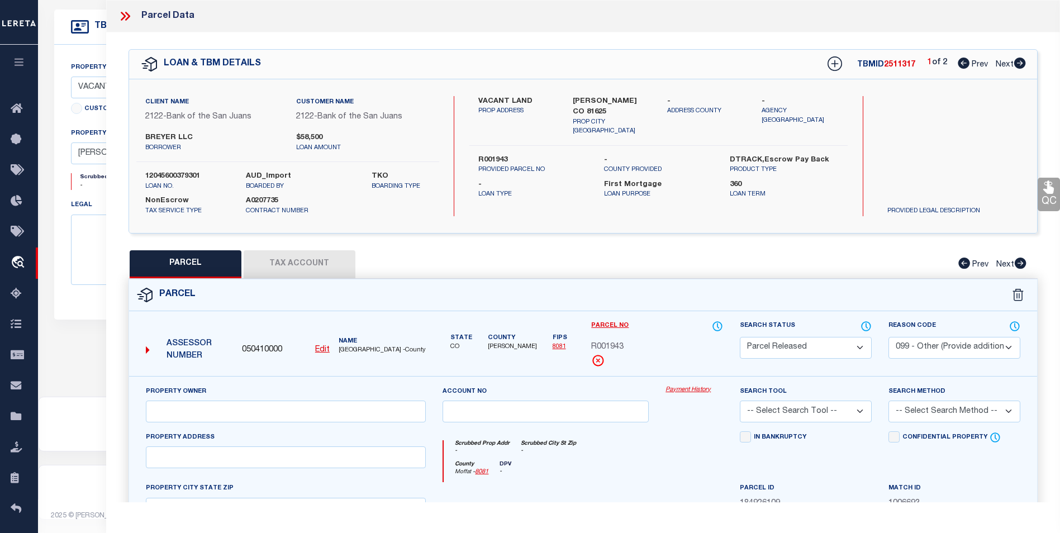
click at [888, 337] on select "- Select Reason Code - 099 - Other (Provide additional detail) ACT - Agency Cha…" at bounding box center [954, 348] width 132 height 22
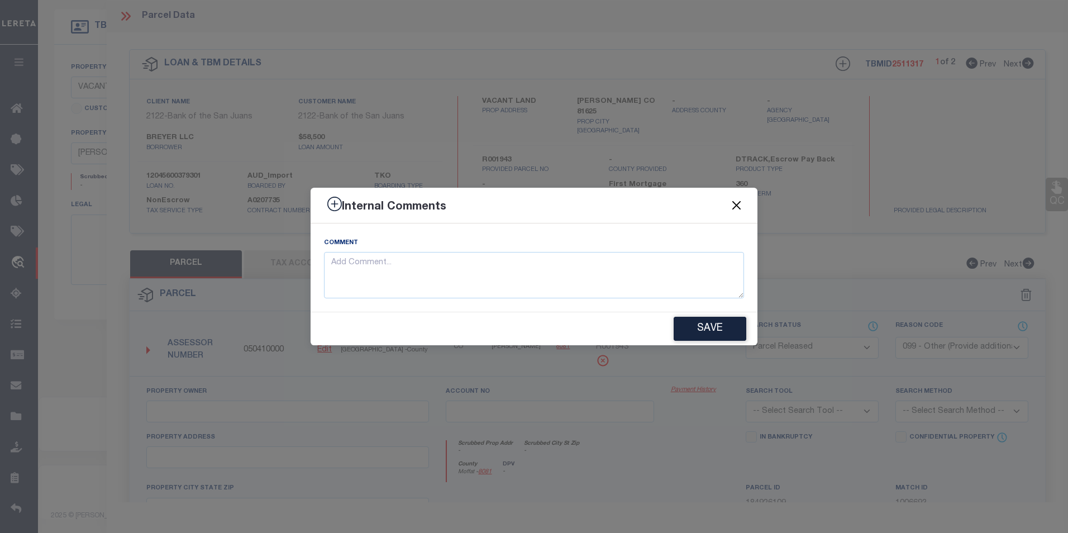
click at [735, 204] on button "Close" at bounding box center [737, 205] width 15 height 15
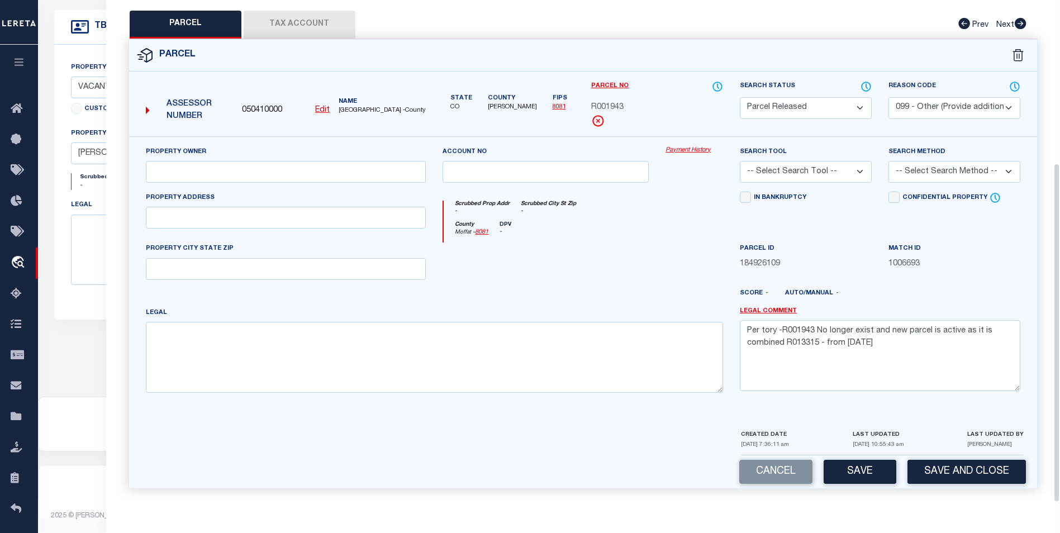
scroll to position [241, 0]
drag, startPoint x: 747, startPoint y: 331, endPoint x: 898, endPoint y: 347, distance: 152.3
click at [898, 347] on textarea "Per tory -R001943 No longer exist and new parcel is active as it is combined R0…" at bounding box center [880, 355] width 280 height 70
click at [940, 102] on select "- Select Reason Code - 099 - Other (Provide additional detail) ACT - Agency Cha…" at bounding box center [954, 108] width 132 height 22
click at [888, 97] on select "- Select Reason Code - 099 - Other (Provide additional detail) ACT - Agency Cha…" at bounding box center [954, 108] width 132 height 22
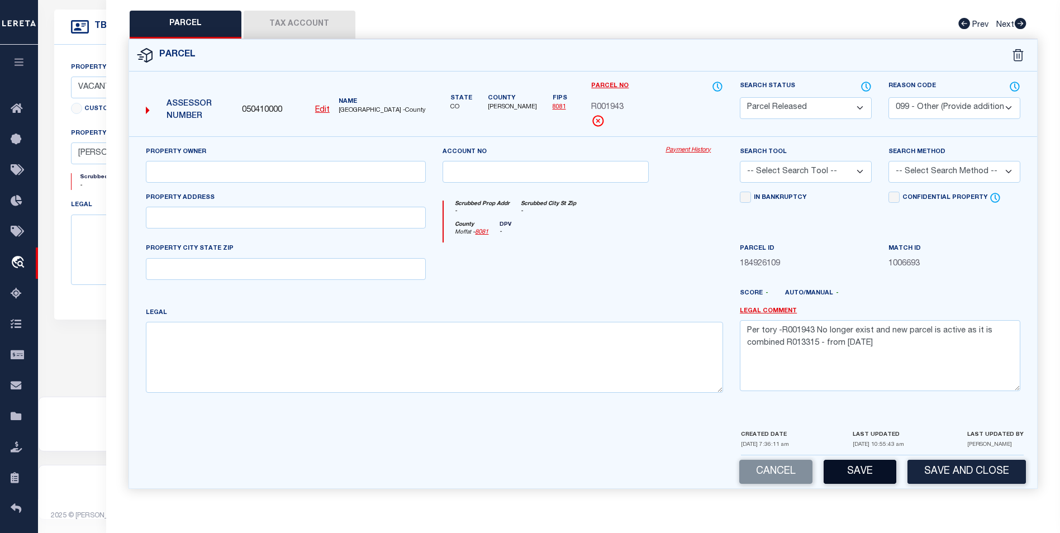
click at [875, 481] on button "Save" at bounding box center [860, 472] width 73 height 24
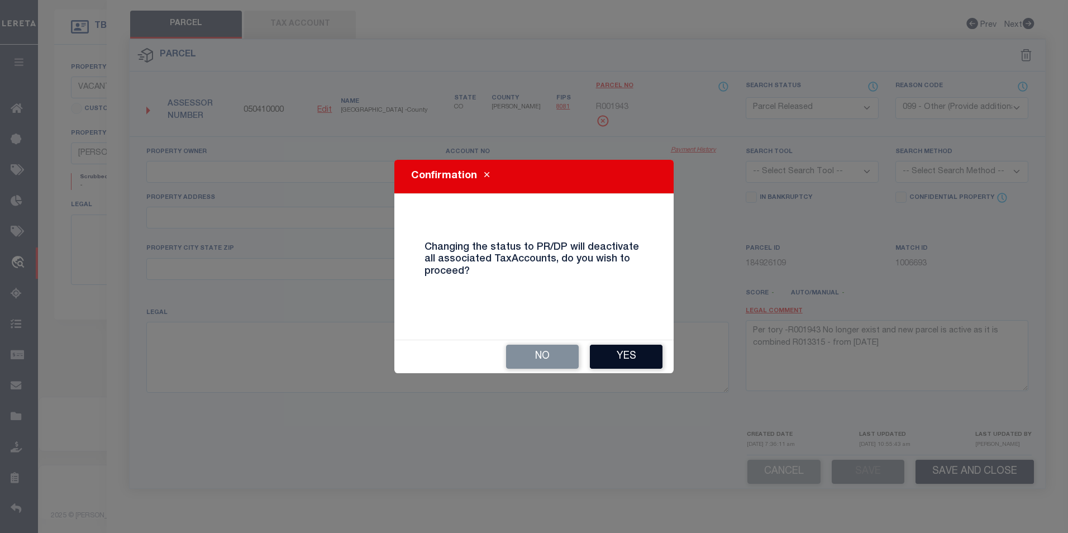
click at [611, 357] on button "Yes" at bounding box center [626, 357] width 73 height 24
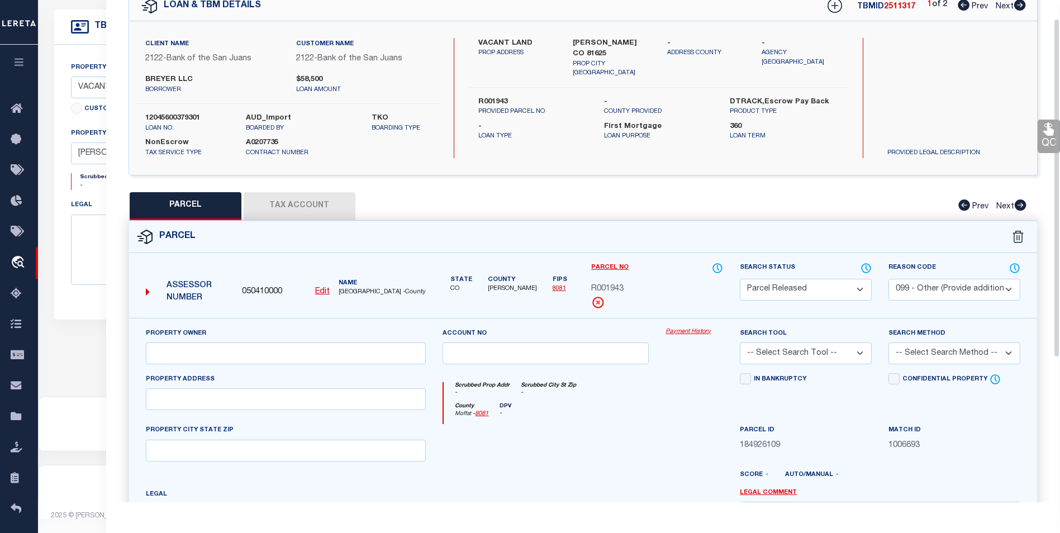
scroll to position [0, 0]
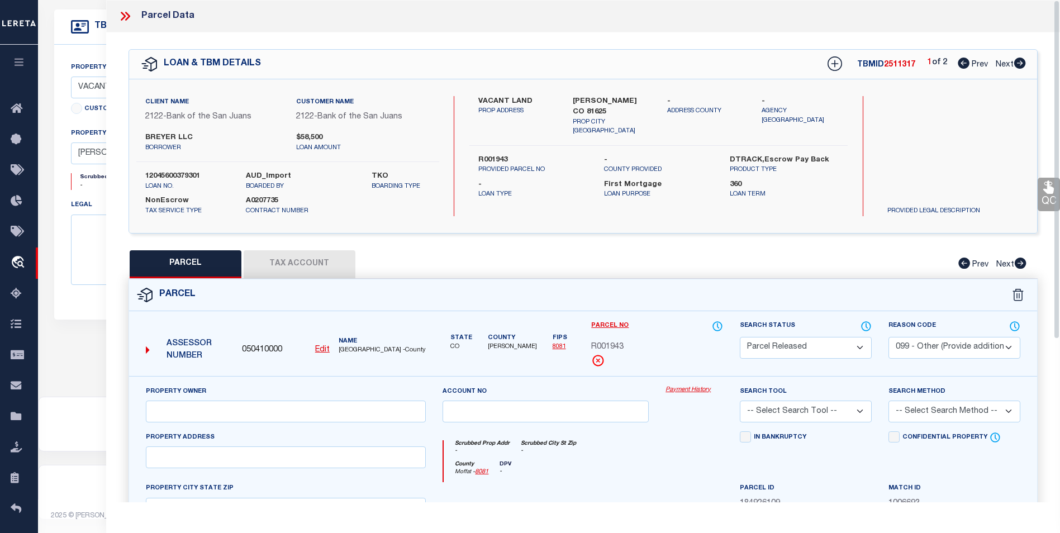
select select "AS"
select select
checkbox input "false"
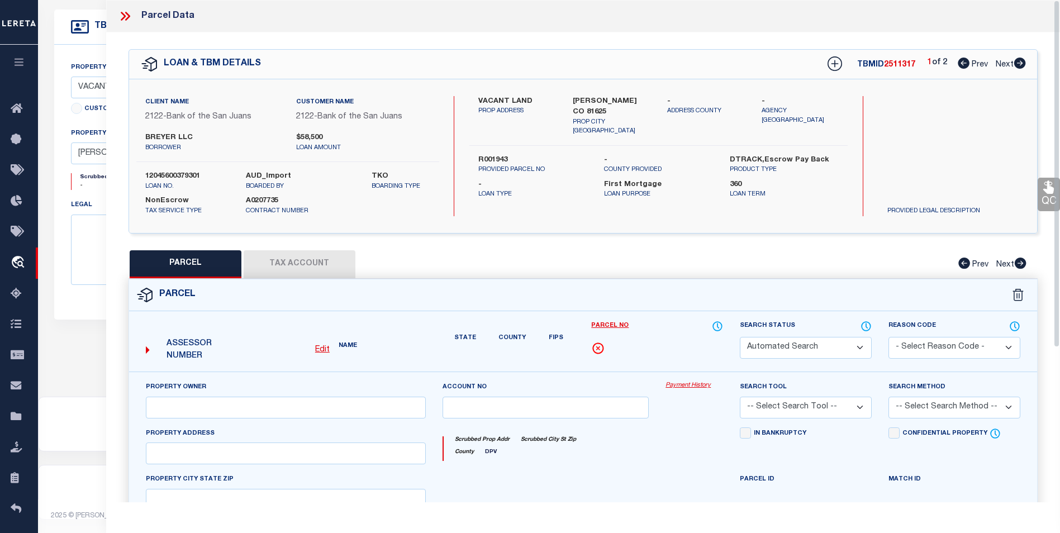
select select "PR"
select select "099"
select select
type textarea "Per tory -R001943 No longer exist and new parcel is active as it is combined R0…"
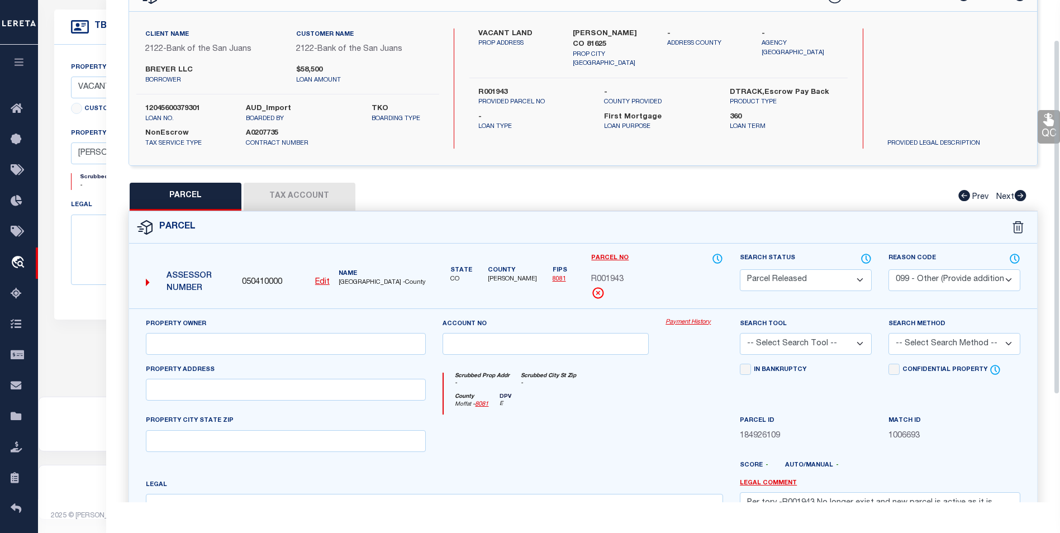
scroll to position [56, 0]
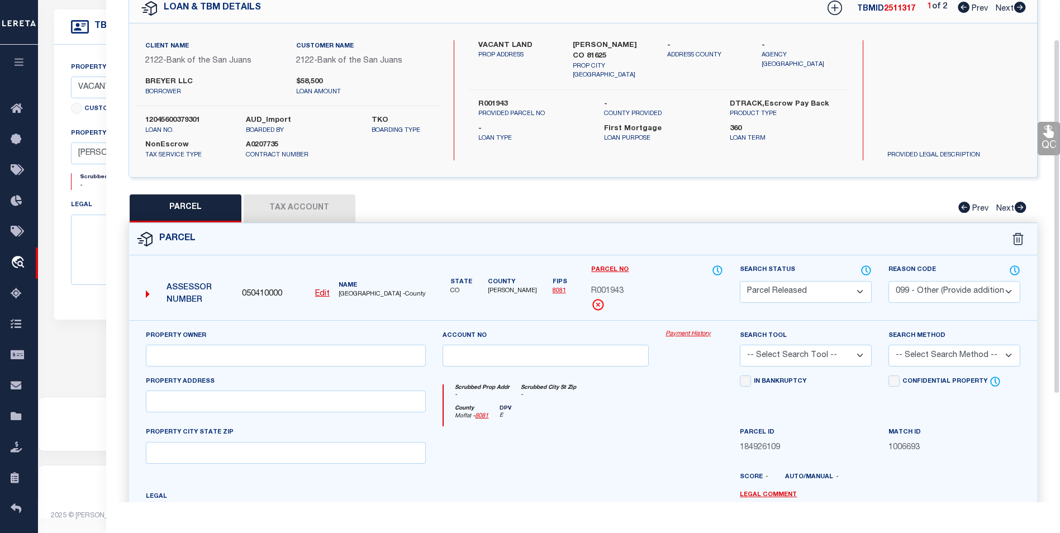
click at [1017, 7] on icon at bounding box center [1020, 7] width 12 height 11
select select "AS"
select select
checkbox input "false"
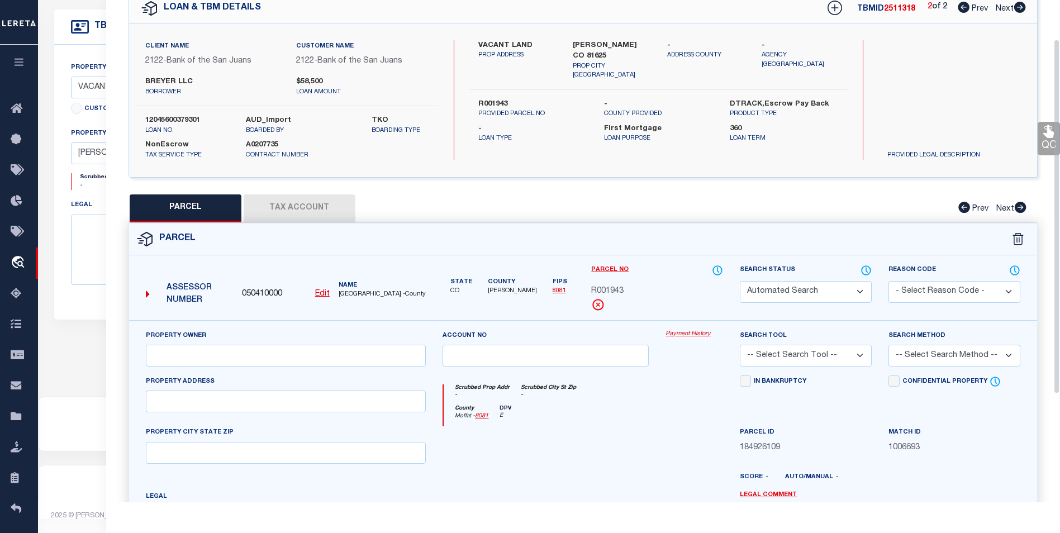
select select "CP"
select select
checkbox input "false"
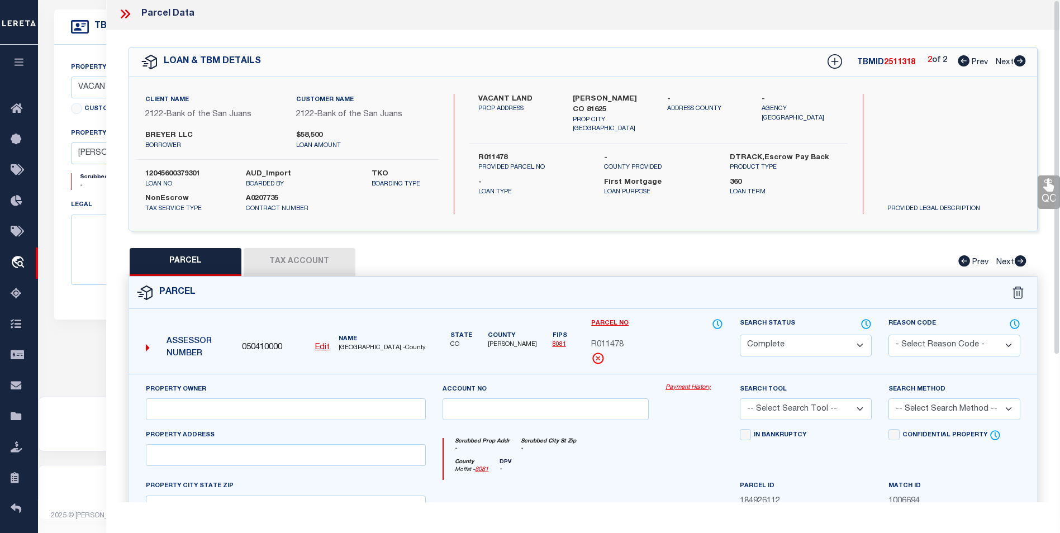
scroll to position [0, 0]
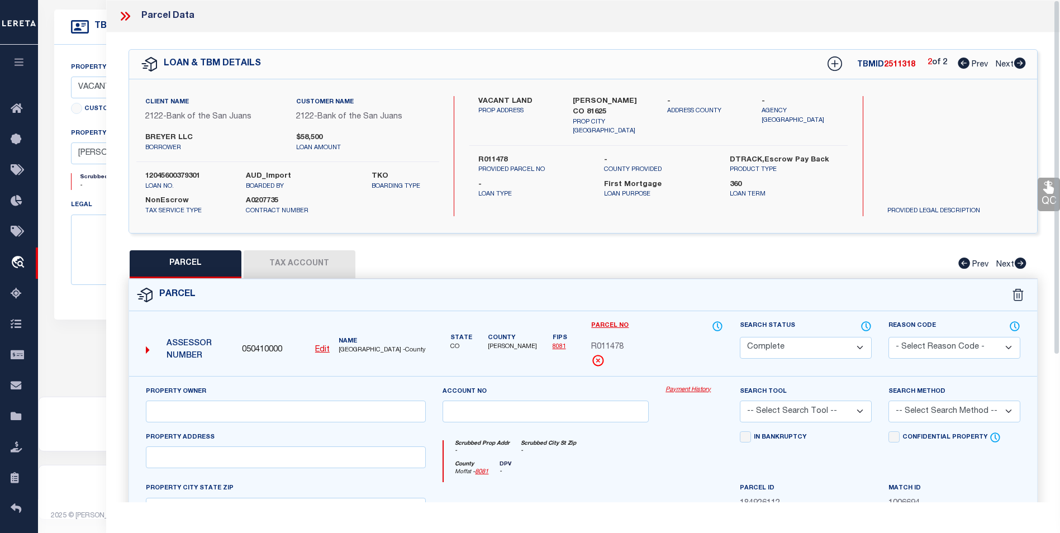
click at [290, 267] on button "Tax Account" at bounding box center [300, 264] width 112 height 28
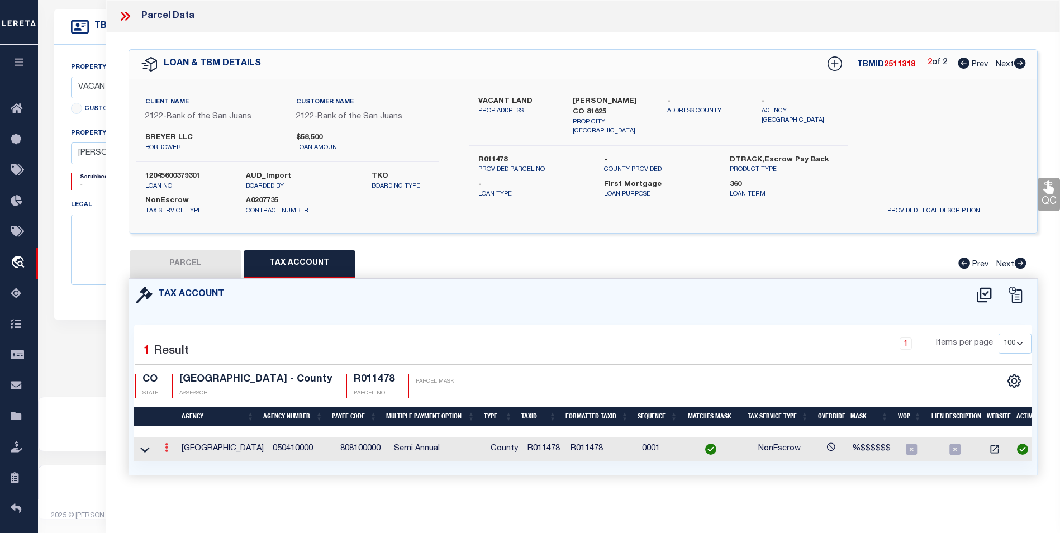
click at [167, 448] on icon at bounding box center [166, 447] width 3 height 9
click at [183, 468] on link at bounding box center [181, 465] width 41 height 18
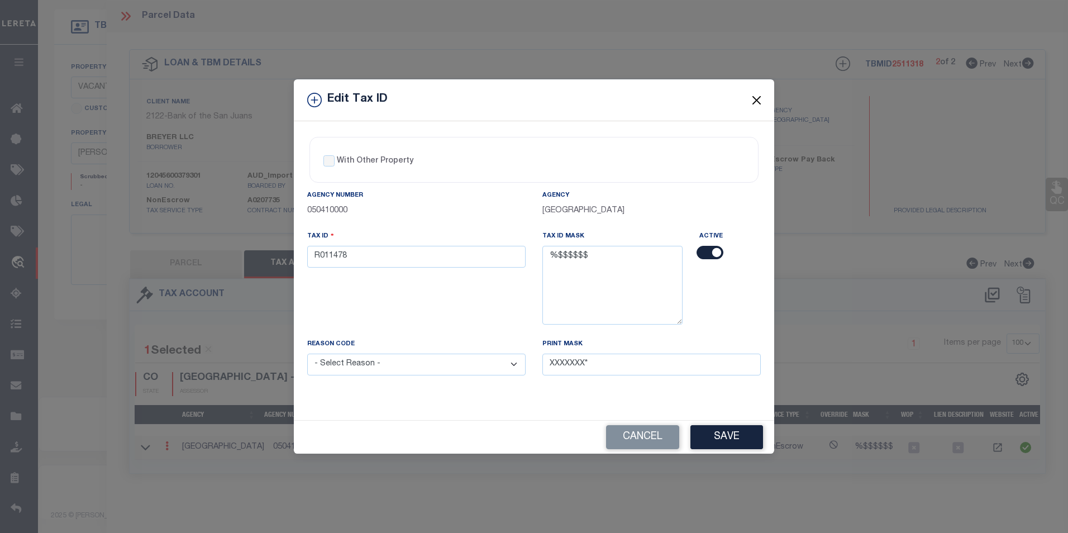
click at [757, 101] on button "Close" at bounding box center [757, 100] width 15 height 15
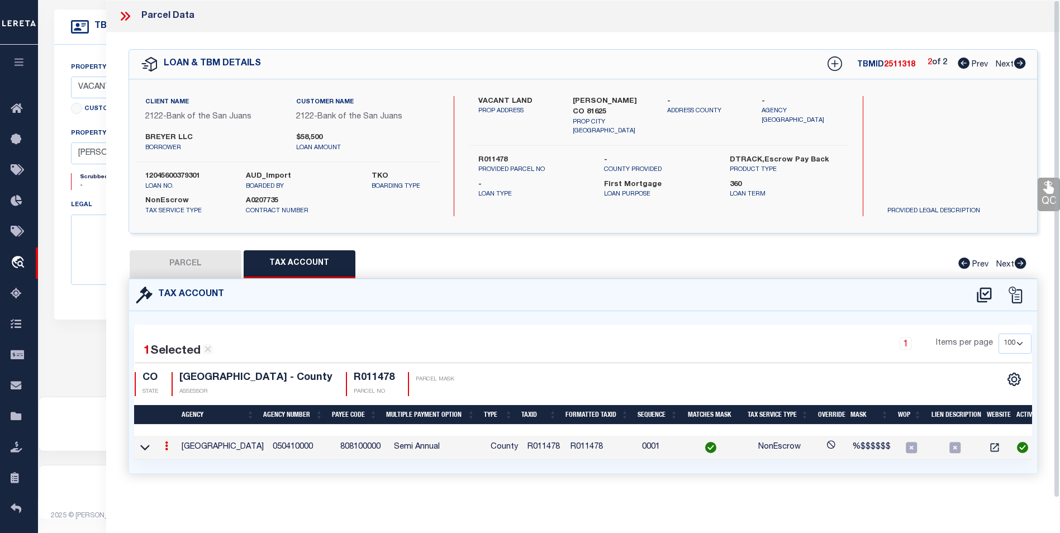
click at [962, 64] on icon at bounding box center [964, 63] width 12 height 11
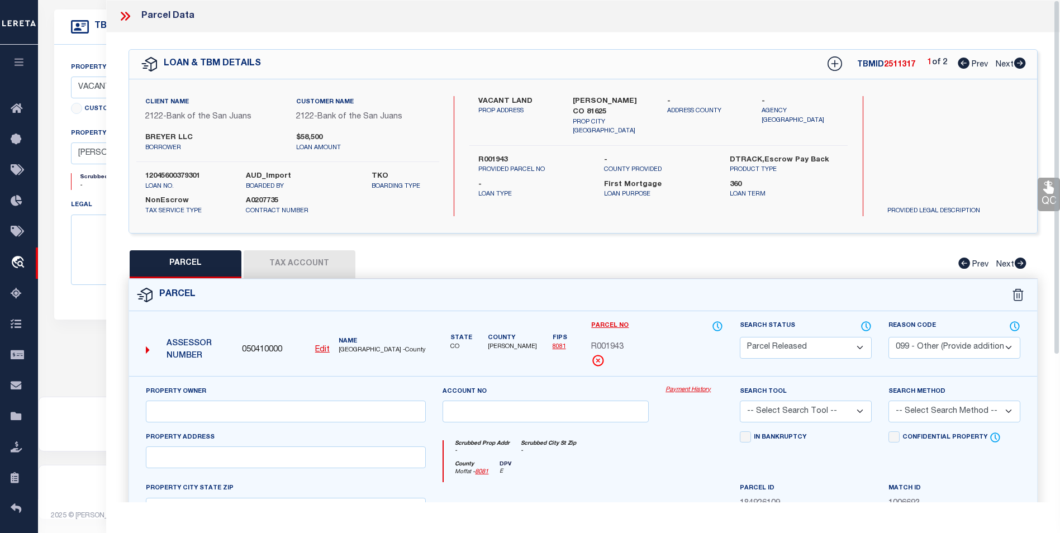
click at [124, 20] on icon at bounding box center [125, 16] width 15 height 15
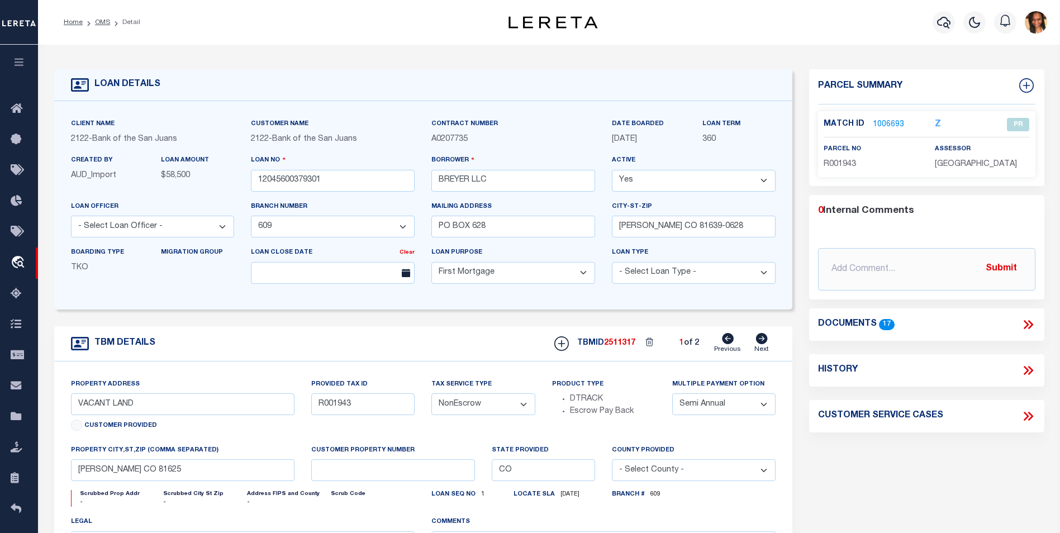
click at [894, 127] on link "1006693" at bounding box center [888, 125] width 31 height 12
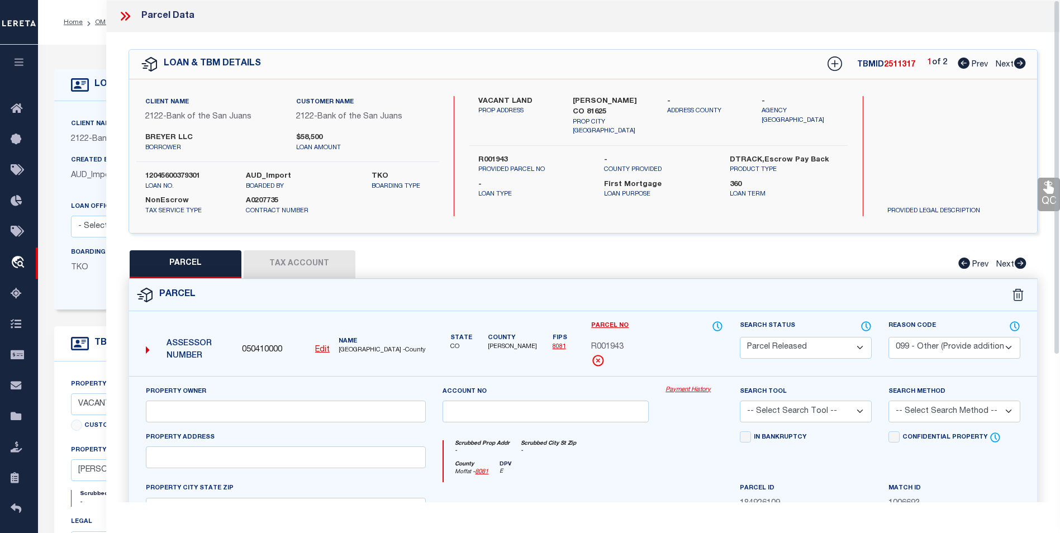
click at [119, 17] on icon at bounding box center [125, 16] width 15 height 15
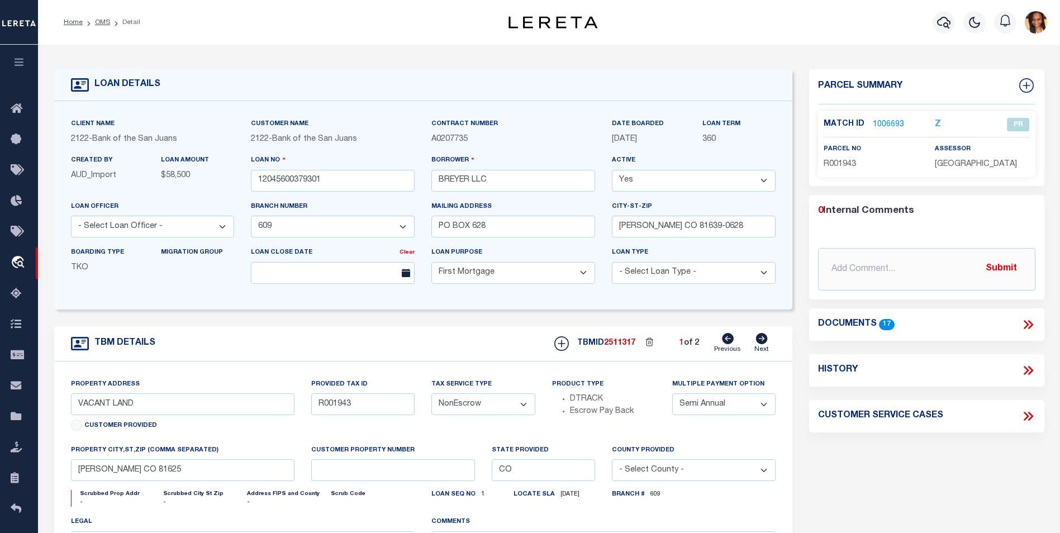
click at [895, 122] on link "1006693" at bounding box center [888, 125] width 31 height 12
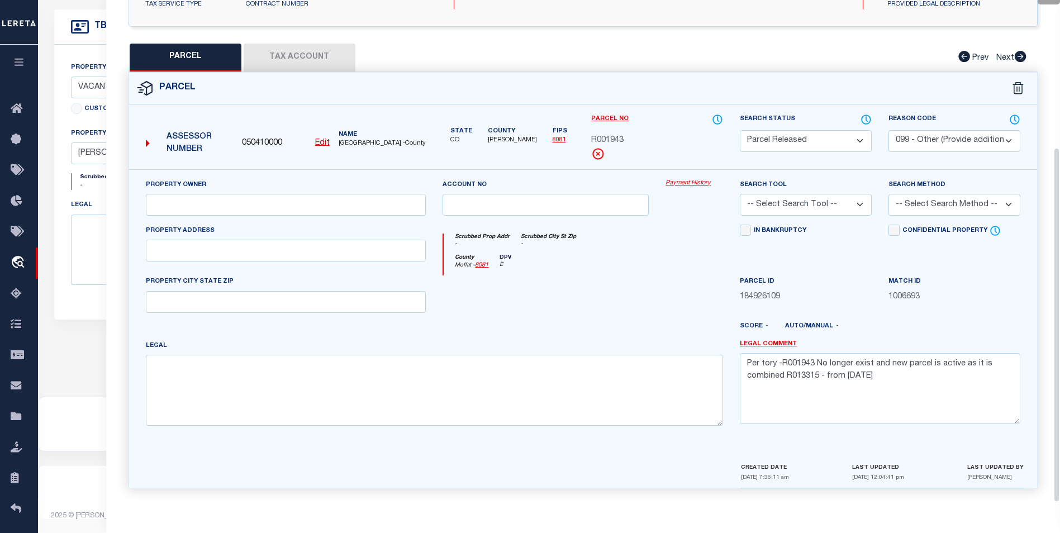
scroll to position [321, 0]
drag, startPoint x: 819, startPoint y: 377, endPoint x: 787, endPoint y: 382, distance: 32.7
click at [787, 382] on textarea "Per tory -R001943 No longer exist and new parcel is active as it is combined R0…" at bounding box center [880, 388] width 280 height 70
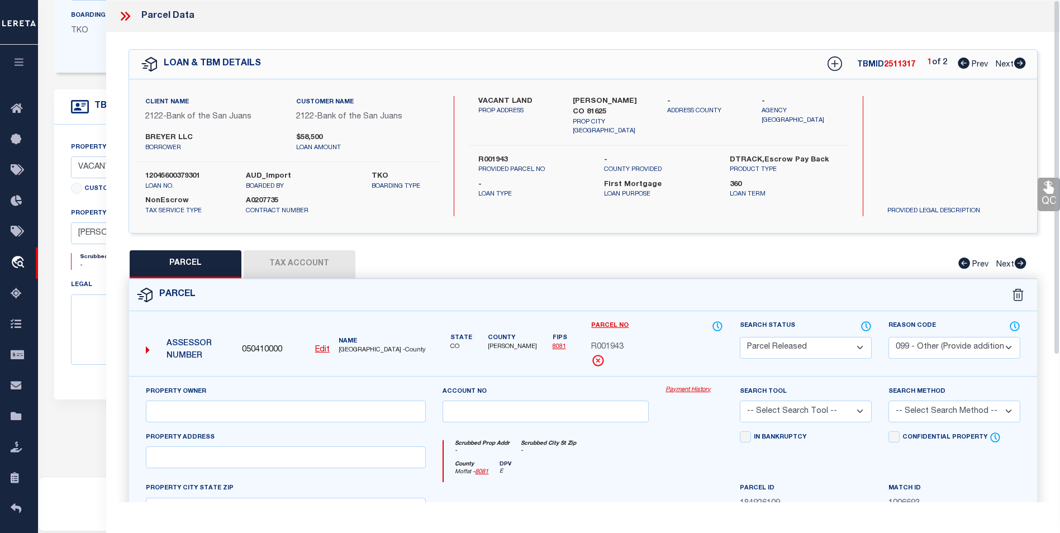
scroll to position [210, 0]
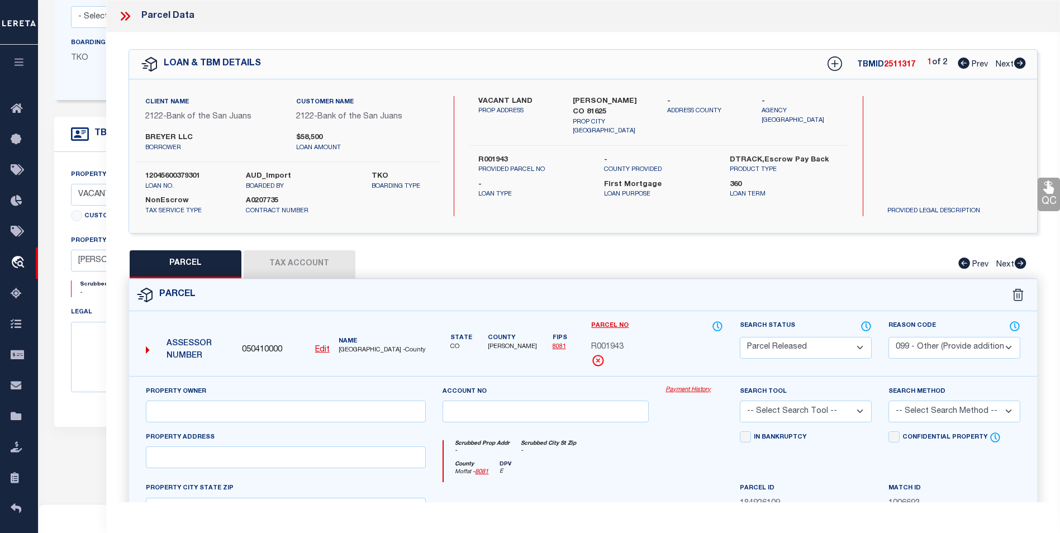
click at [120, 17] on icon at bounding box center [125, 16] width 15 height 15
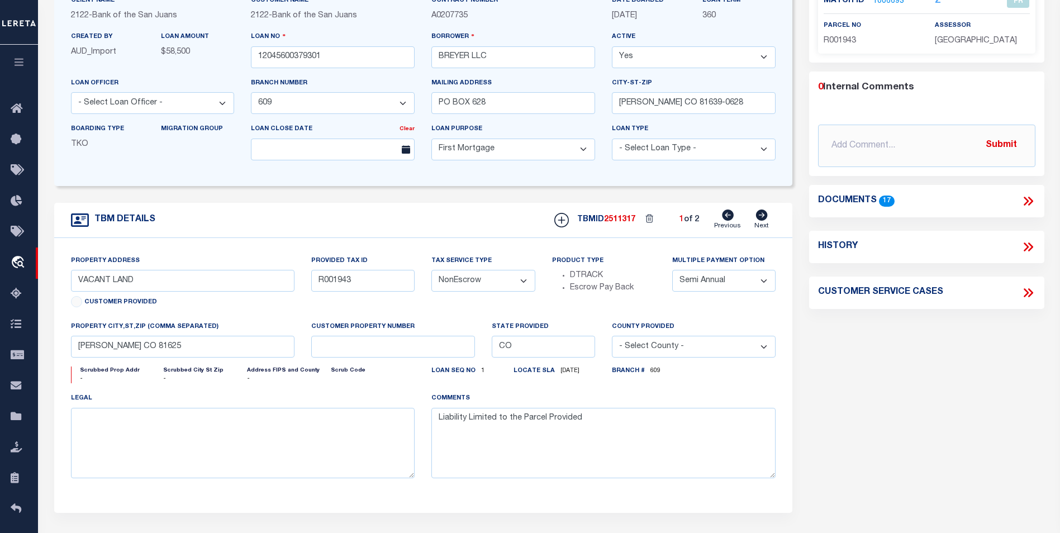
scroll to position [0, 0]
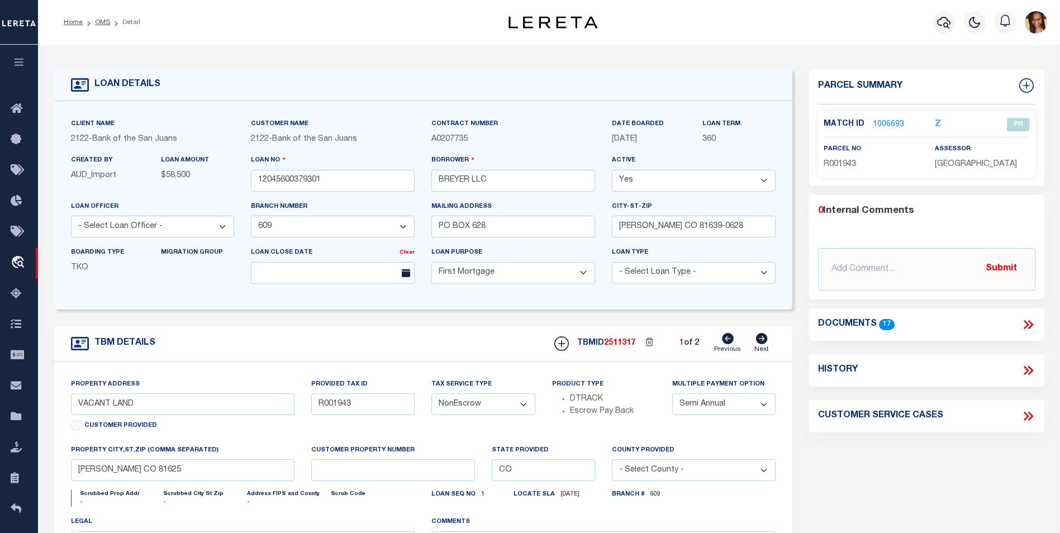
click at [878, 123] on link "1006693" at bounding box center [888, 125] width 31 height 12
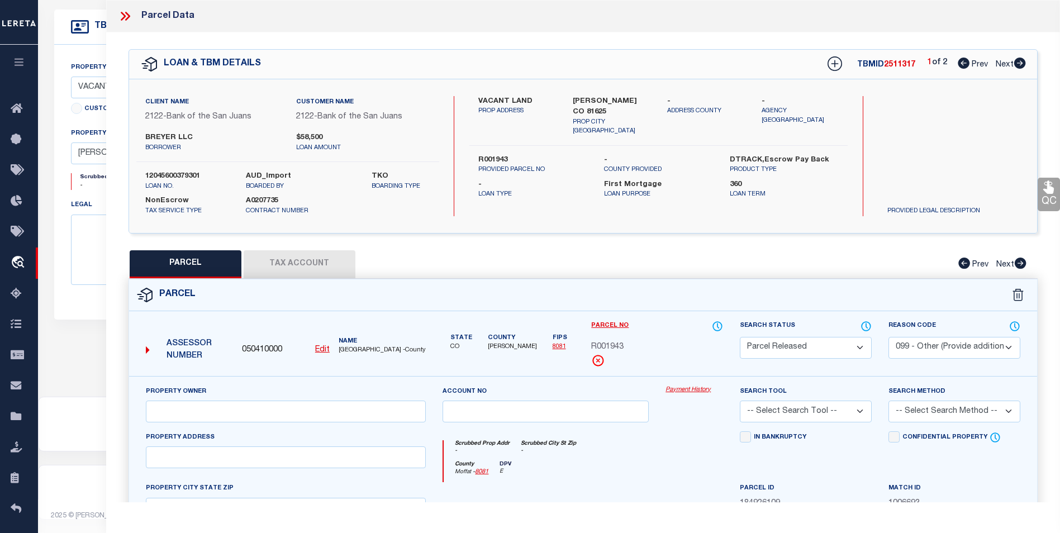
click at [306, 261] on button "Tax Account" at bounding box center [300, 264] width 112 height 28
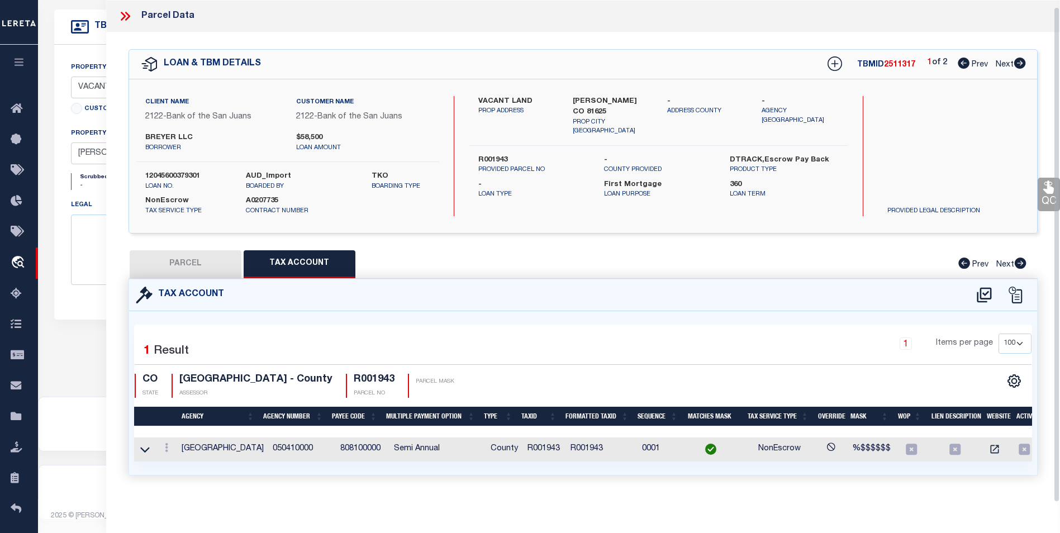
scroll to position [7, 0]
click at [168, 258] on button "PARCEL" at bounding box center [186, 264] width 112 height 28
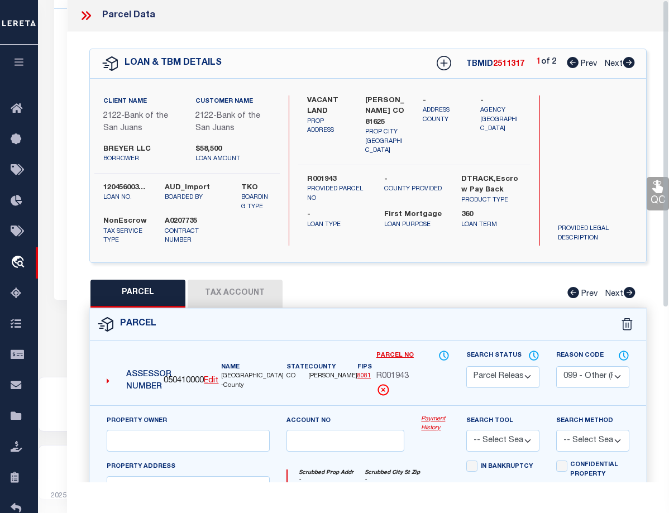
scroll to position [0, 0]
